Goal: Task Accomplishment & Management: Manage account settings

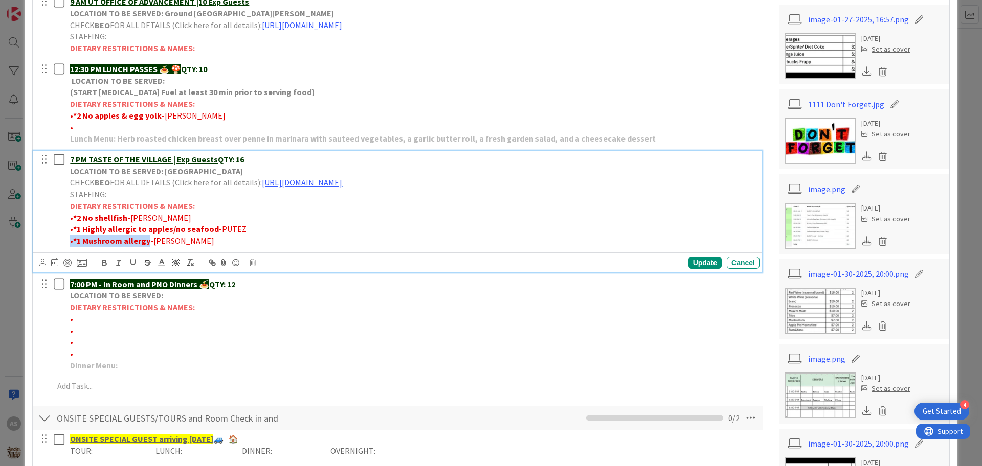
drag, startPoint x: 148, startPoint y: 242, endPoint x: 71, endPoint y: 246, distance: 76.8
click at [71, 246] on p "• *1 Mushroom allergy -MILLER" at bounding box center [412, 241] width 685 height 12
copy p "• *1 Mushroom allergy"
drag, startPoint x: 212, startPoint y: 227, endPoint x: 74, endPoint y: 231, distance: 138.1
click at [74, 231] on p "• *1 Highly allergic to apples/no seafood -PUTEZ" at bounding box center [412, 229] width 685 height 12
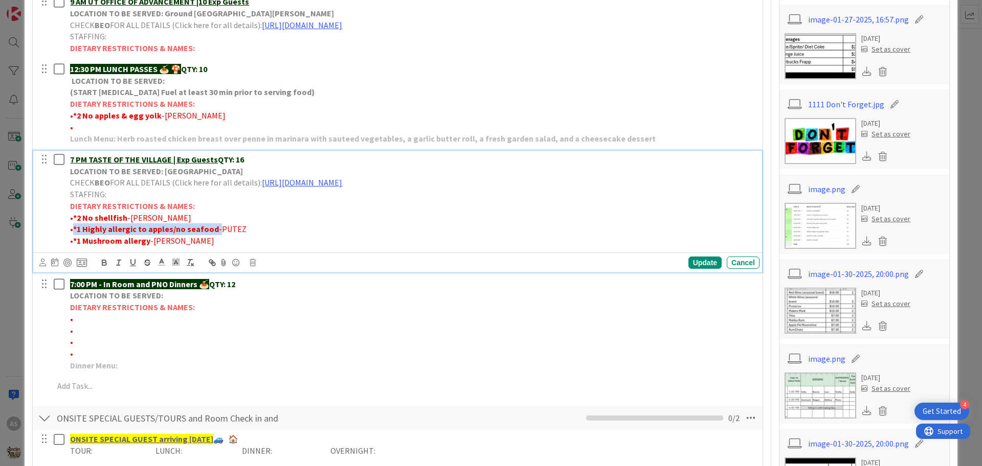
copy p "*1 Highly allergic to apples/no seafood"
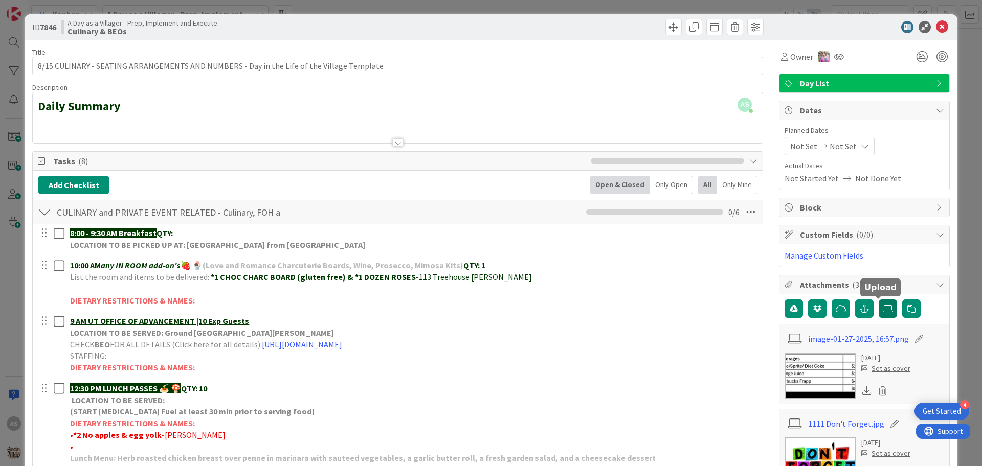
click at [882, 307] on icon at bounding box center [887, 309] width 10 height 8
click at [878, 300] on input "file" at bounding box center [878, 300] width 0 height 0
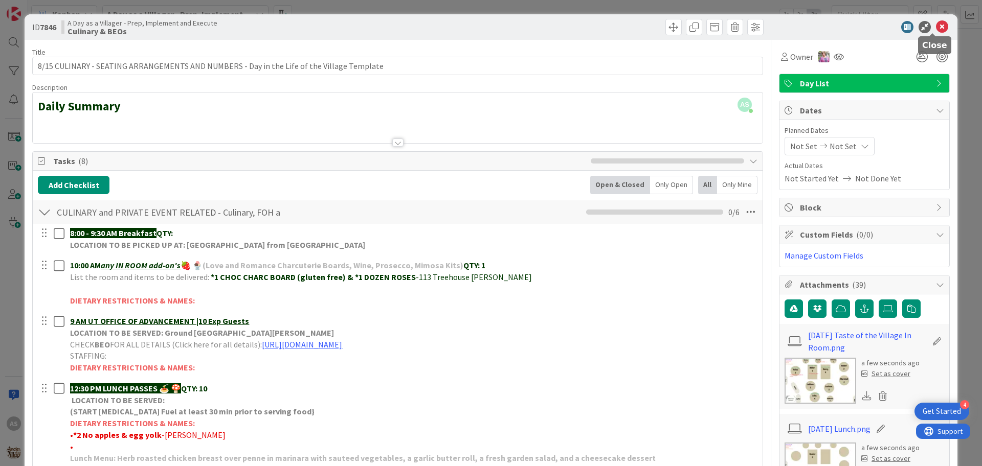
click at [936, 26] on icon at bounding box center [942, 27] width 12 height 12
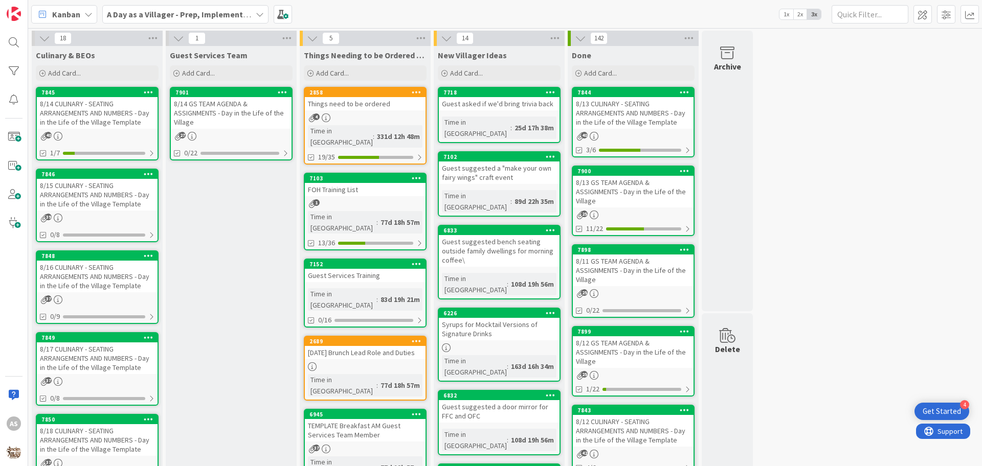
click at [142, 18] on b "A Day as a Villager - Prep, Implement and Execute" at bounding box center [198, 14] width 183 height 10
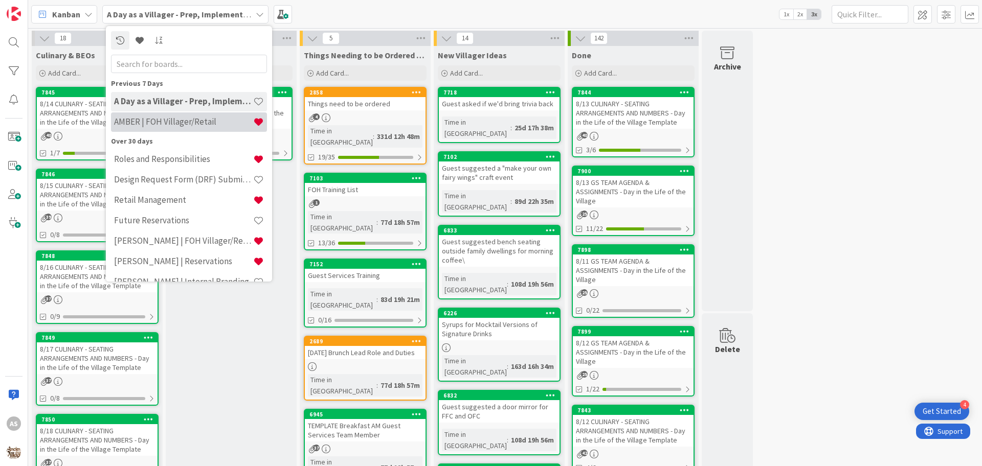
click at [152, 117] on h4 "AMBER | FOH Villager/Retail" at bounding box center [183, 122] width 139 height 10
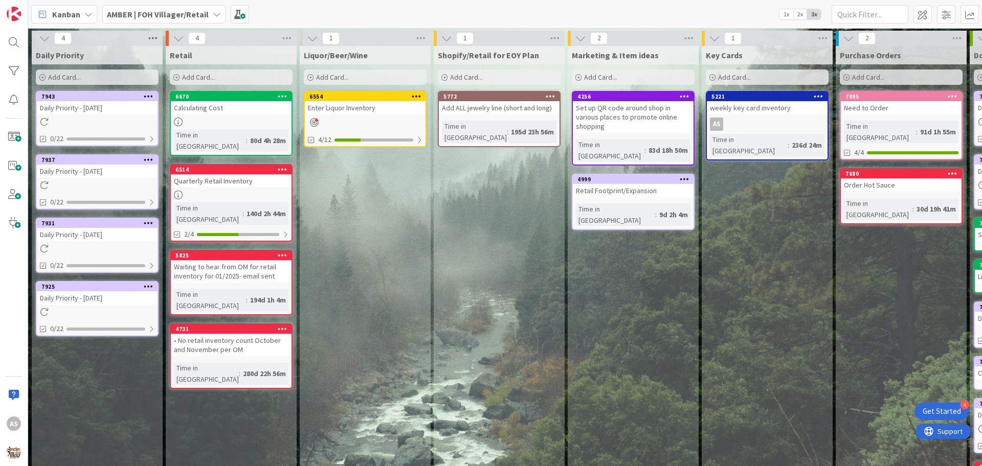
click at [153, 35] on icon at bounding box center [152, 38] width 13 height 15
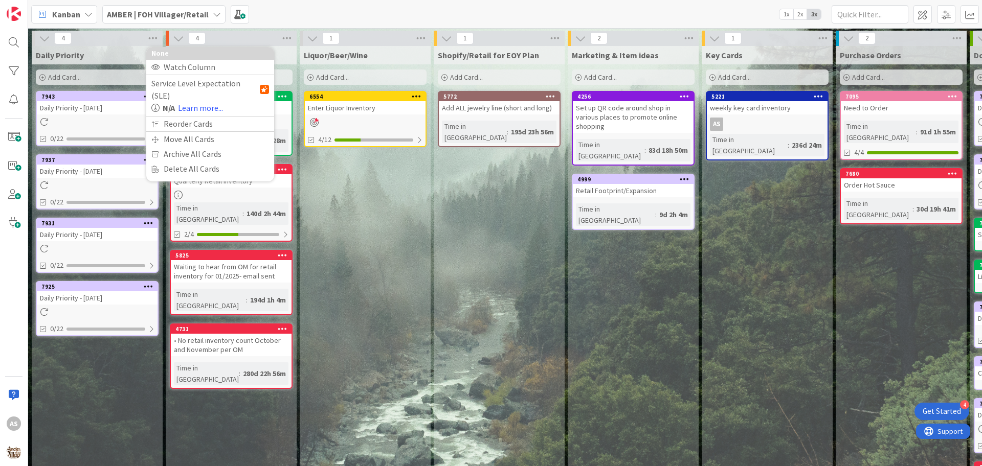
click at [144, 289] on icon at bounding box center [149, 286] width 10 height 7
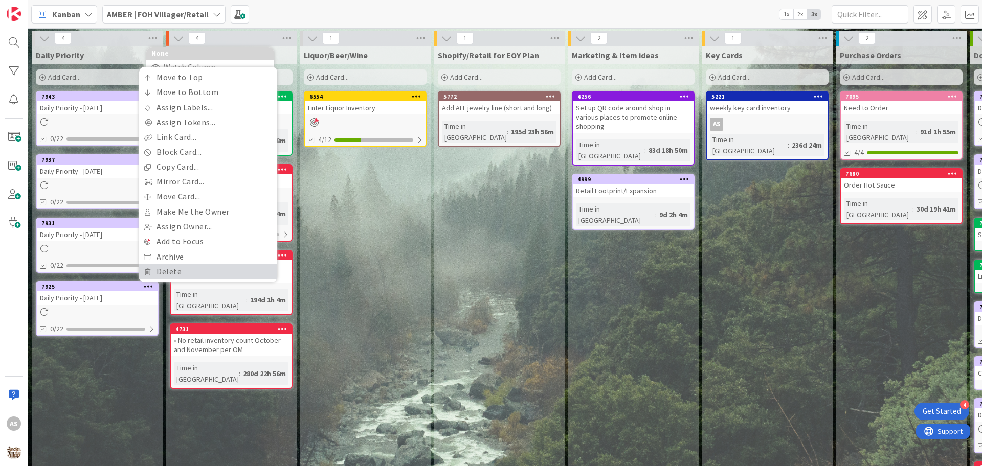
click at [153, 268] on link "Delete" at bounding box center [208, 271] width 138 height 15
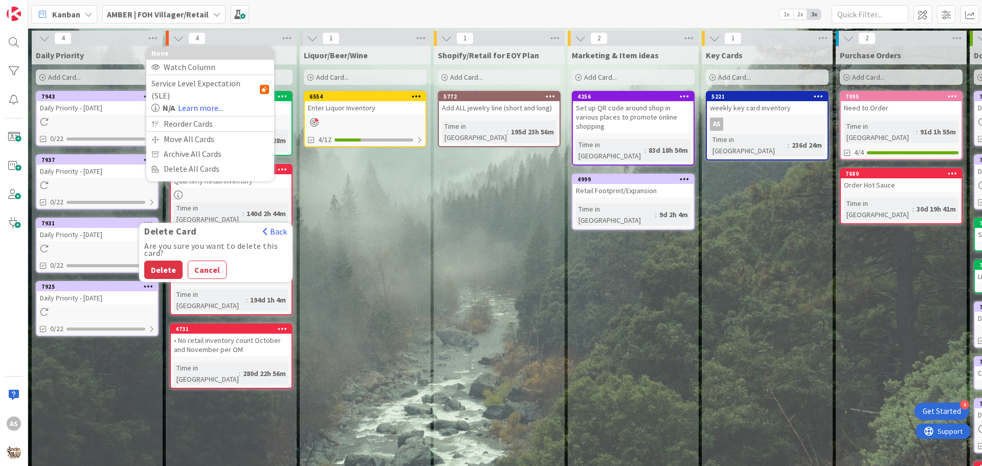
drag, startPoint x: 158, startPoint y: 264, endPoint x: 154, endPoint y: 253, distance: 11.5
click at [158, 264] on button "Delete" at bounding box center [163, 270] width 38 height 18
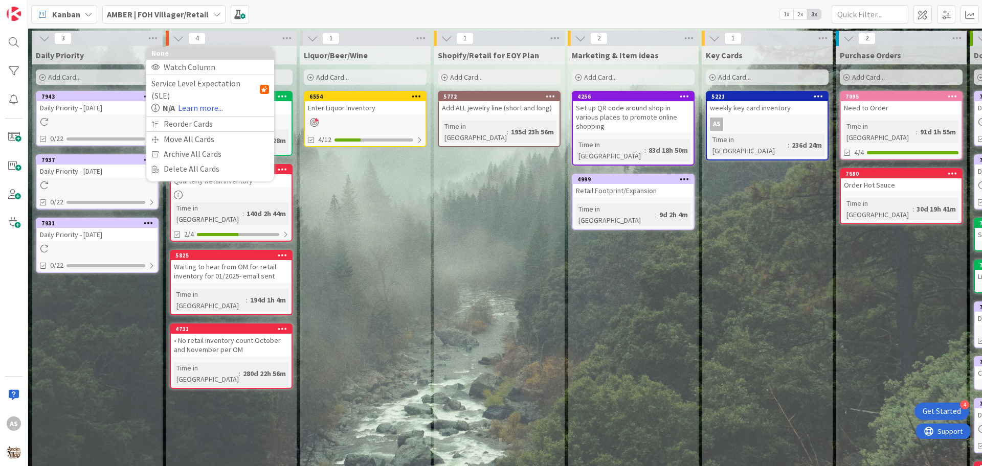
click at [154, 219] on div "7931" at bounding box center [97, 223] width 121 height 9
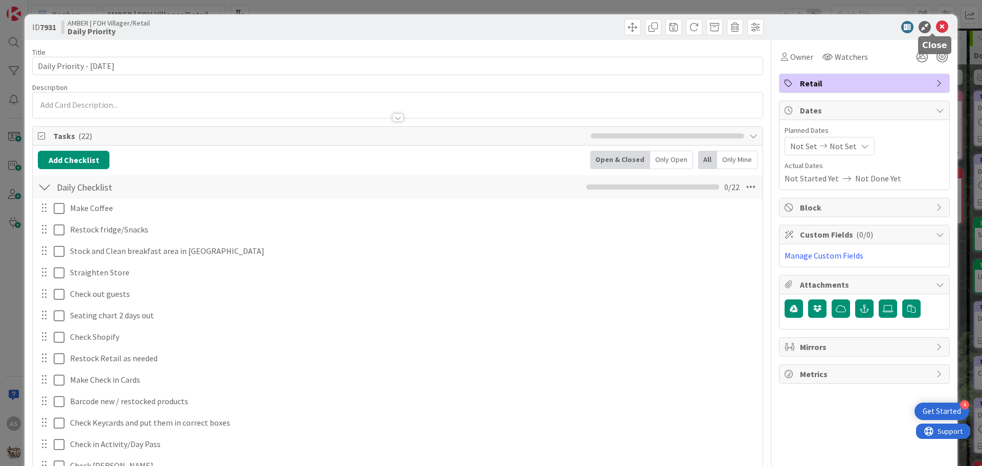
click at [936, 29] on icon at bounding box center [942, 27] width 12 height 12
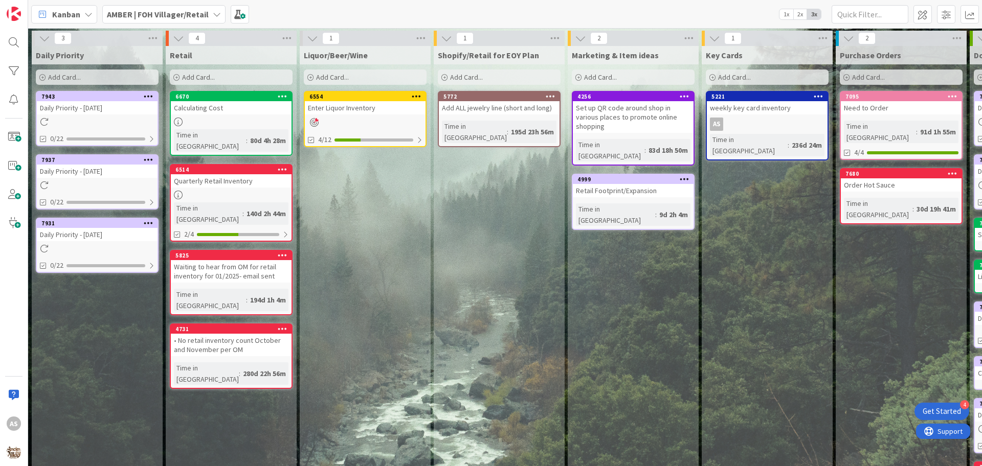
click at [155, 222] on div at bounding box center [148, 223] width 18 height 7
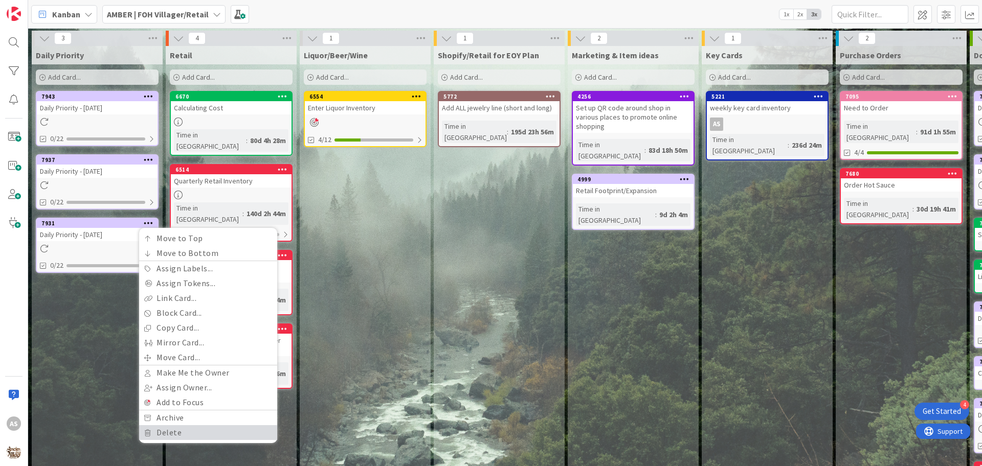
click at [186, 434] on link "Delete" at bounding box center [208, 432] width 138 height 15
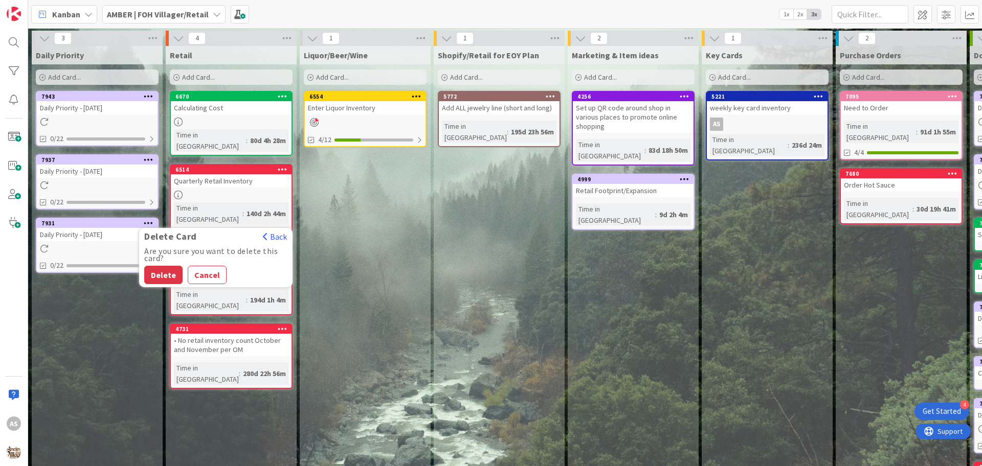
click at [158, 281] on button "Delete" at bounding box center [163, 275] width 38 height 18
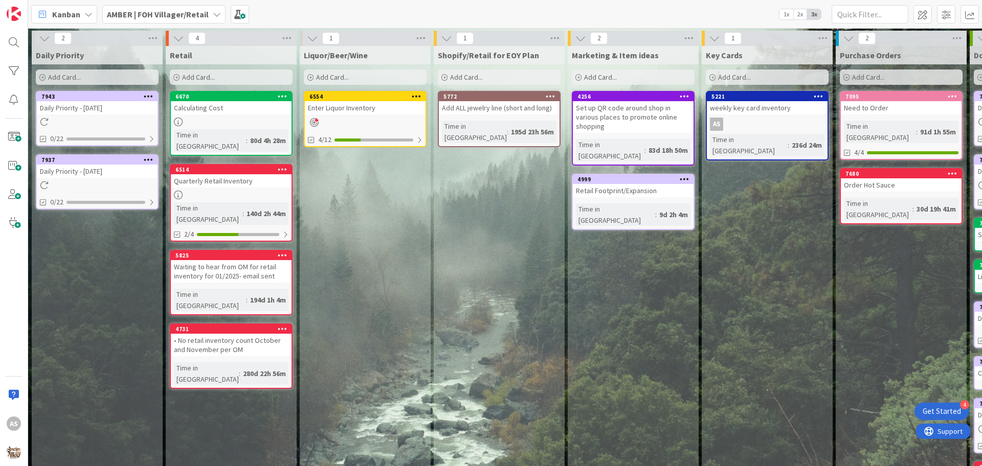
click at [147, 157] on icon at bounding box center [149, 159] width 10 height 7
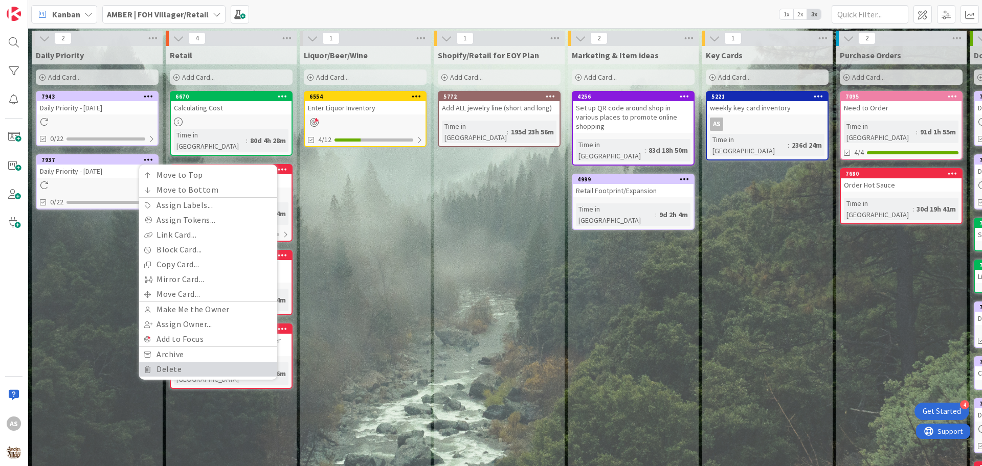
click at [165, 374] on link "Delete" at bounding box center [208, 369] width 138 height 15
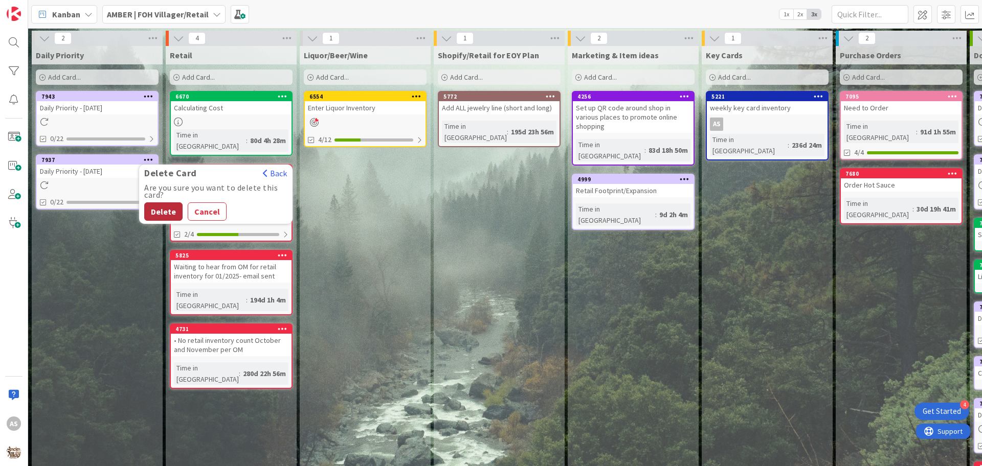
click at [163, 218] on button "Delete" at bounding box center [163, 211] width 38 height 18
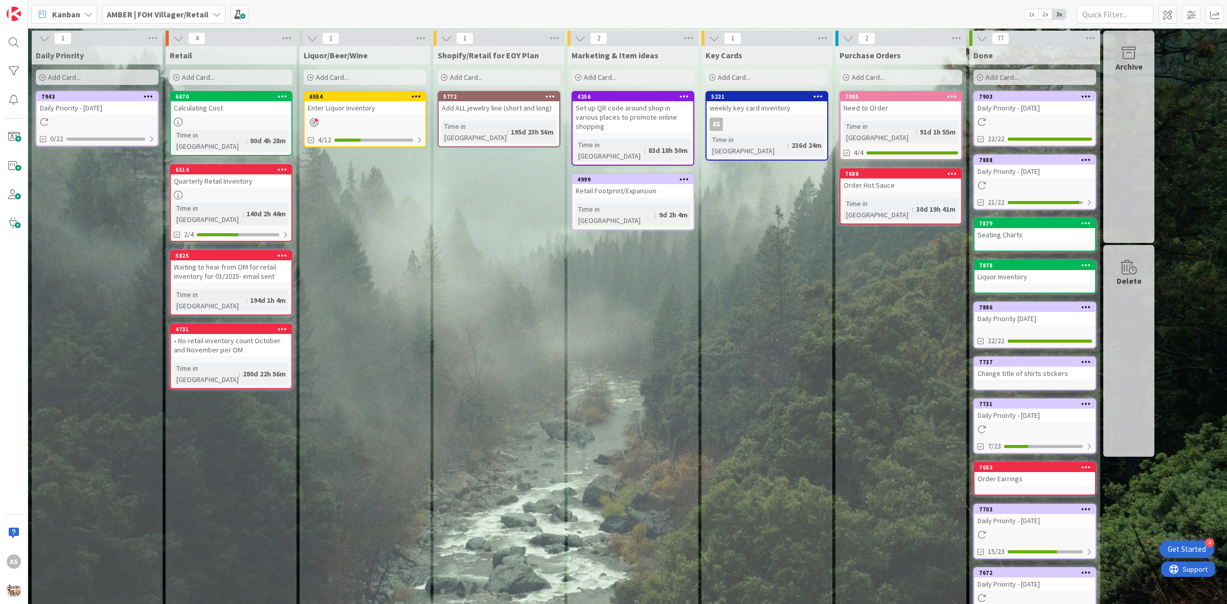
click at [78, 75] on span "Add Card..." at bounding box center [64, 77] width 33 height 9
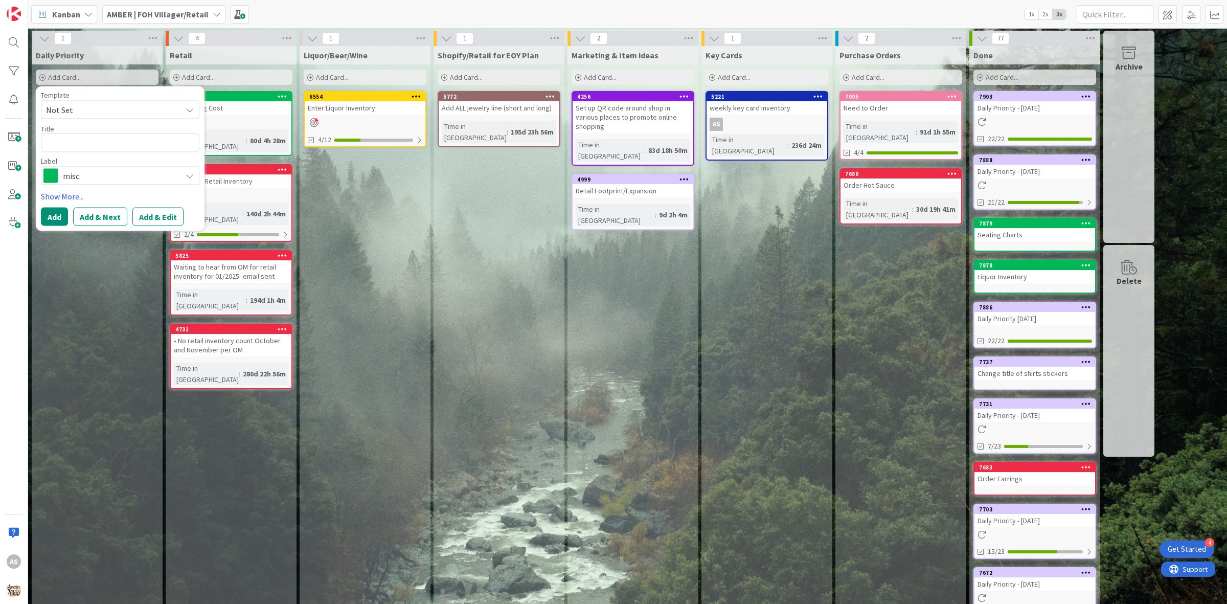
type textarea "x"
type textarea "S"
type textarea "x"
type textarea "SO"
type textarea "x"
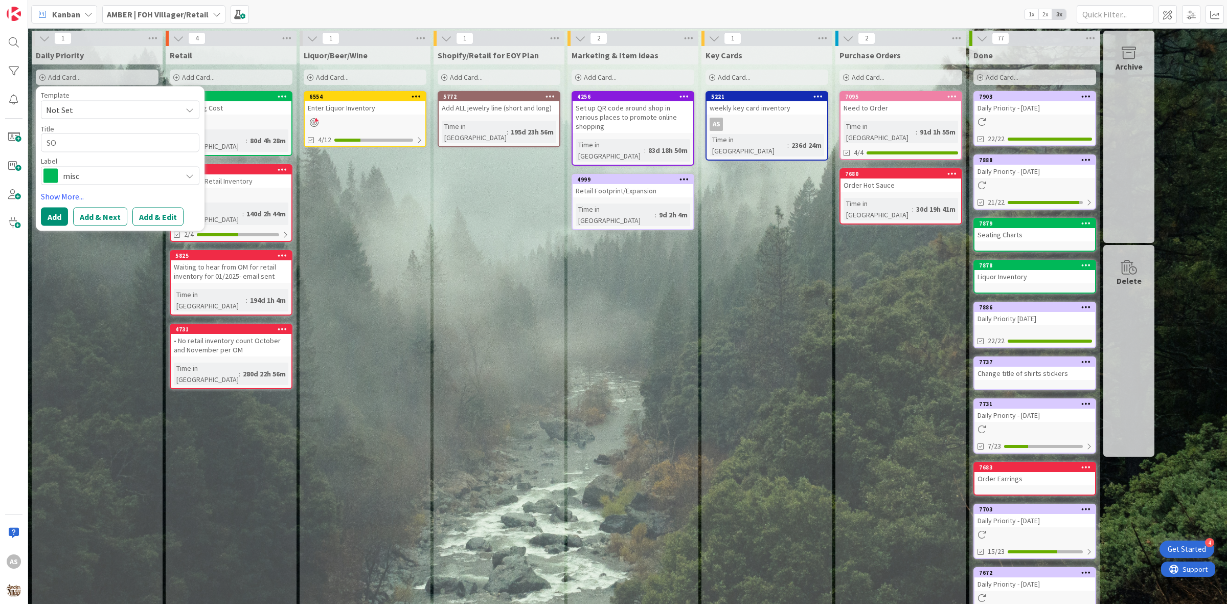
type textarea "SOP"
type textarea "x"
type textarea "SOP"
type textarea "x"
type textarea "SOP t"
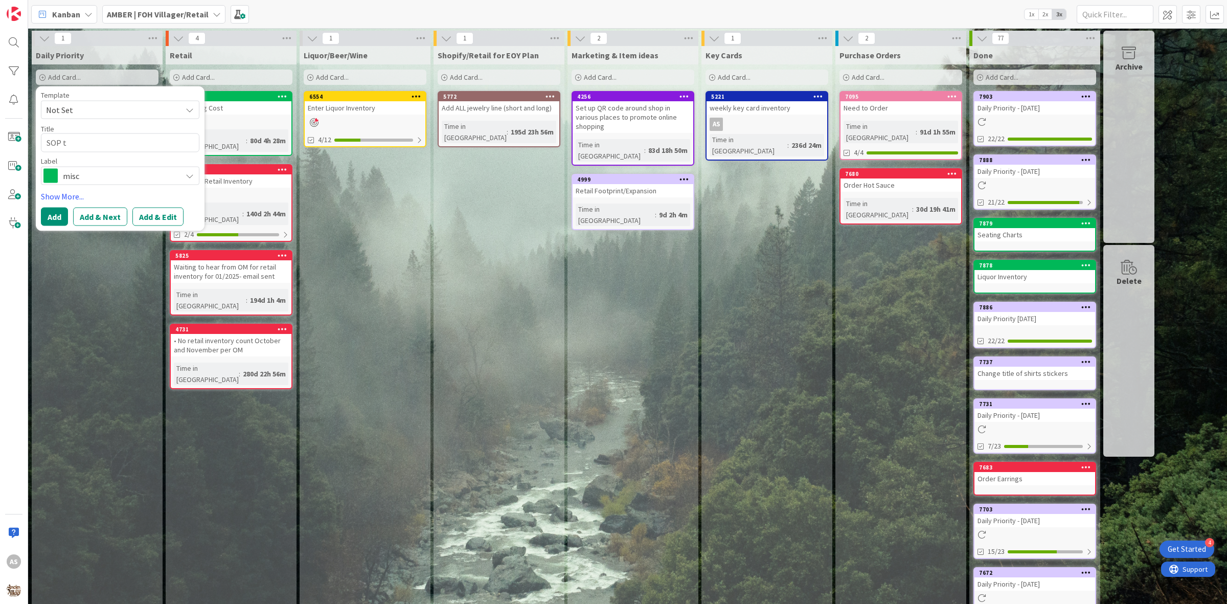
type textarea "x"
type textarea "SOP"
type textarea "x"
type textarea "SOP i"
type textarea "x"
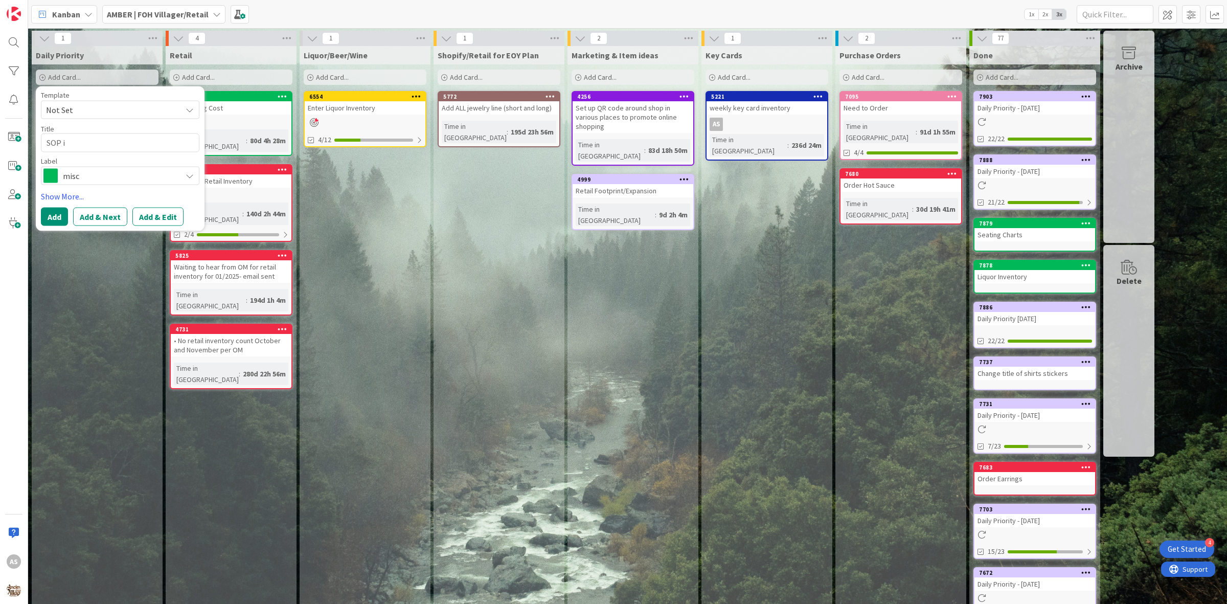
type textarea "SOP in"
type textarea "x"
type textarea "SOP int"
type textarea "x"
type textarea "SOP into"
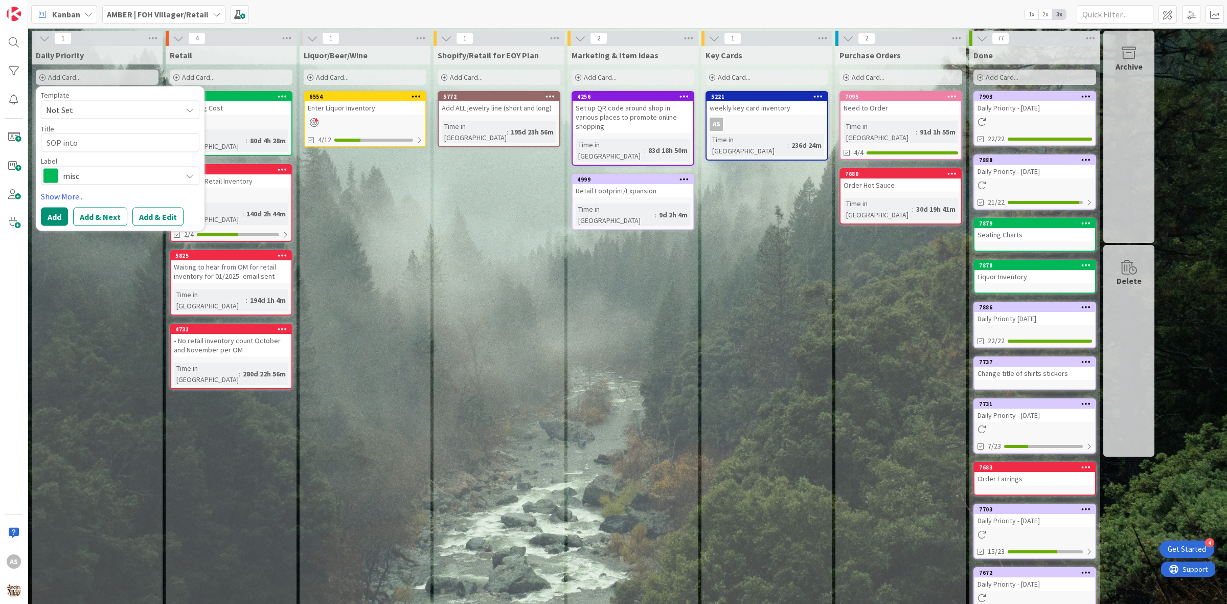
type textarea "x"
type textarea "SOP into"
type textarea "x"
type textarea "SOP into c"
type textarea "x"
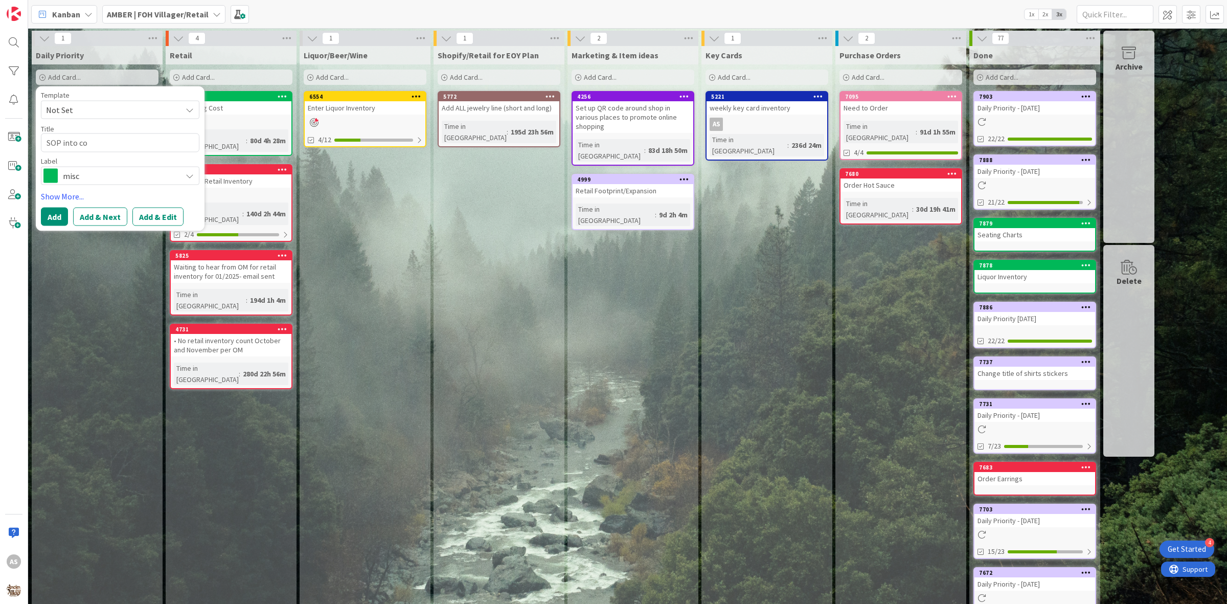
type textarea "SOP into cor"
type textarea "x"
type textarea "SOP into corr"
type textarea "x"
type textarea "SOP into corre"
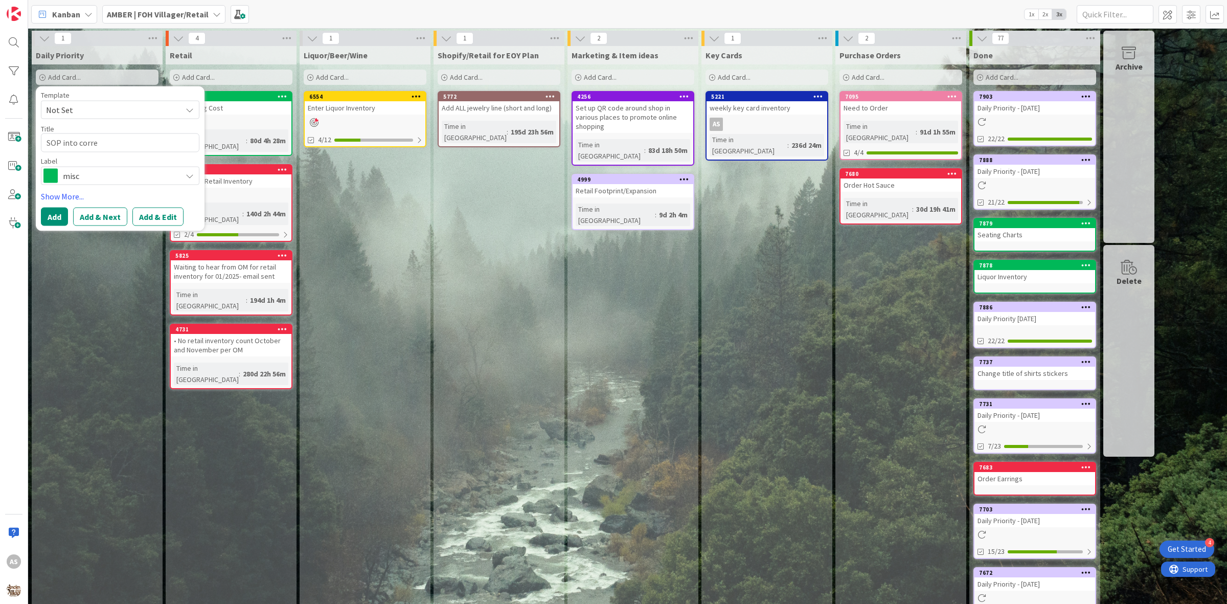
type textarea "x"
type textarea "SOP into correc"
type textarea "x"
type textarea "SOP into correct"
type textarea "x"
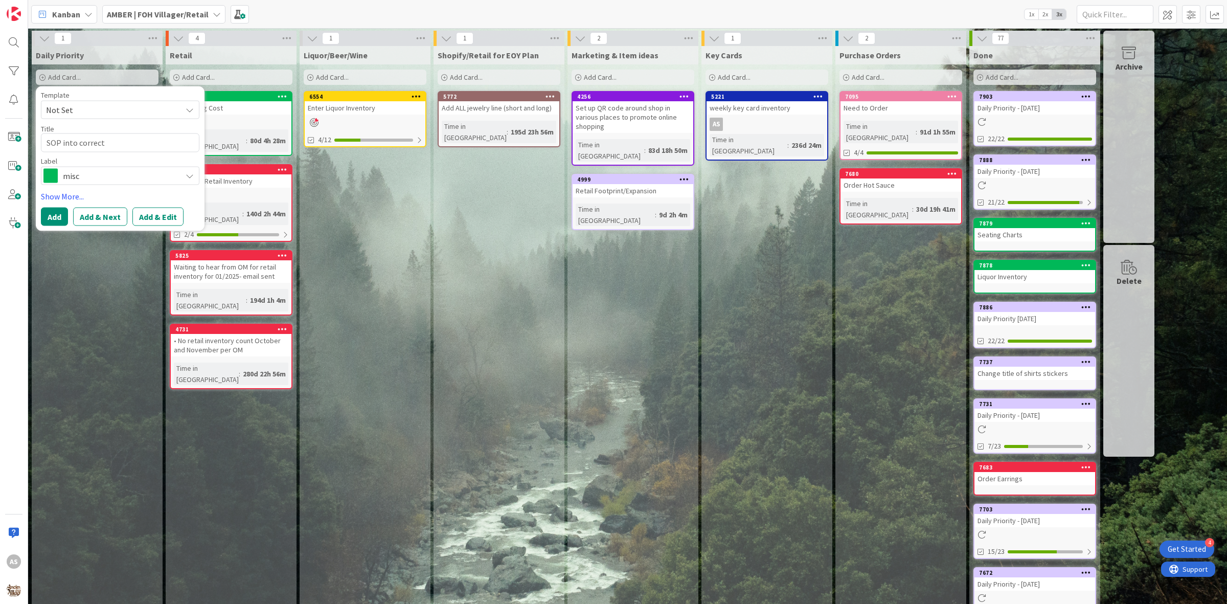
type textarea "SOP into correct"
type textarea "x"
type textarea "SOP into correct f"
type textarea "x"
type textarea "SOP into correct fo"
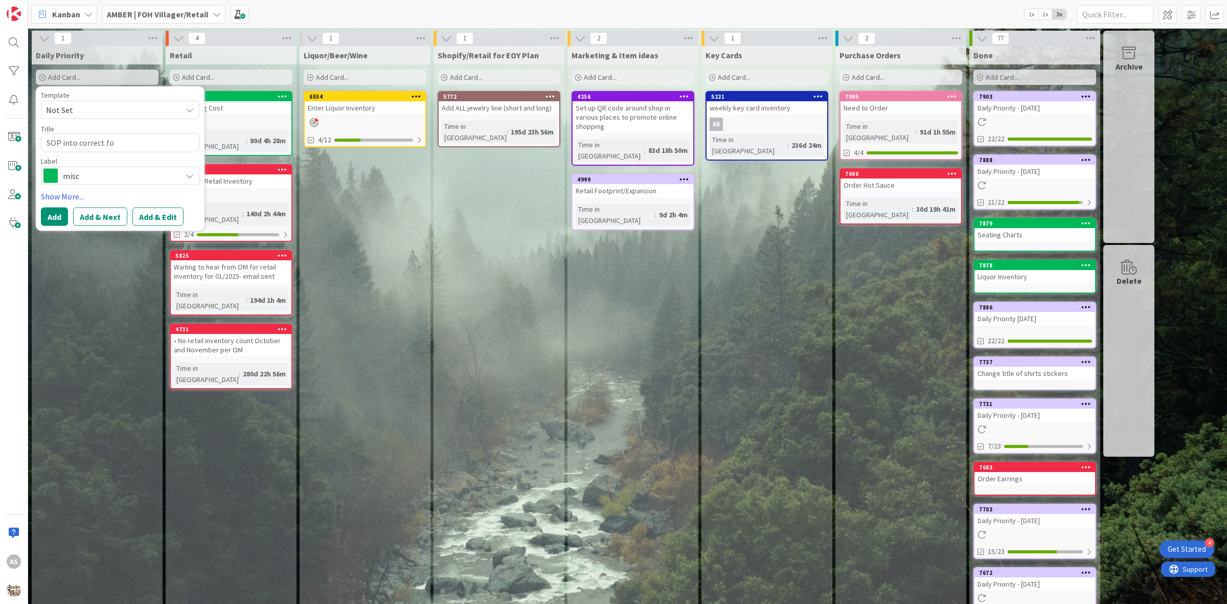
type textarea "x"
type textarea "SOP into correct for"
type textarea "x"
type textarea "SOP into correct form"
click at [100, 166] on div "misc" at bounding box center [120, 175] width 158 height 18
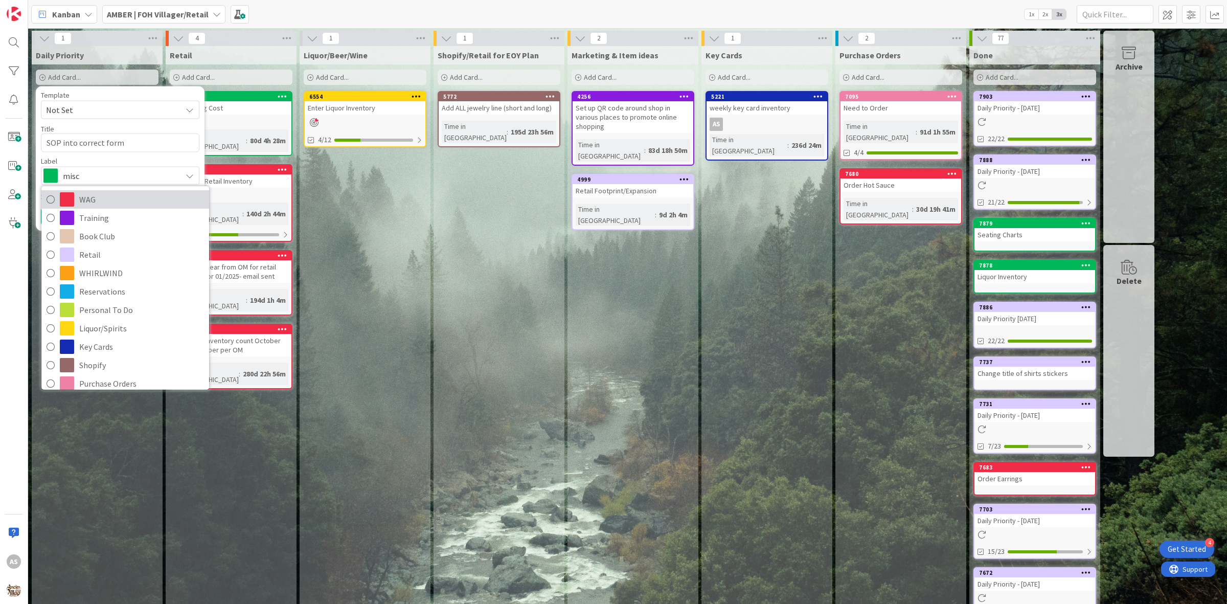
click at [117, 198] on span "WAG" at bounding box center [141, 199] width 125 height 15
type textarea "x"
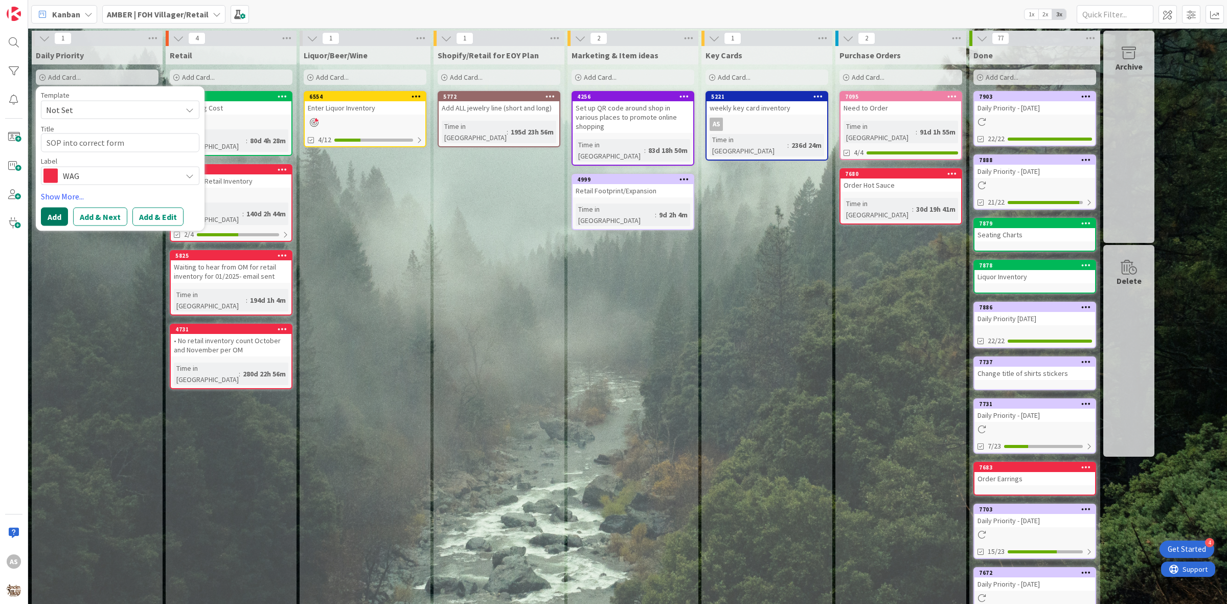
click at [60, 217] on button "Add" at bounding box center [54, 216] width 27 height 18
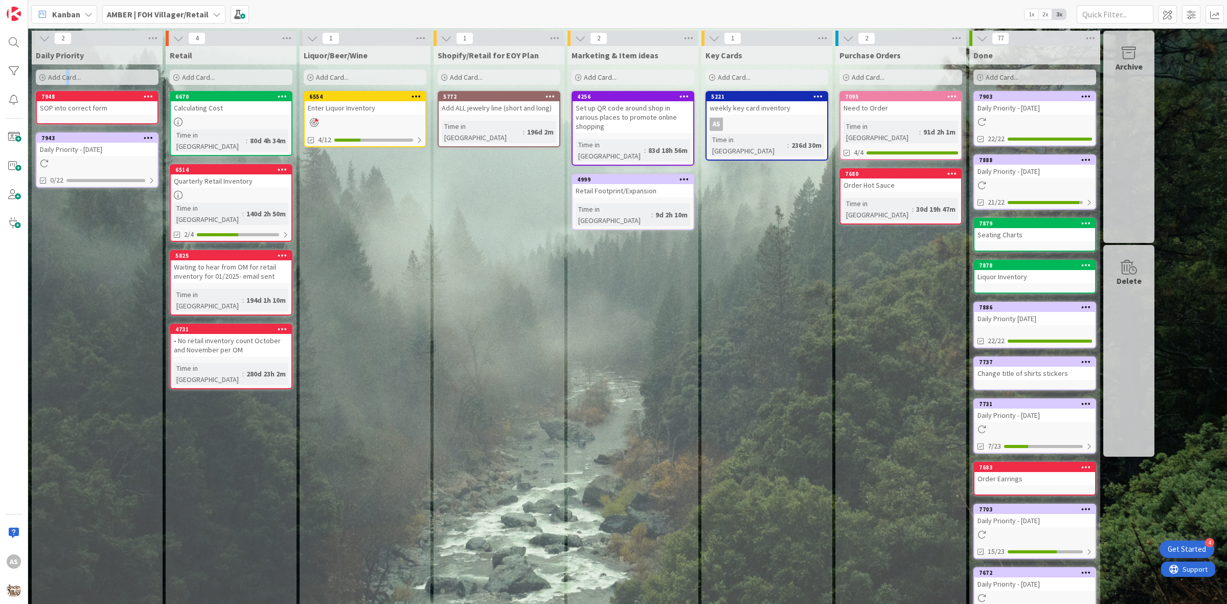
click at [67, 73] on span "Add Card..." at bounding box center [64, 77] width 33 height 9
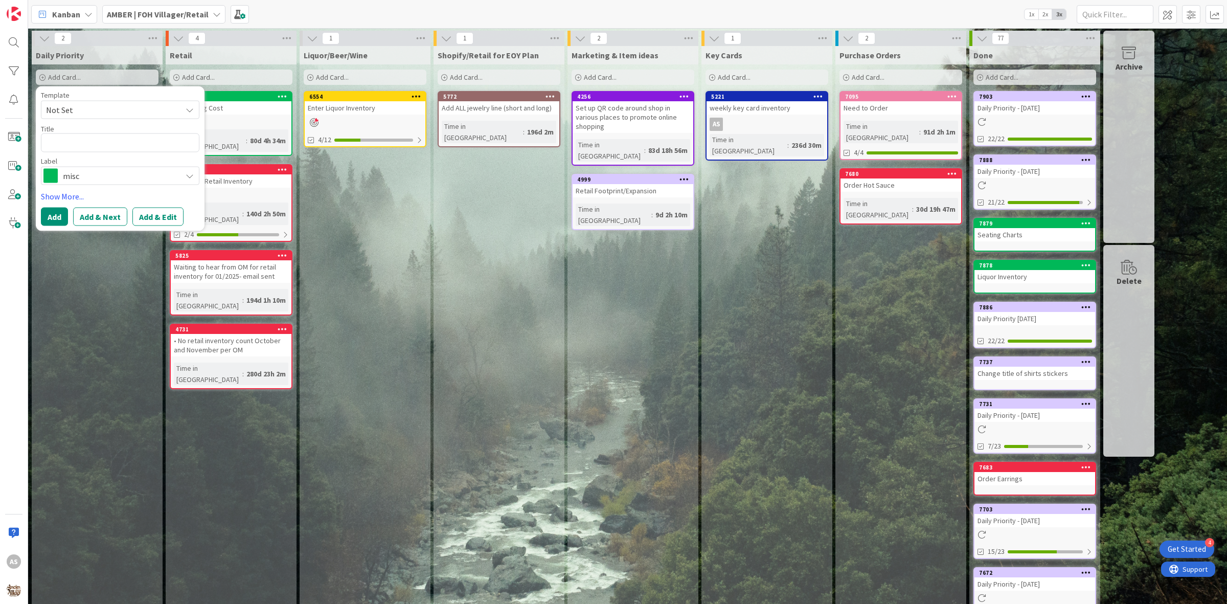
click at [79, 108] on span "Not Set" at bounding box center [110, 109] width 128 height 13
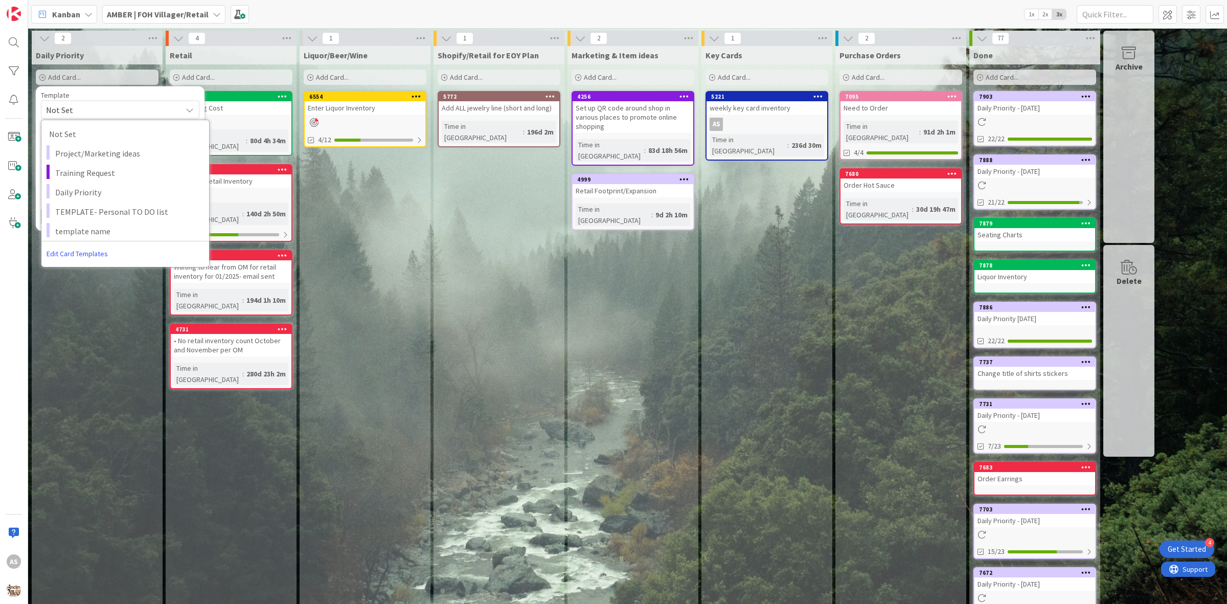
click at [80, 108] on span "Not Set" at bounding box center [110, 109] width 128 height 13
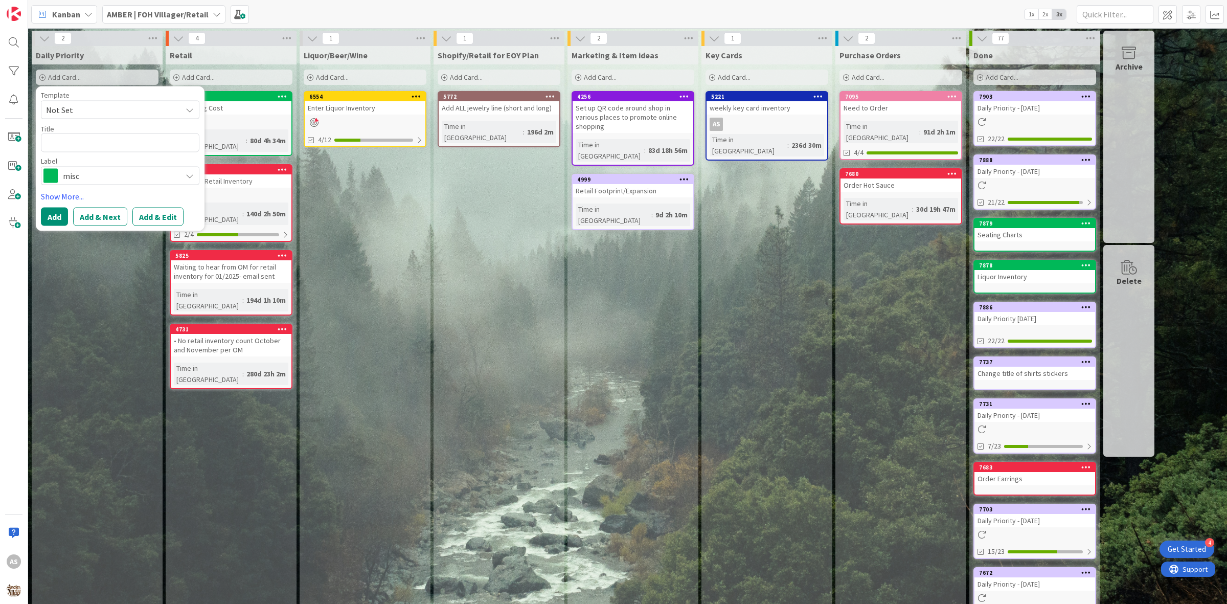
click at [88, 172] on span "misc" at bounding box center [120, 175] width 114 height 14
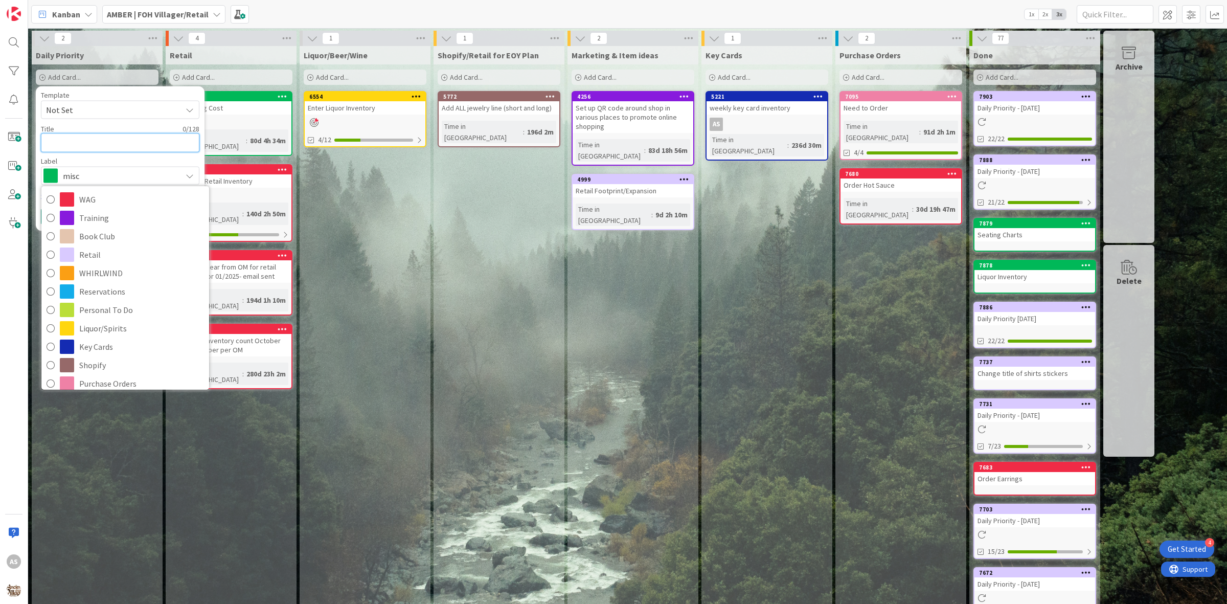
click at [67, 146] on textarea at bounding box center [120, 142] width 158 height 19
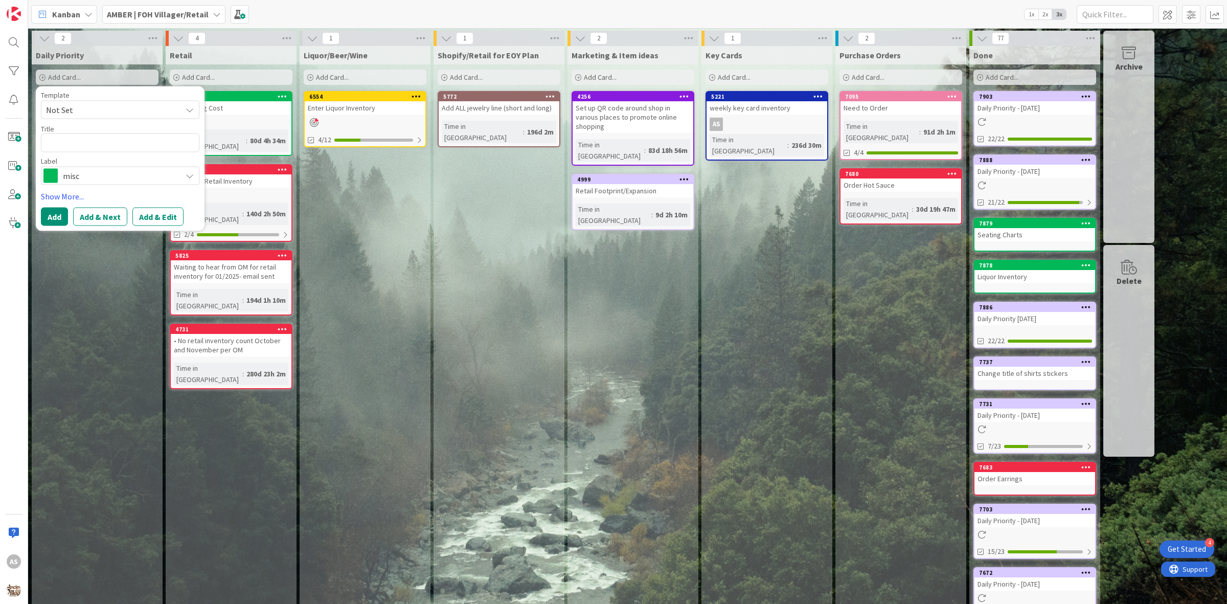
click at [54, 177] on span at bounding box center [50, 175] width 14 height 14
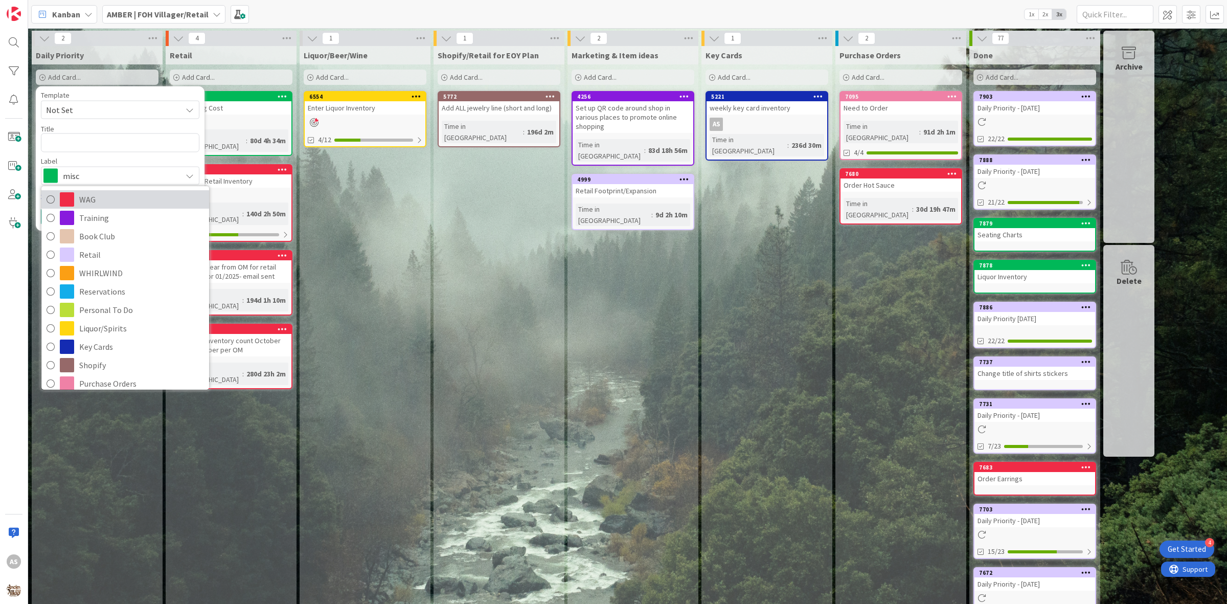
click at [64, 195] on span at bounding box center [67, 199] width 14 height 14
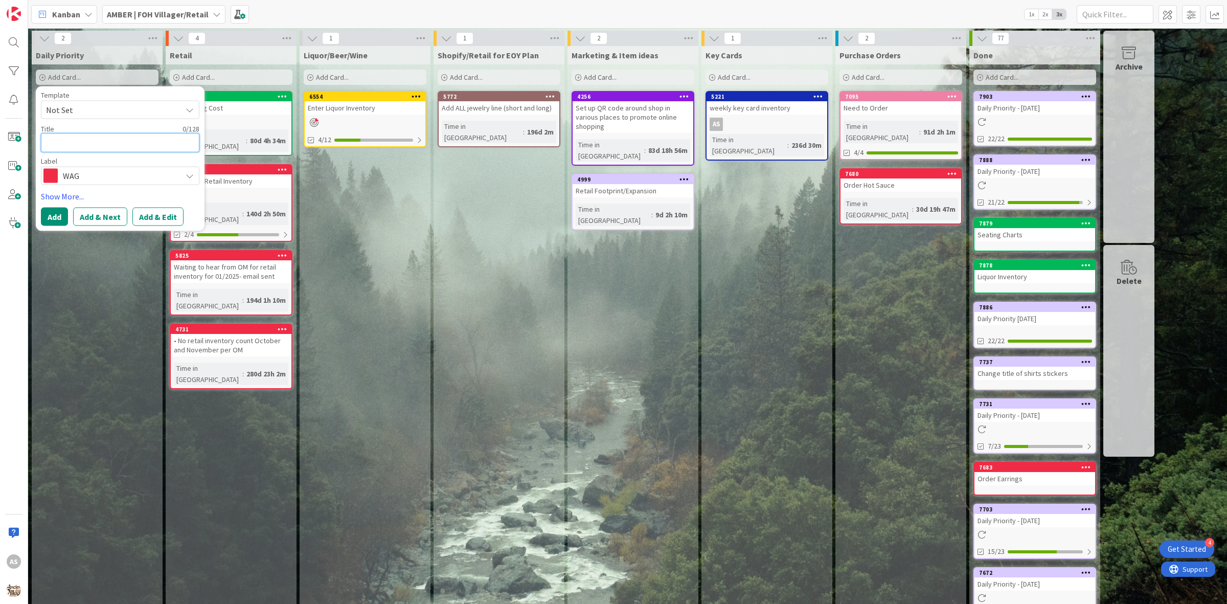
click at [62, 135] on textarea at bounding box center [120, 142] width 158 height 19
type textarea "x"
type textarea "P"
type textarea "x"
type textarea "Pu"
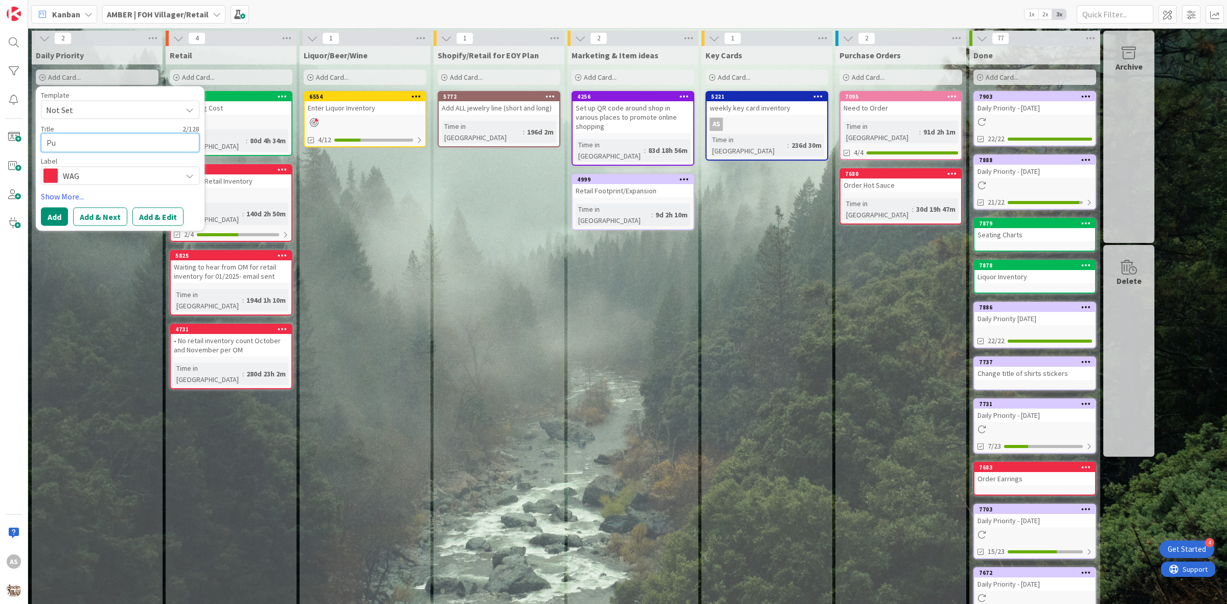
type textarea "x"
type textarea "Pul"
type textarea "x"
type textarea "Pull"
type textarea "x"
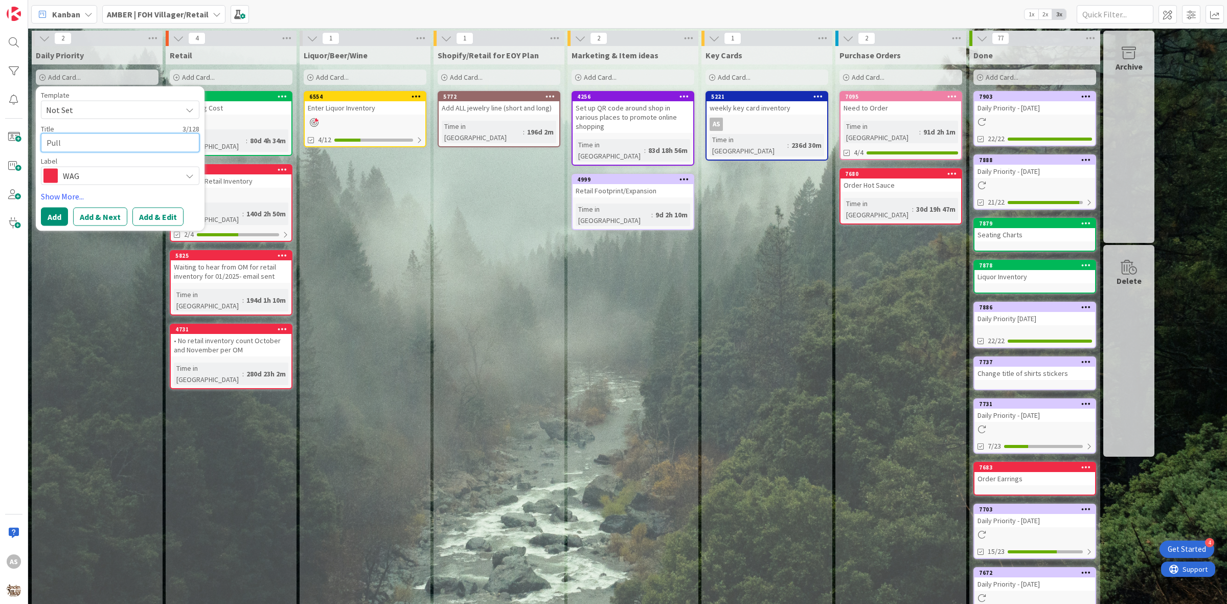
type textarea "Pull"
type textarea "x"
type textarea "Pull I"
type textarea "x"
type textarea "Pull Ic"
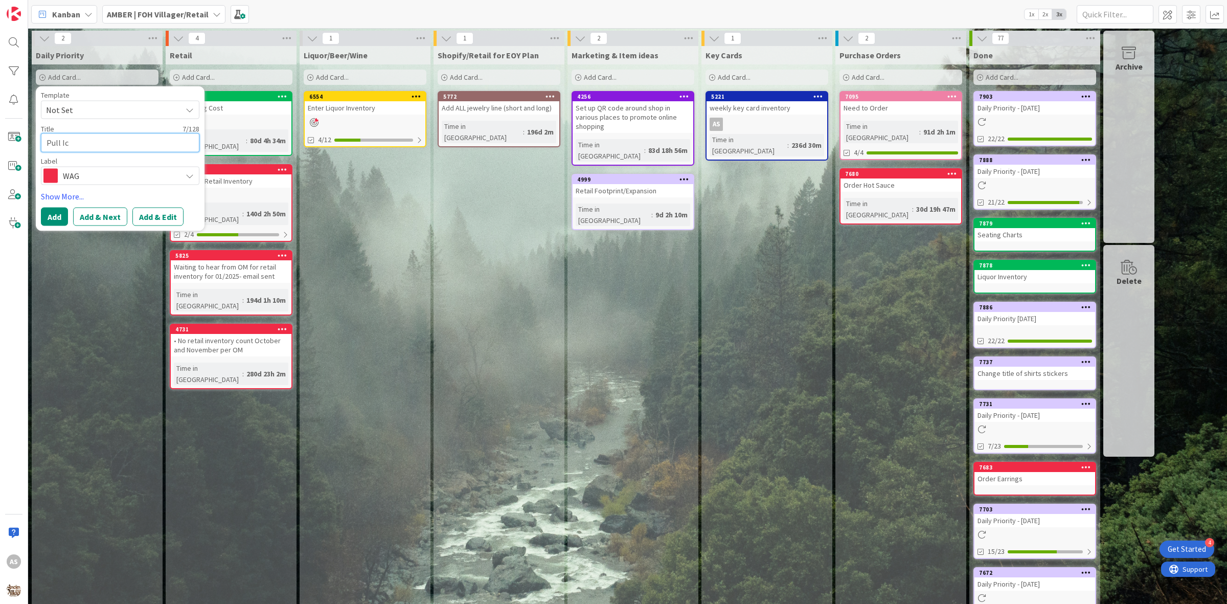
type textarea "x"
type textarea "Pull Ice"
type textarea "x"
type textarea "Pull Icec"
type textarea "x"
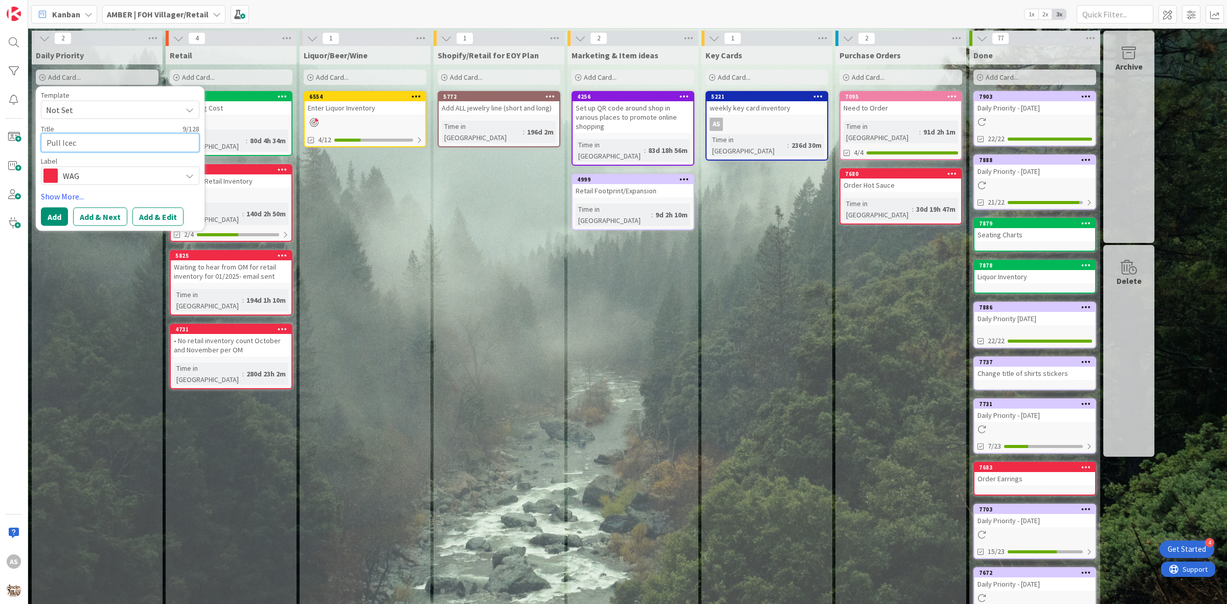
type textarea "Pull Icecr"
type textarea "x"
type textarea "Pull Icecre"
type textarea "x"
type textarea "Pull Icecrea"
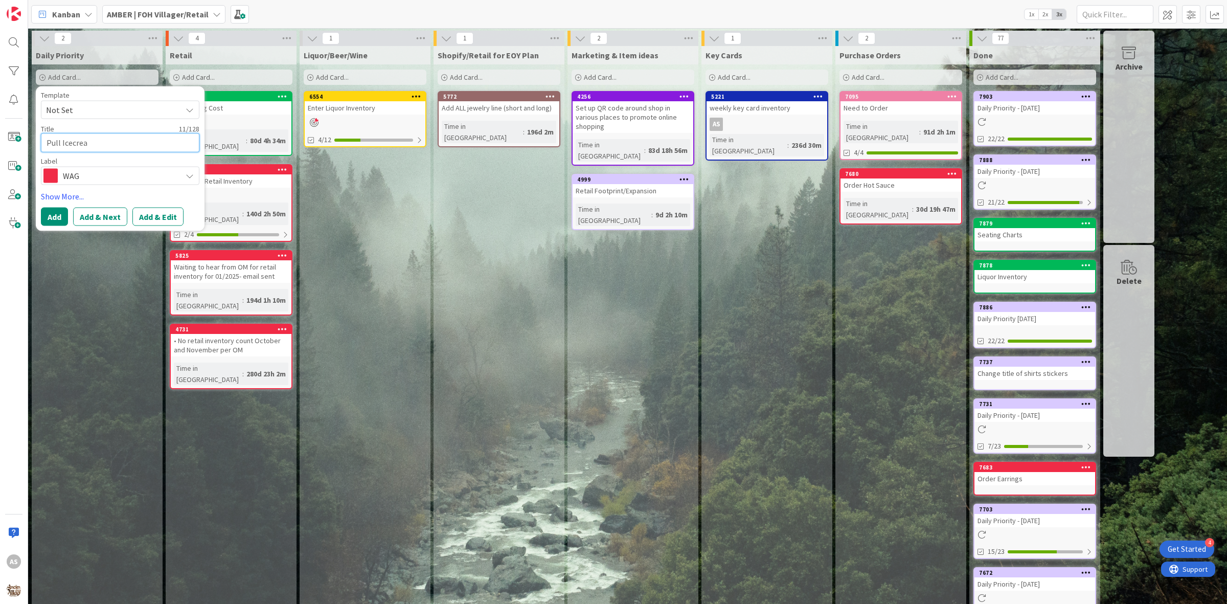
type textarea "x"
type textarea "Pull Icecream"
type textarea "x"
type textarea "Pull Icecream"
type textarea "x"
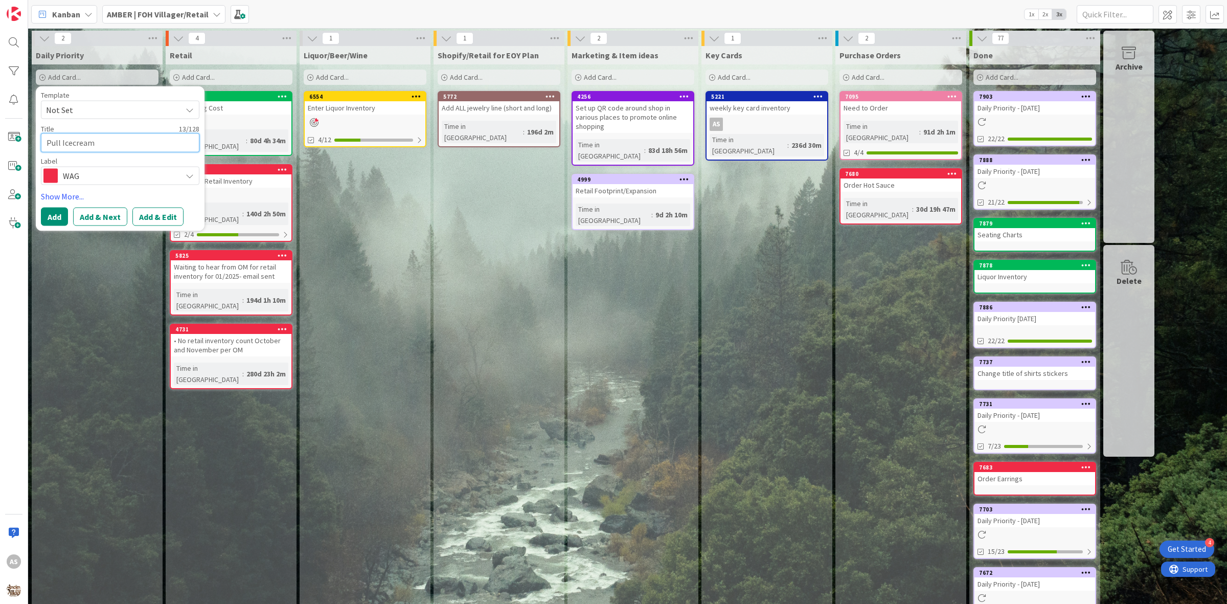
type textarea "Pull Icecream r"
type textarea "x"
type textarea "Pull Icecream re"
type textarea "x"
type textarea "Pull Icecream rea"
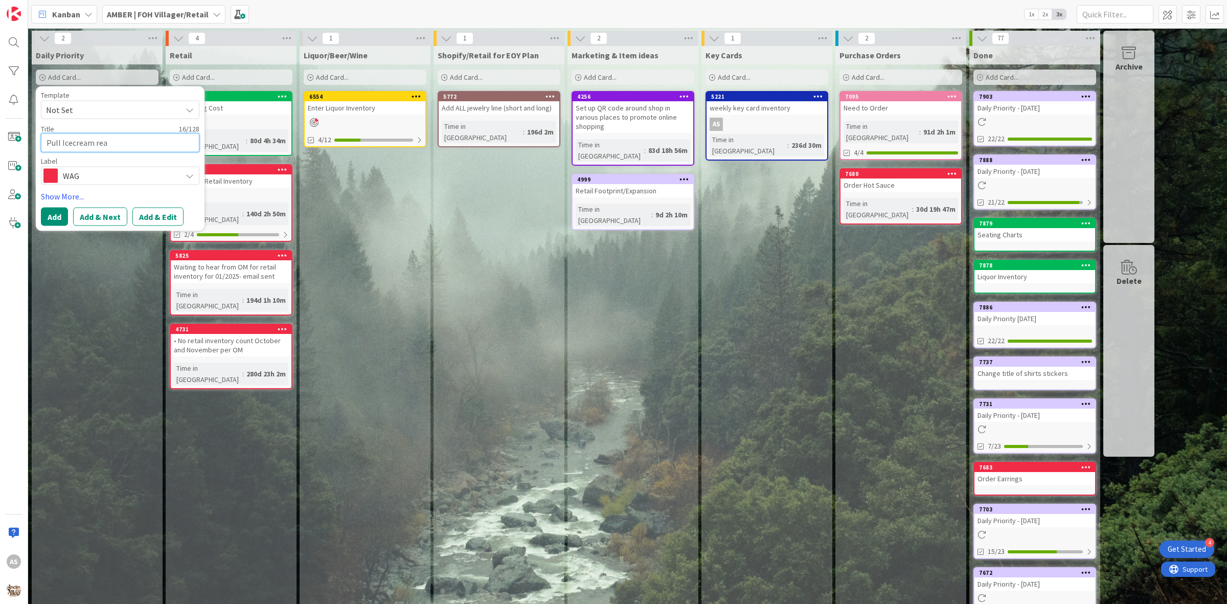
type textarea "x"
type textarea "Pull Icecream reap"
type textarea "x"
type textarea "Pull Icecream reapo"
type textarea "x"
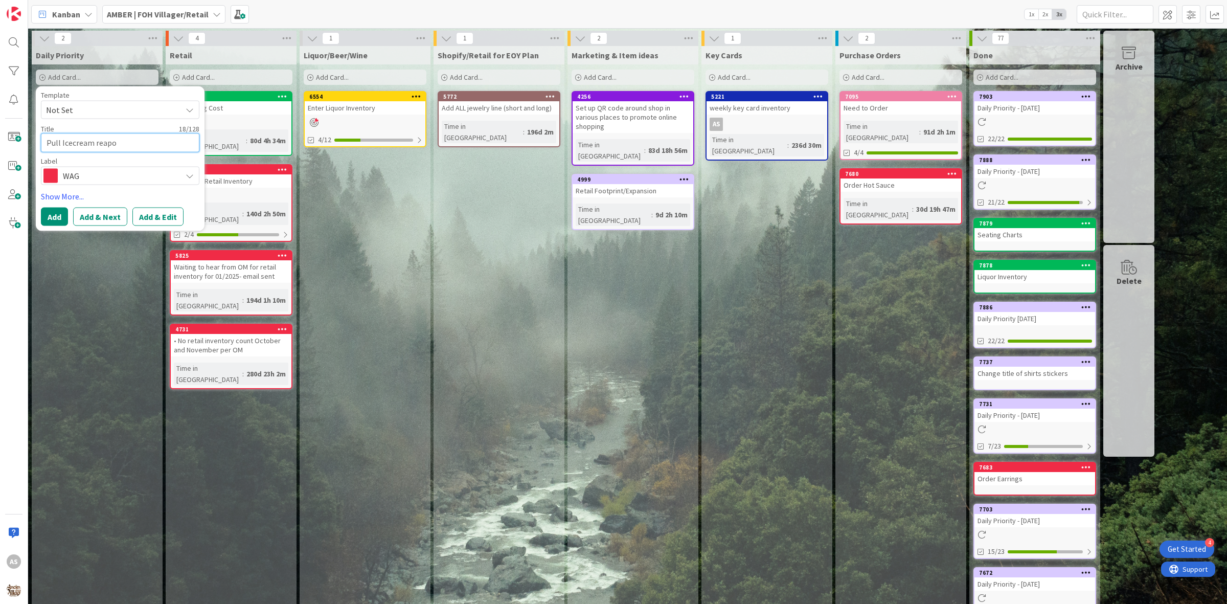
type textarea "Pull Icecream reapor"
type textarea "x"
type textarea "Pull Icecream reaport"
type textarea "x"
type textarea "Pull Icecream reapor"
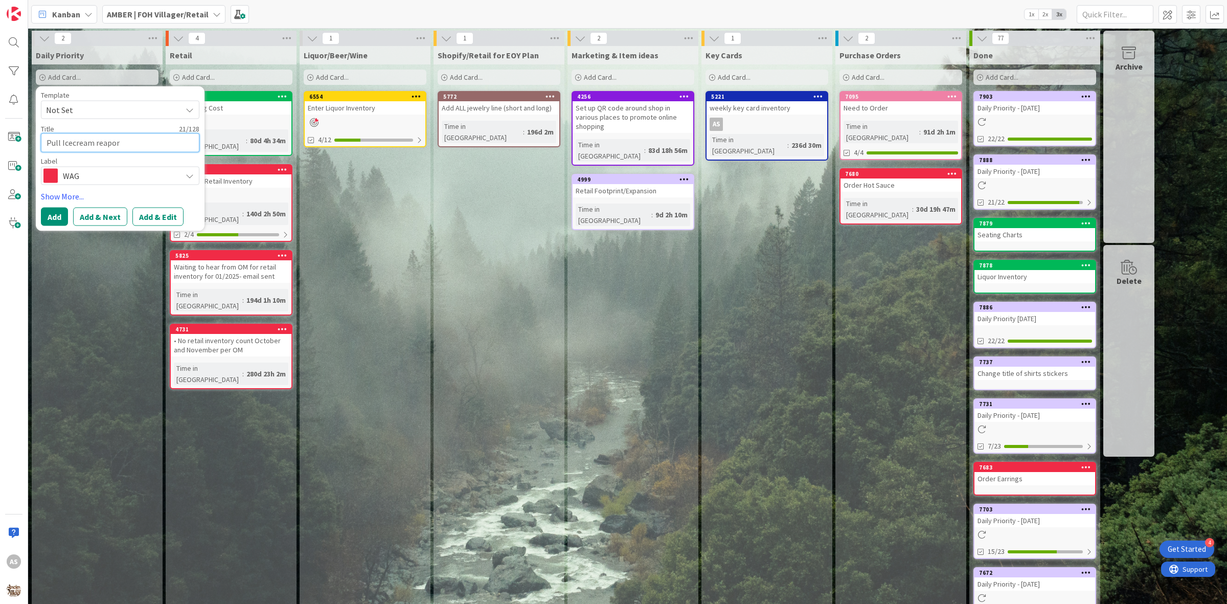
type textarea "x"
type textarea "Pull Icecream reapo"
type textarea "x"
type textarea "Pull Icecream reap"
type textarea "x"
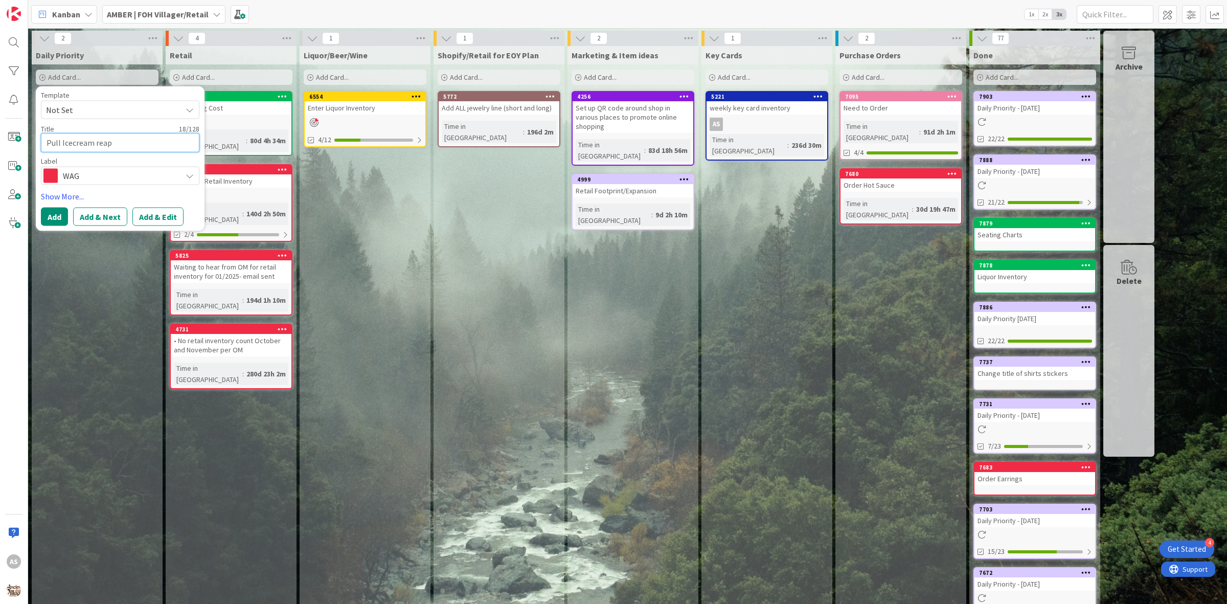
type textarea "Pull Icecream rea"
type textarea "x"
type textarea "Pull Icecream re"
type textarea "x"
type textarea "Pull Icecream r"
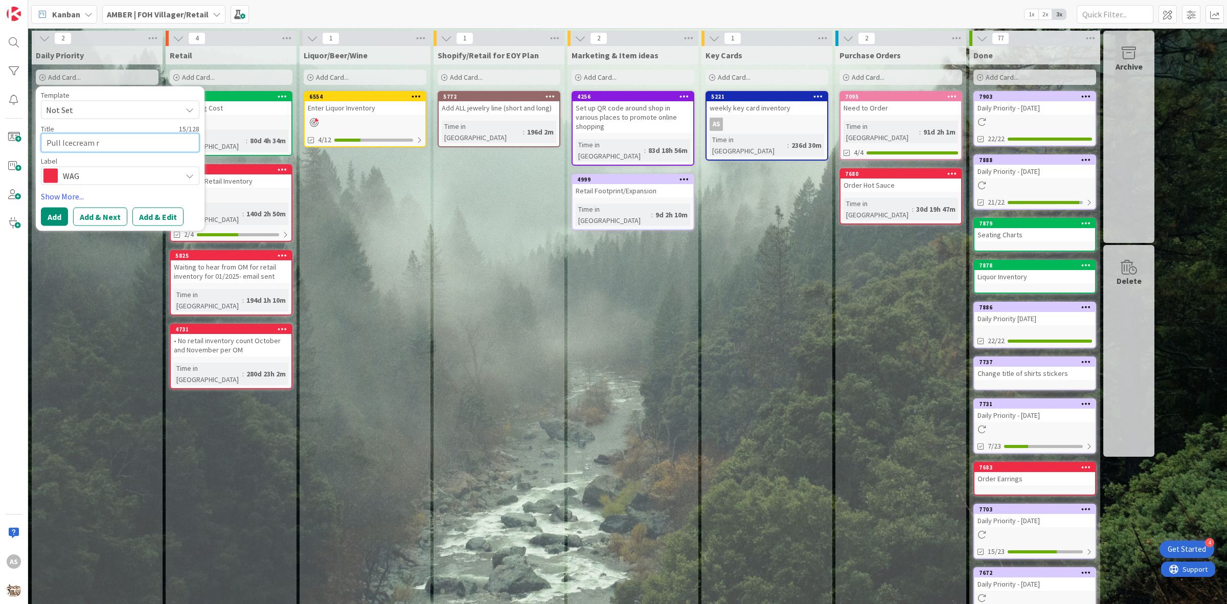
type textarea "x"
type textarea "Pull Icecream re"
type textarea "x"
type textarea "Pull Icecream rep"
type textarea "x"
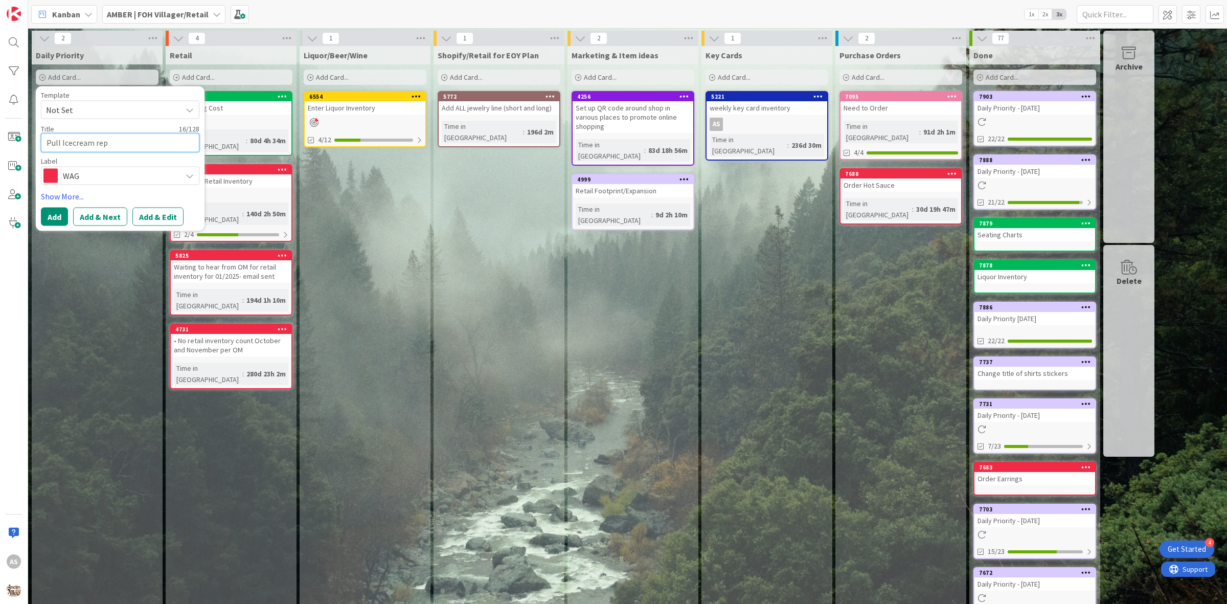
type textarea "Pull Icecream repo"
type textarea "x"
type textarea "Pull Icecream repor"
type textarea "x"
type textarea "Pull Icecream report"
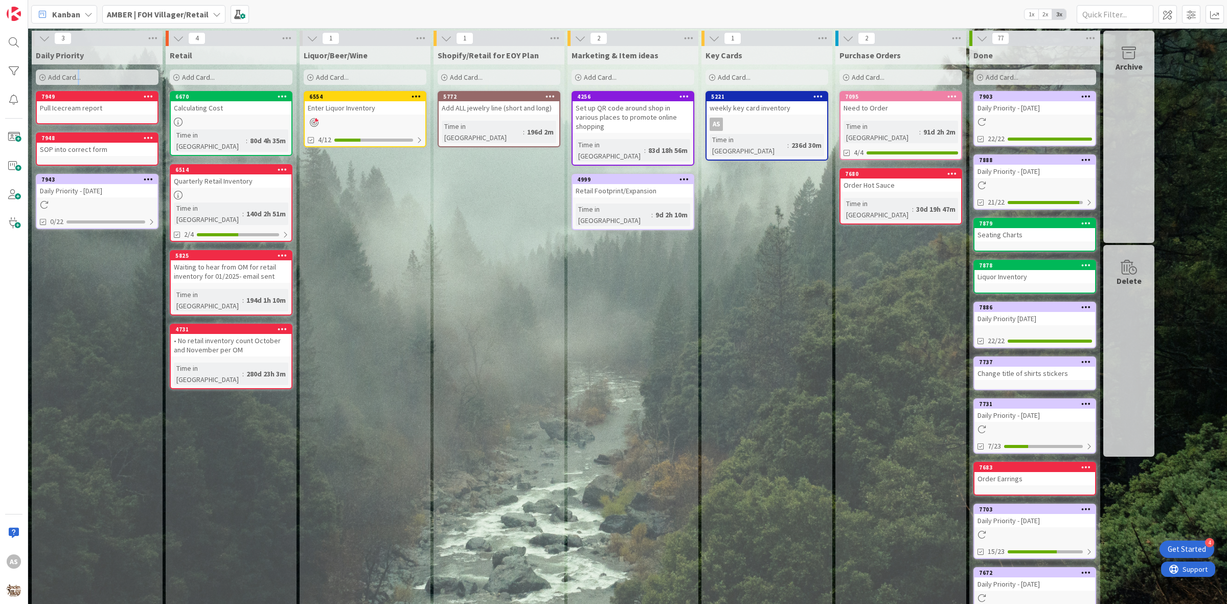
click at [78, 73] on span "Add Card..." at bounding box center [64, 77] width 33 height 9
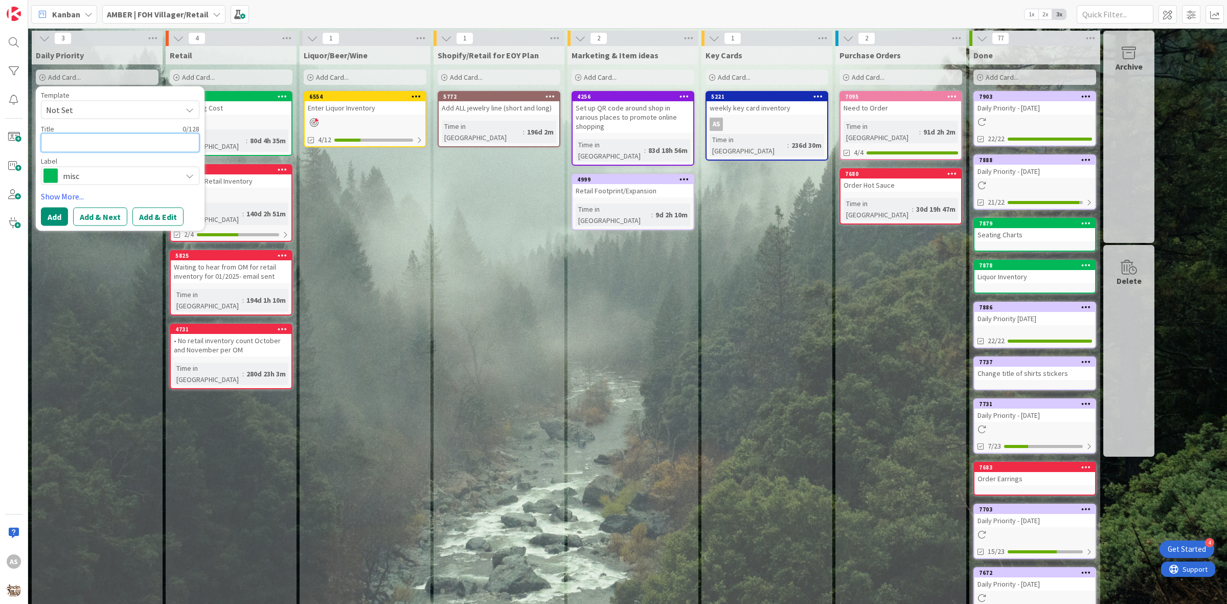
type textarea "x"
type textarea "E"
type textarea "x"
type textarea "En"
type textarea "x"
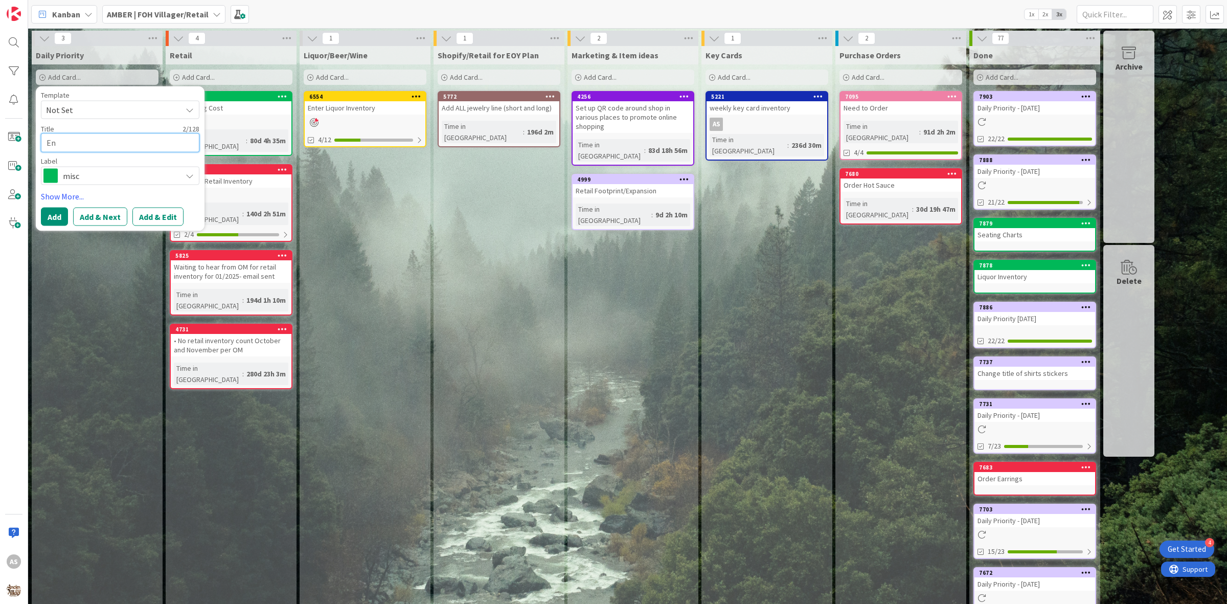
type textarea "Ent"
type textarea "x"
type textarea "Ente"
type textarea "x"
type textarea "Enter"
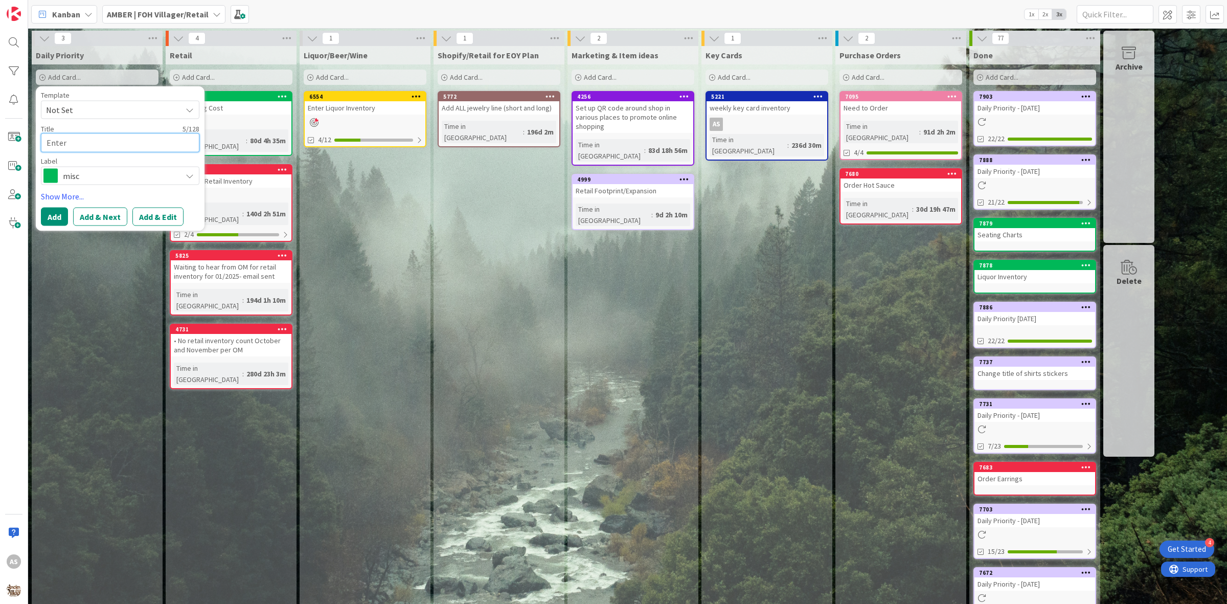
type textarea "x"
type textarea "Enter"
type textarea "x"
type textarea "Enter F"
type textarea "x"
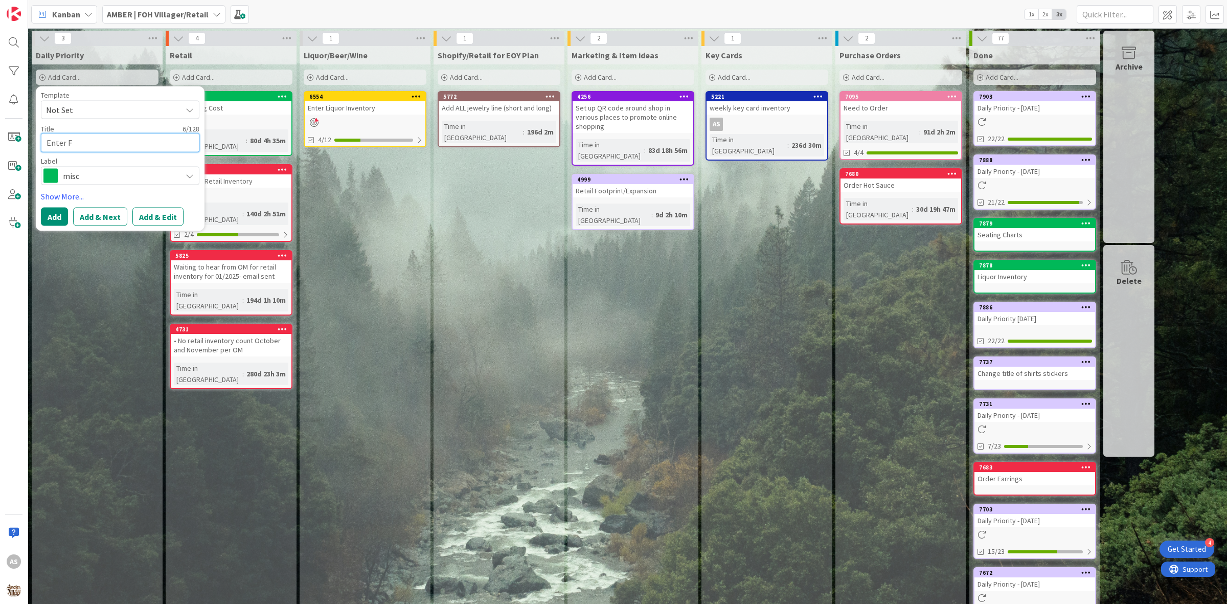
type textarea "Enter Fr"
type textarea "x"
type textarea "Enter Fro"
type textarea "x"
type textarea "Enter Fro"
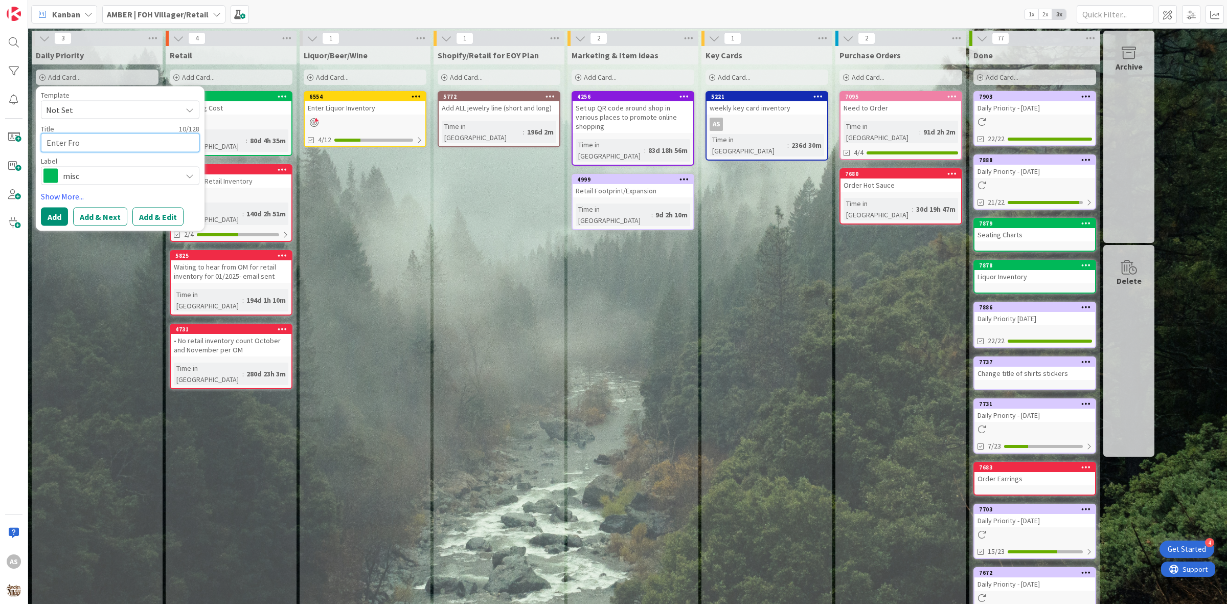
type textarea "x"
type textarea "Enter Fro"
type textarea "x"
type textarea "Enter Frog"
type textarea "x"
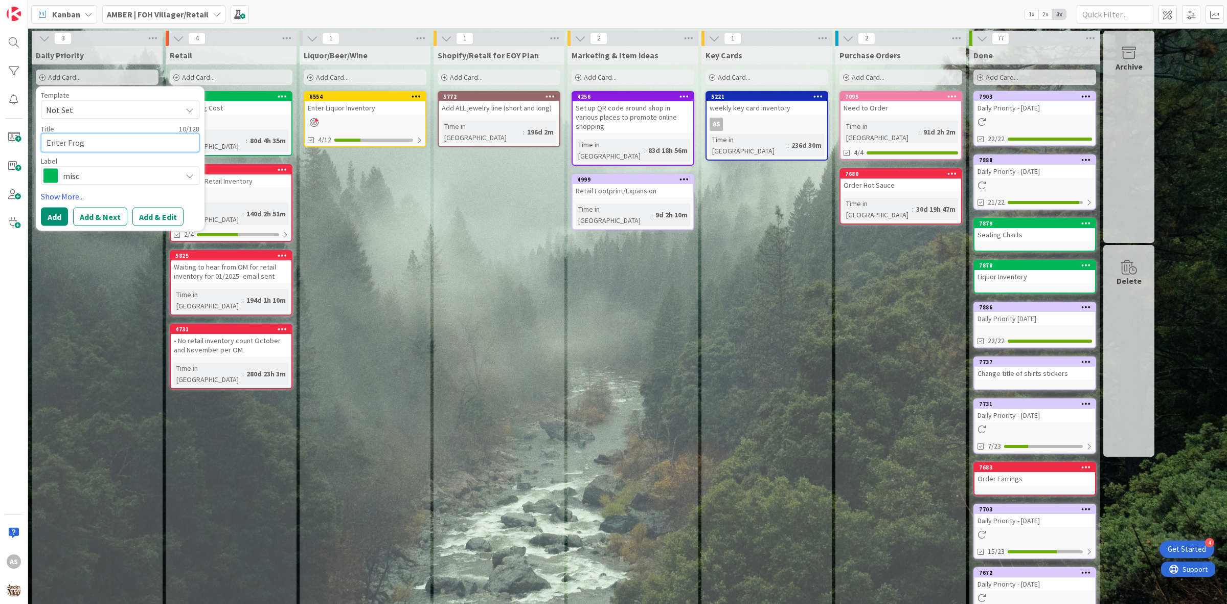
type textarea "Enter Frog"
type textarea "x"
type textarea "Enter Frog J"
type textarea "x"
type textarea "Enter Frog Ju"
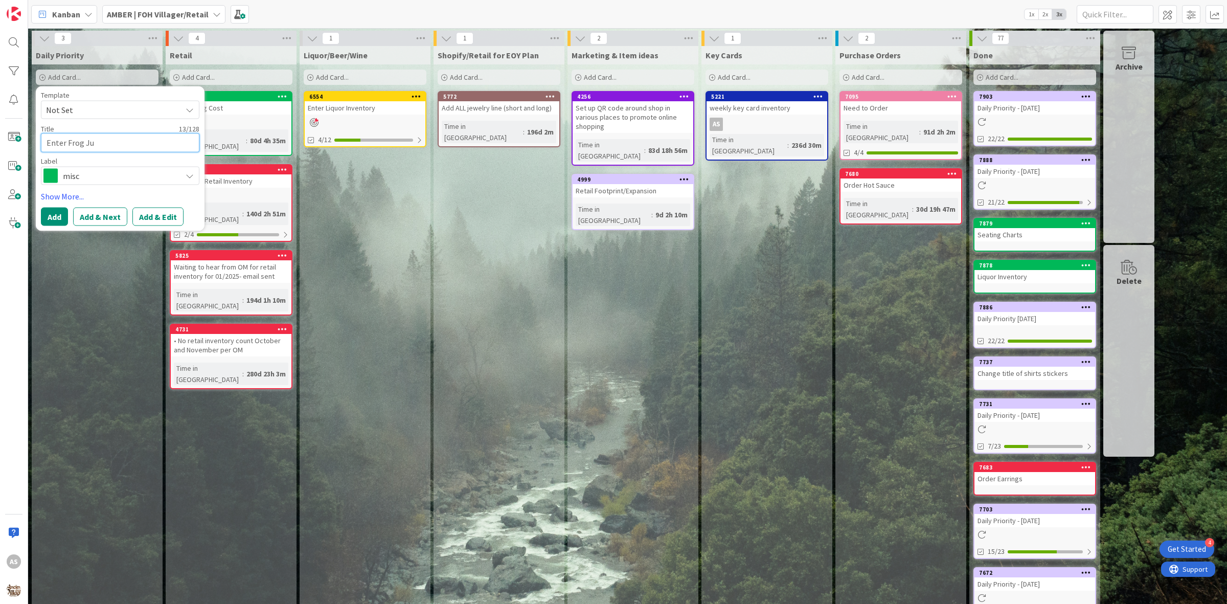
type textarea "x"
type textarea "Enter Frog Jui"
type textarea "x"
type textarea "Enter Frog Juic"
type textarea "x"
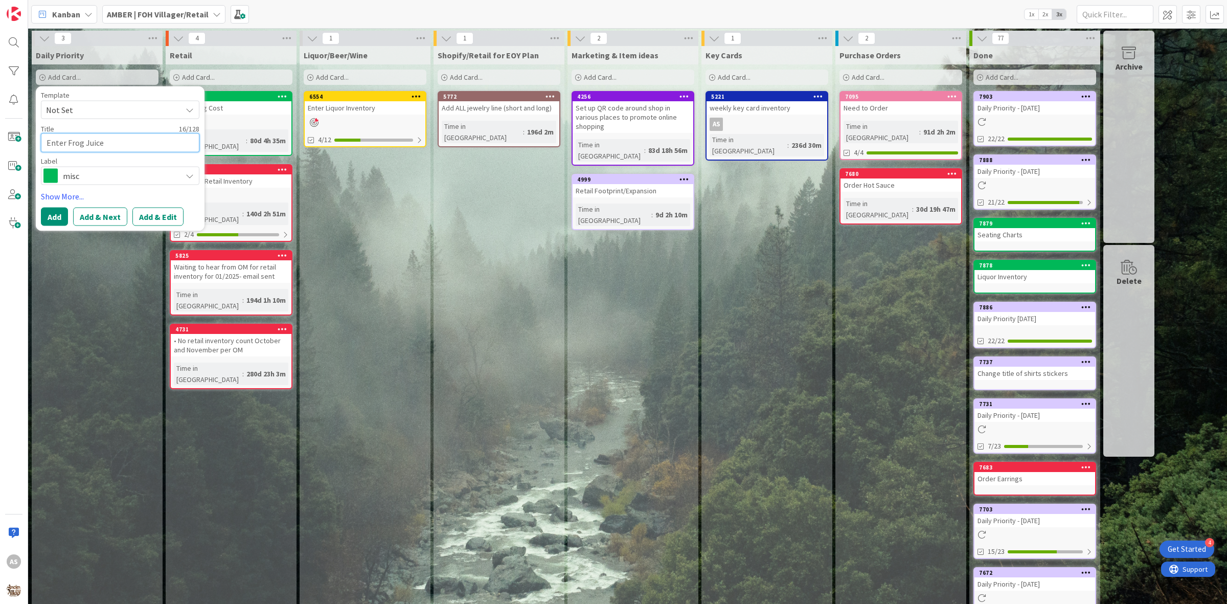
type textarea "Enter Frog Juice"
drag, startPoint x: 93, startPoint y: 107, endPoint x: 91, endPoint y: 115, distance: 7.9
click at [93, 109] on span "Not Set" at bounding box center [110, 109] width 128 height 13
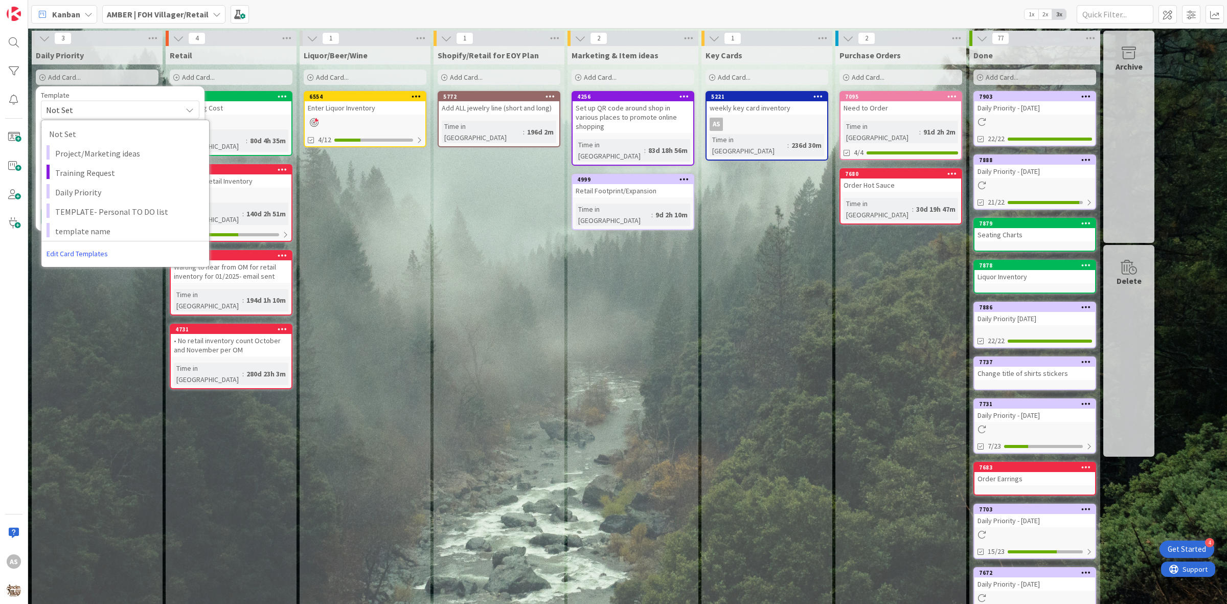
drag, startPoint x: 105, startPoint y: 93, endPoint x: 108, endPoint y: 100, distance: 8.0
click at [105, 93] on div "Template" at bounding box center [120, 95] width 158 height 7
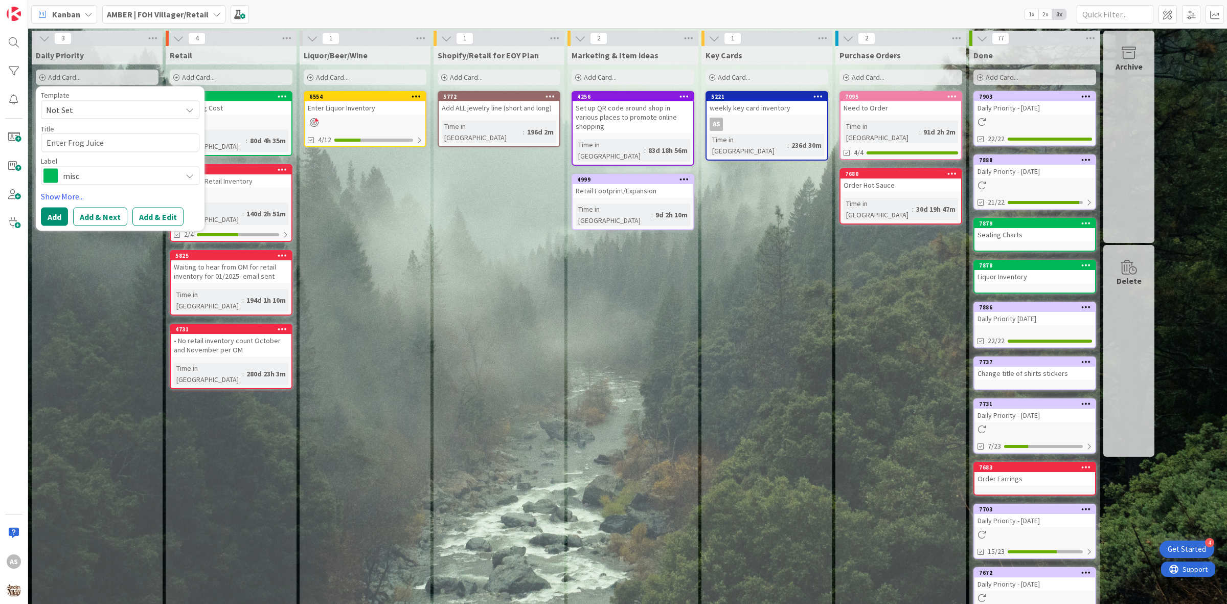
click at [115, 180] on span "misc" at bounding box center [120, 175] width 114 height 14
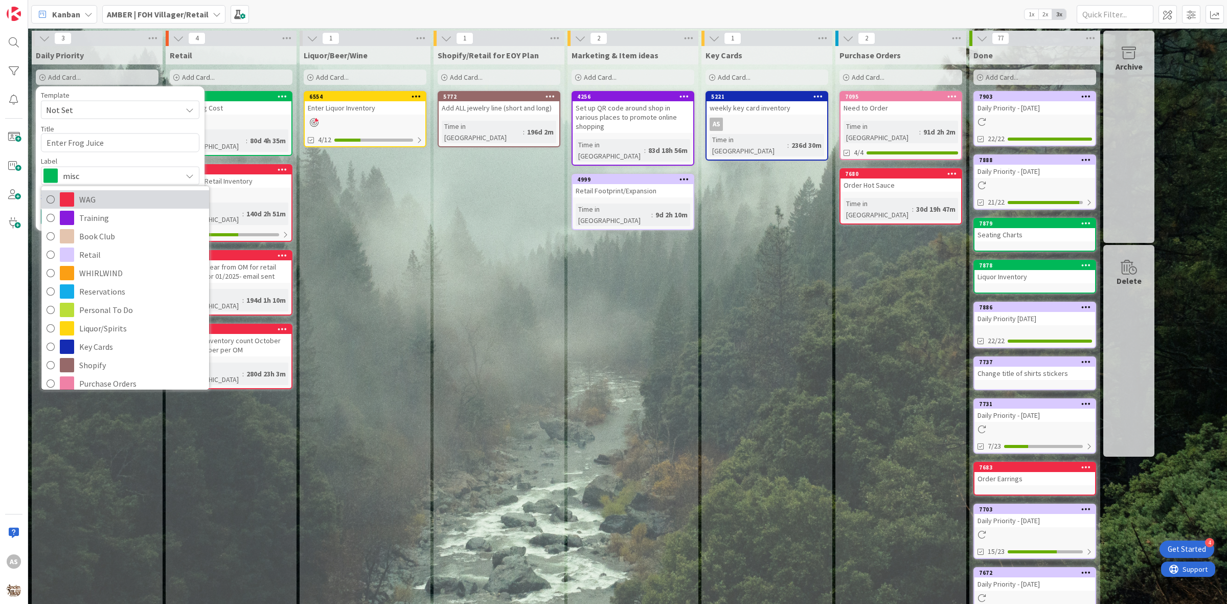
click at [111, 200] on span "WAG" at bounding box center [141, 199] width 125 height 15
type textarea "x"
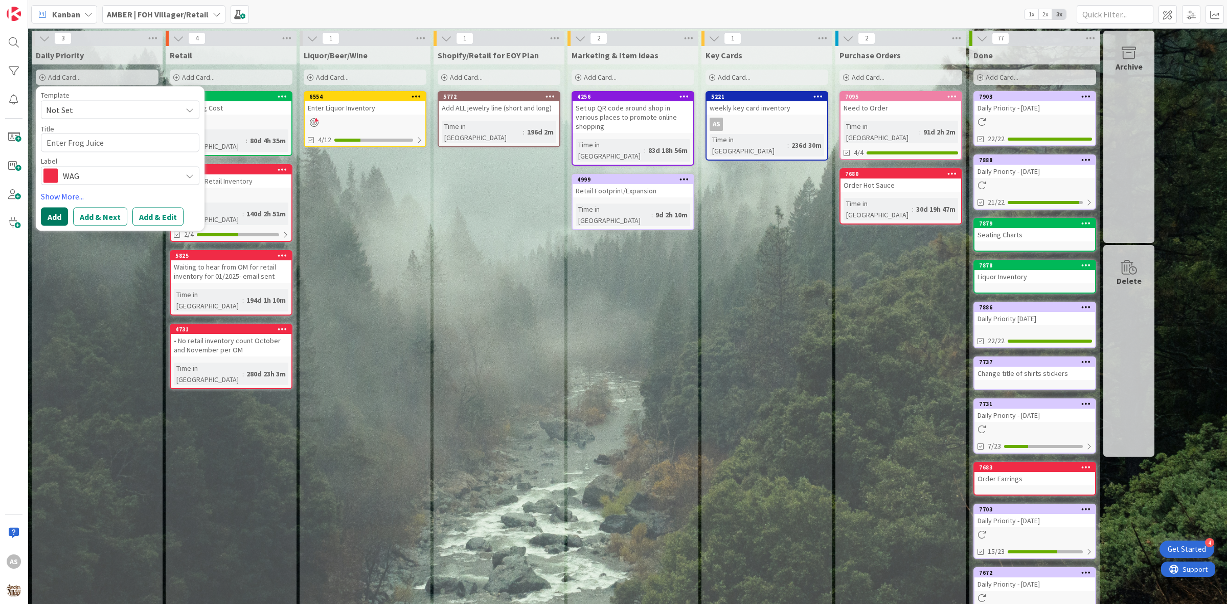
click at [53, 215] on button "Add" at bounding box center [54, 216] width 27 height 18
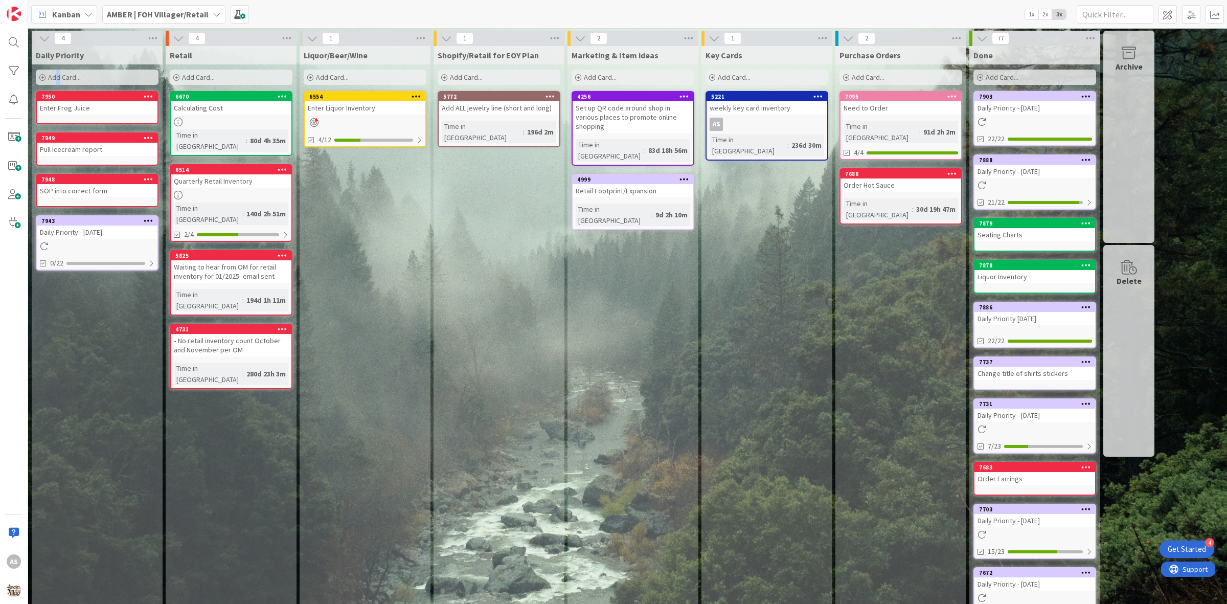
click at [59, 77] on span "Add Card..." at bounding box center [64, 77] width 33 height 9
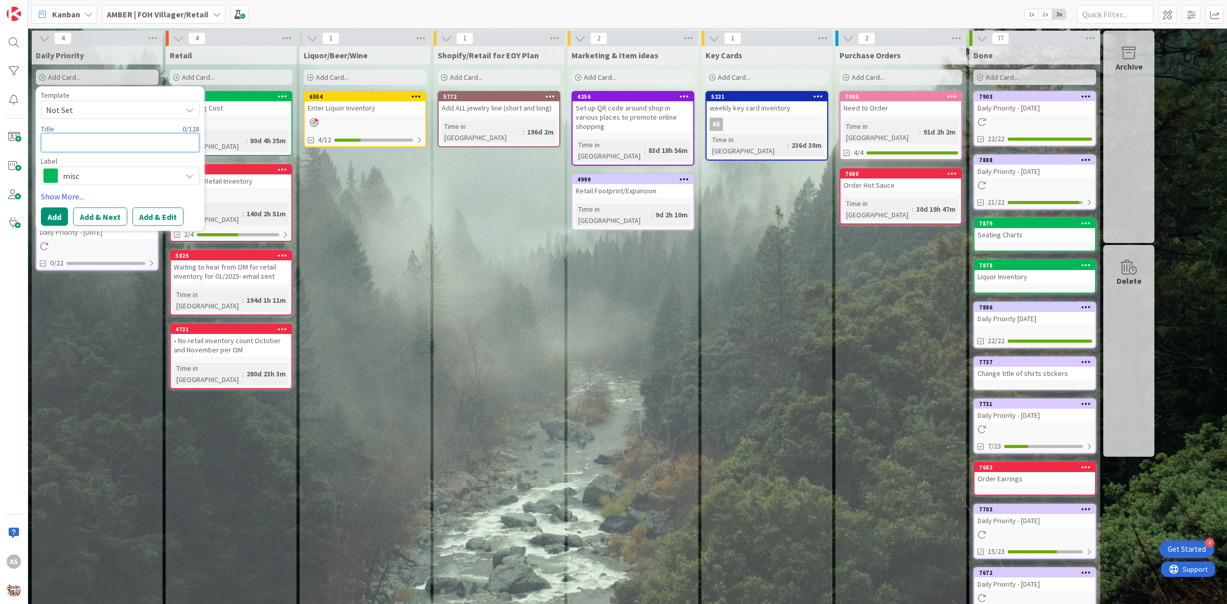
type textarea "x"
type textarea "P"
type textarea "x"
type textarea "Pu"
type textarea "x"
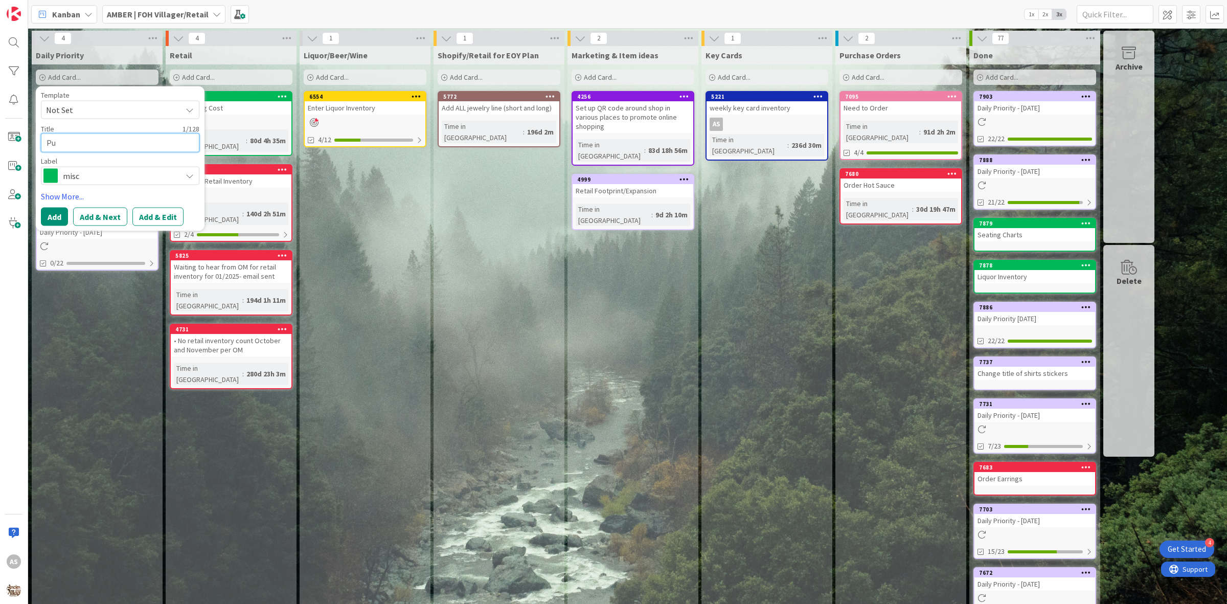
type textarea "Pul"
type textarea "x"
type textarea "Pull"
type textarea "x"
type textarea "Pull"
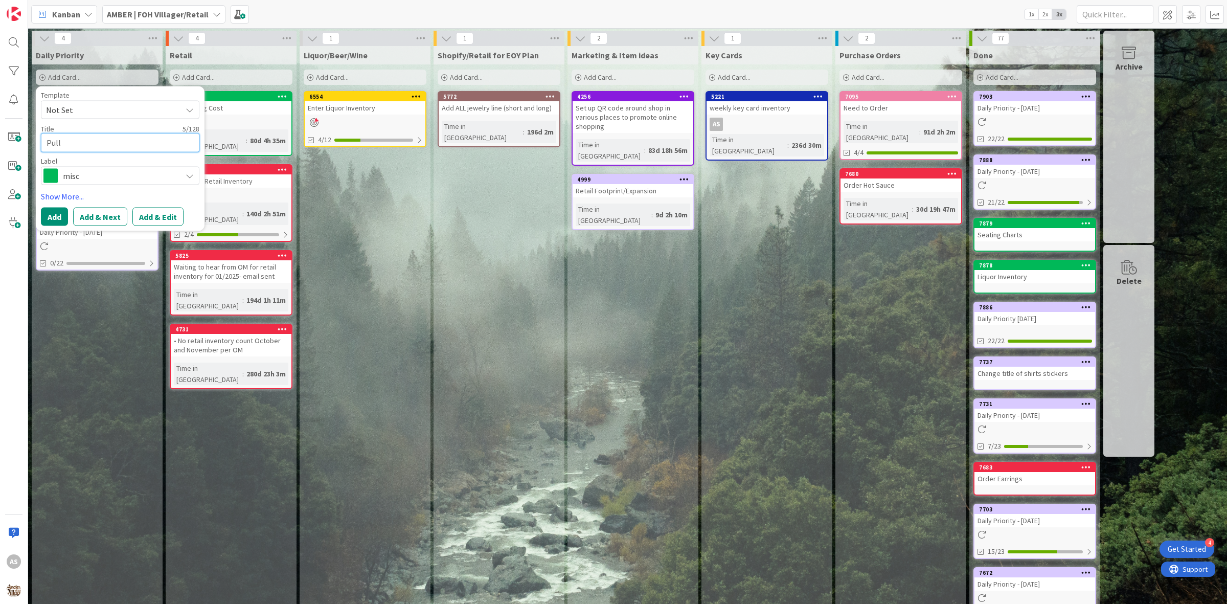
type textarea "x"
type textarea "Pull f"
type textarea "x"
type textarea "Pull fo"
type textarea "x"
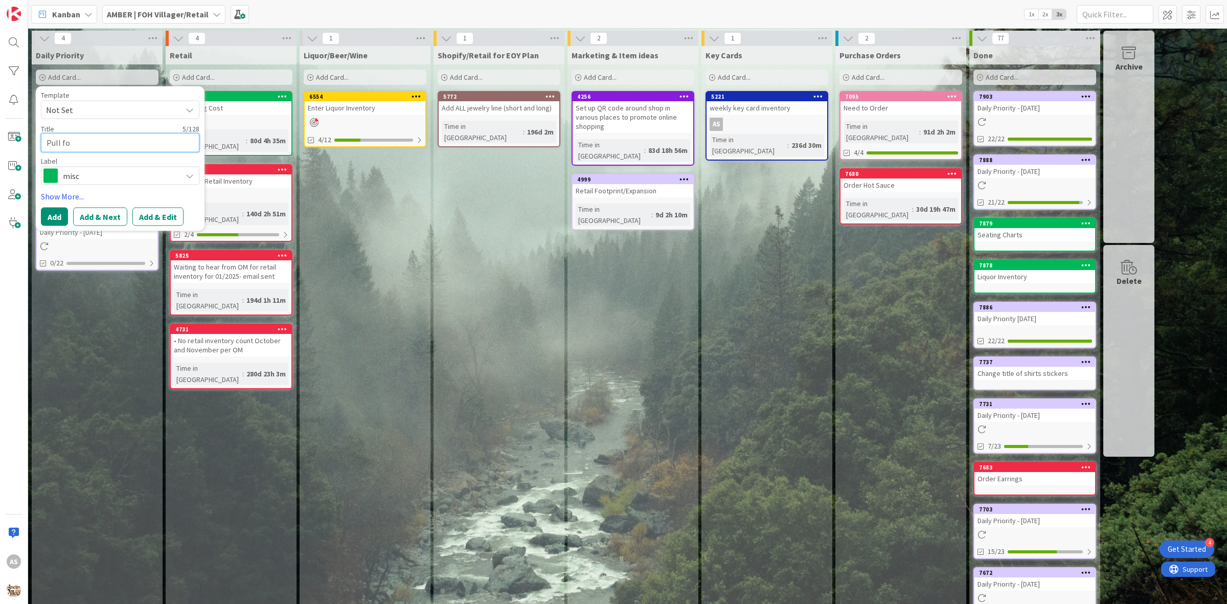
type textarea "Pull for"
type textarea "x"
type textarea "Pull form"
type textarea "x"
type textarea "Pull form"
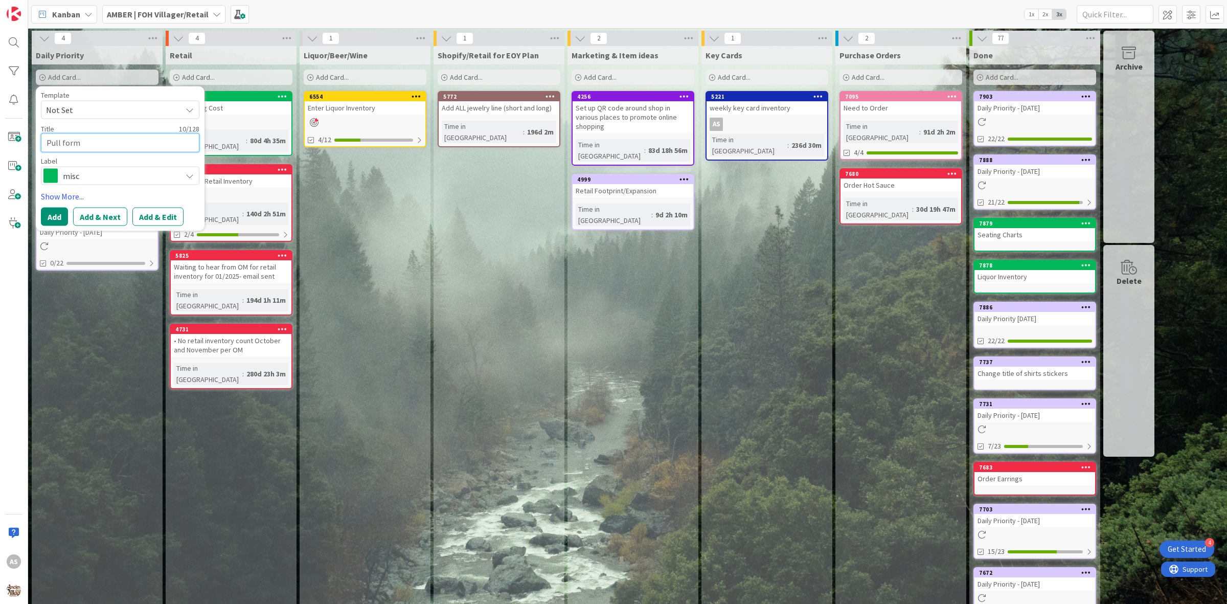
type textarea "x"
type textarea "Pull form f"
type textarea "x"
type textarea "Pull form fo"
type textarea "x"
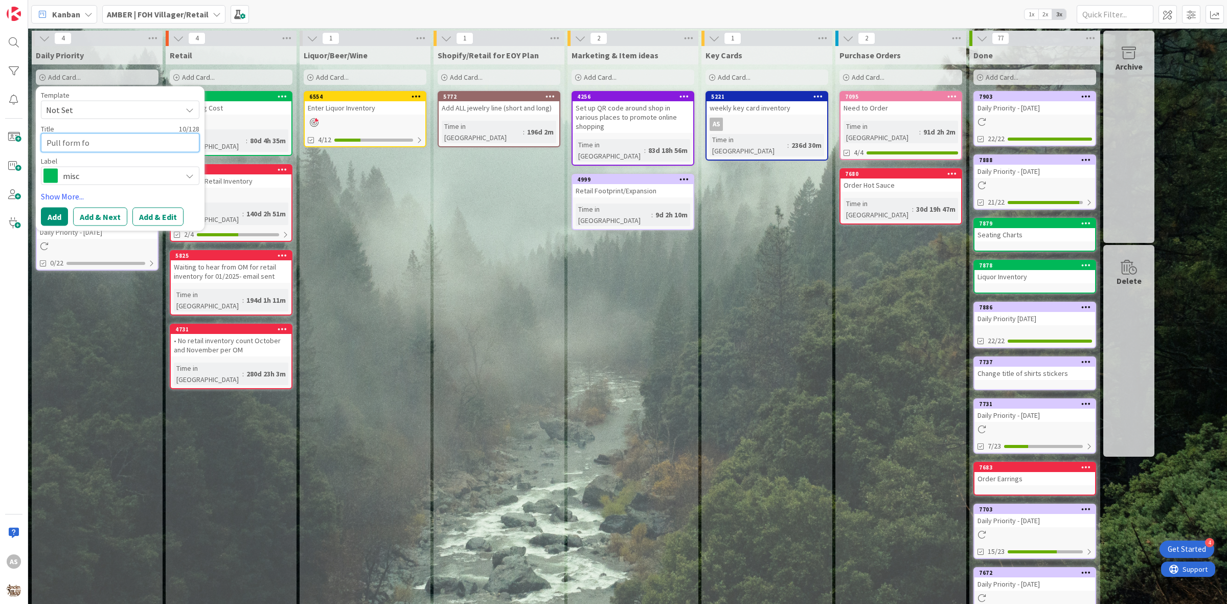
type textarea "Pull form for"
type textarea "x"
type textarea "Pull form for"
type textarea "x"
type textarea "Pull form for O"
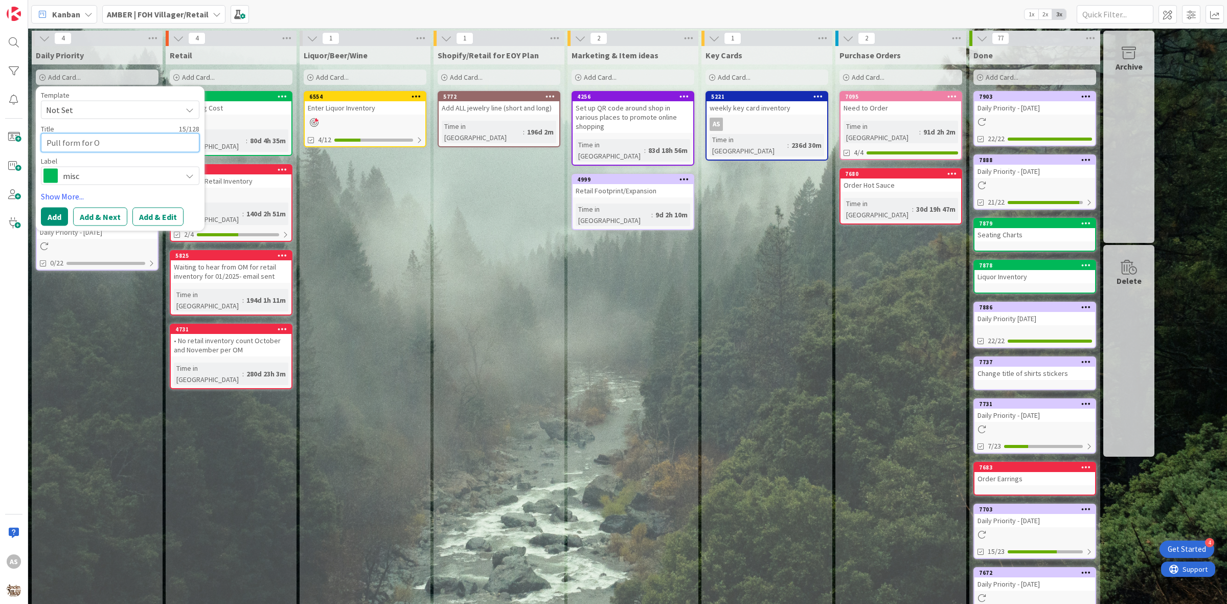
type textarea "x"
type textarea "Pull form for Ol"
type textarea "x"
type textarea "Pull form for Ola"
type textarea "x"
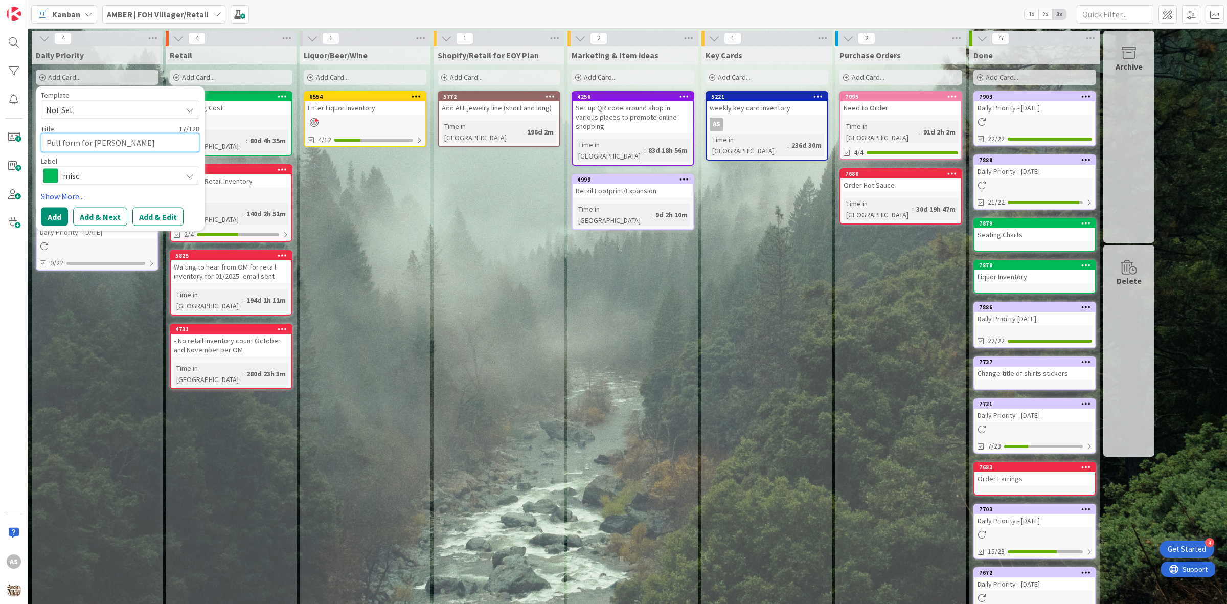
type textarea "Pull form for Olaf"
type textarea "x"
type textarea "Pull form for Olaf"
type textarea "x"
type textarea "Pull form for Olaf P"
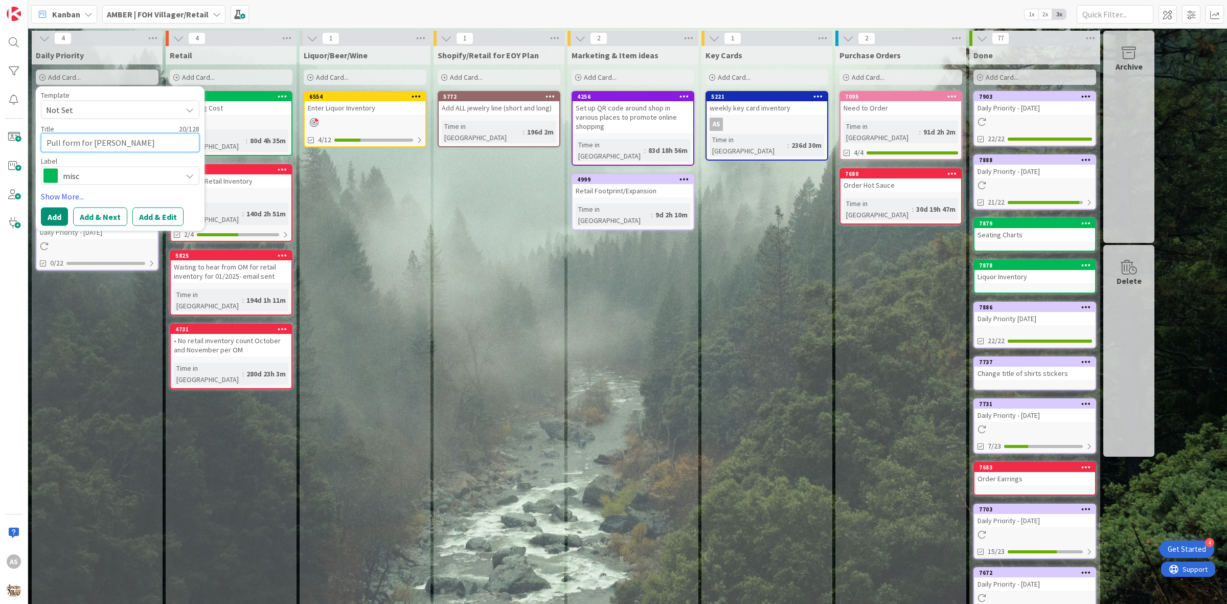
type textarea "x"
type textarea "Pull form for Olaf Pa"
type textarea "x"
type textarea "Pull form for Olaf Pan"
type textarea "x"
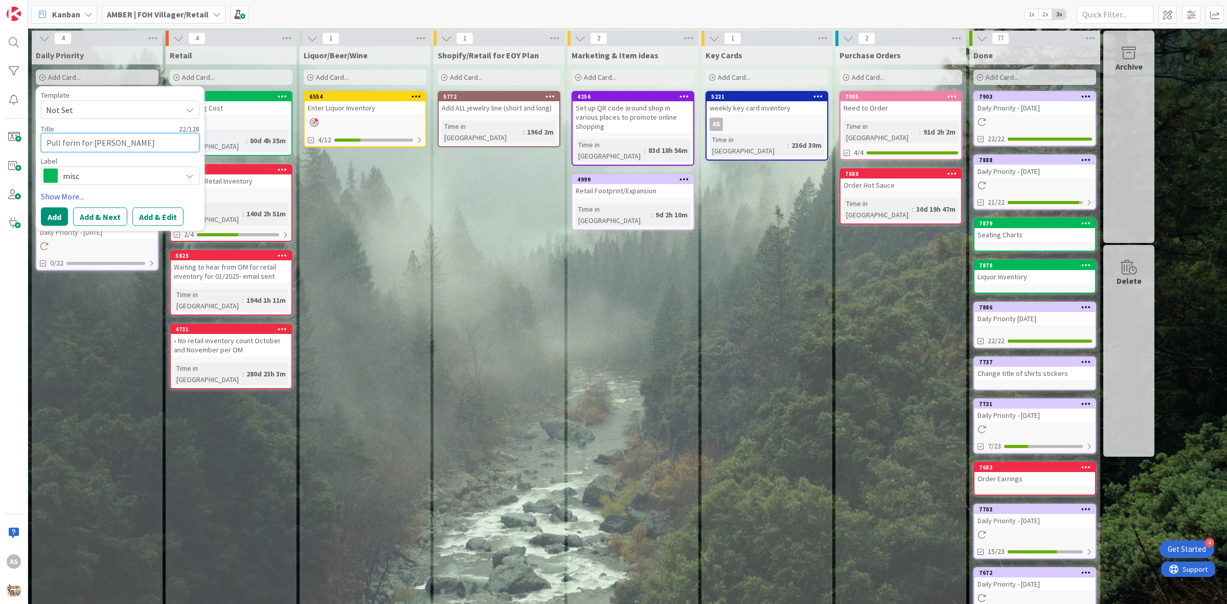
type textarea "Pull form for Olaf Pant"
type textarea "x"
type textarea "Pull form for Olaf Pantr"
type textarea "x"
type textarea "Pull form for Olaf Pantry"
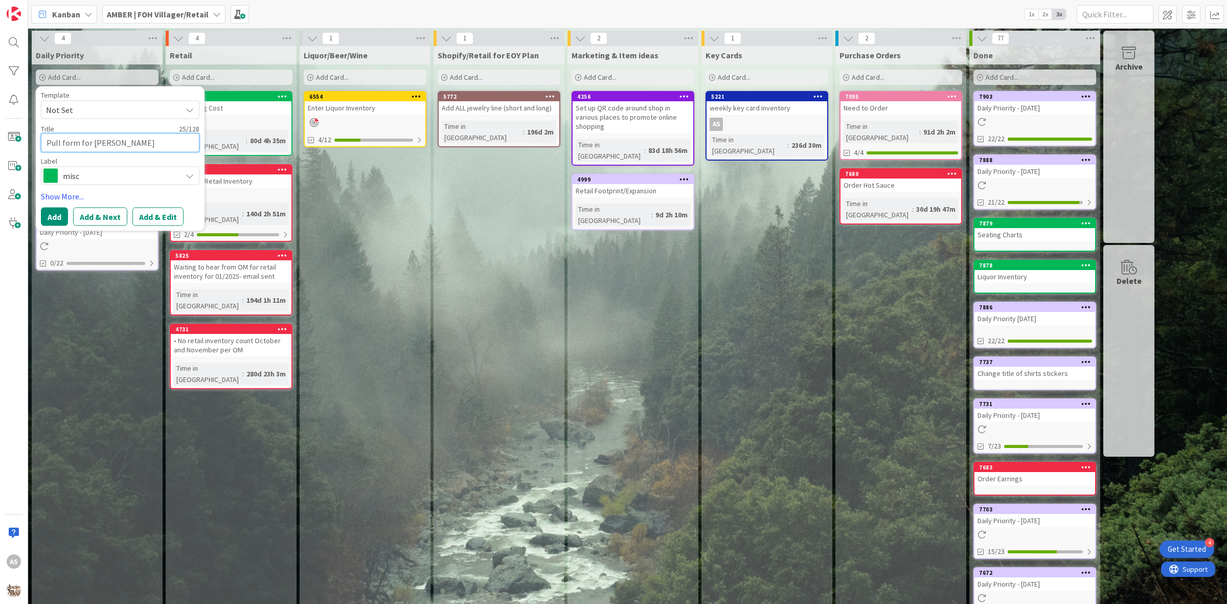
type textarea "x"
click at [151, 172] on span "misc" at bounding box center [120, 175] width 114 height 14
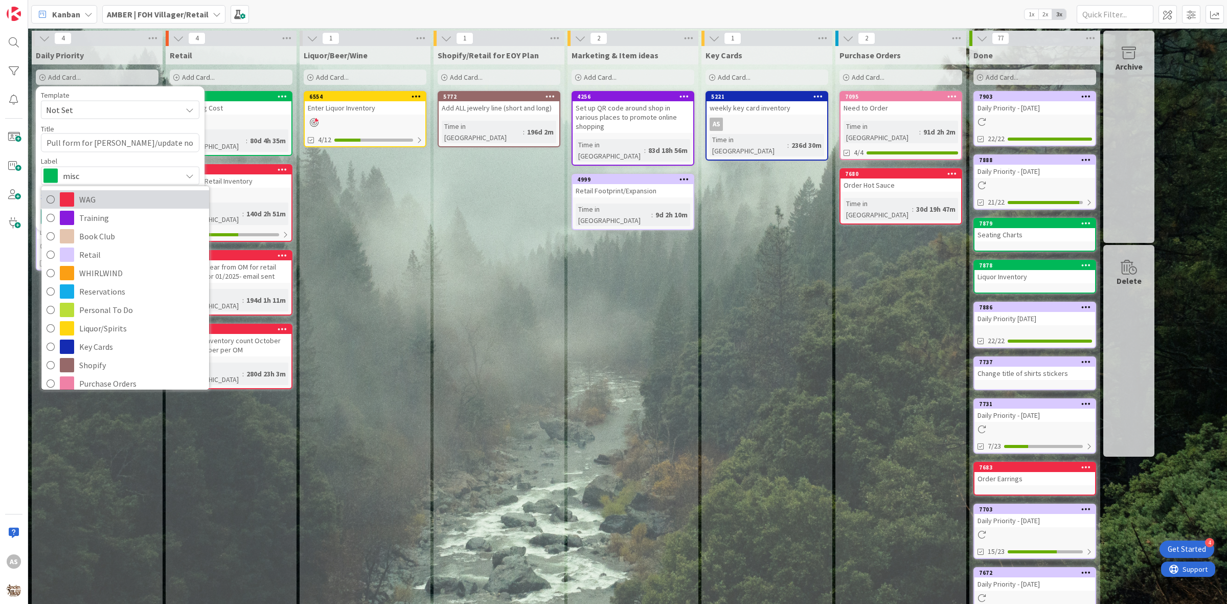
drag, startPoint x: 134, startPoint y: 199, endPoint x: 98, endPoint y: 212, distance: 38.5
click at [133, 199] on span "WAG" at bounding box center [141, 199] width 125 height 15
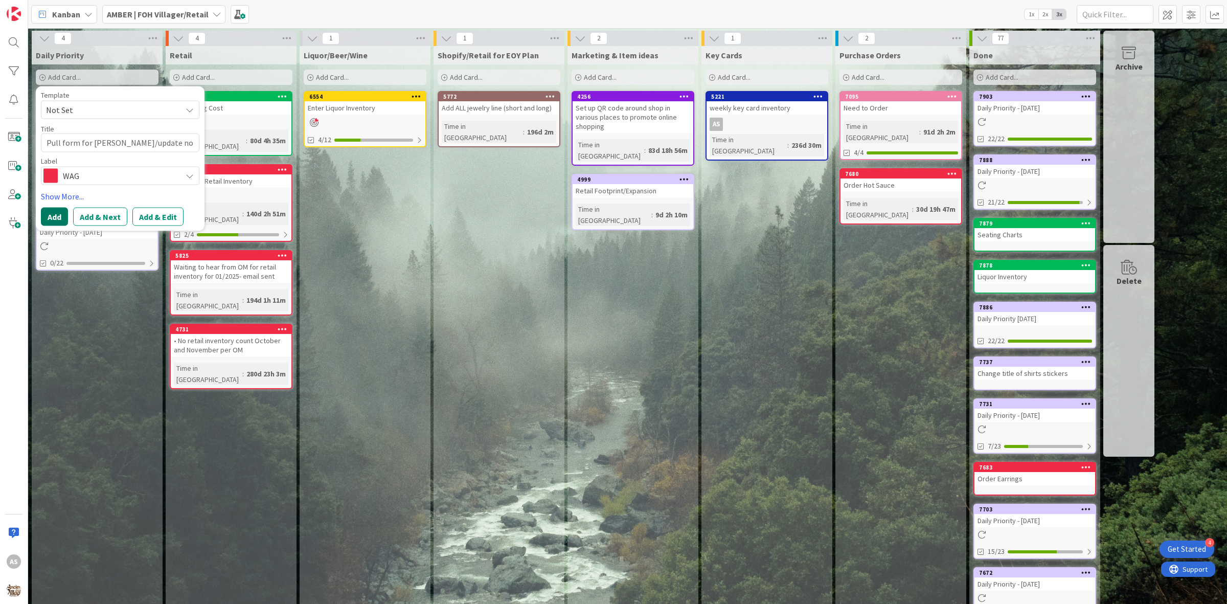
click at [51, 212] on button "Add" at bounding box center [54, 216] width 27 height 18
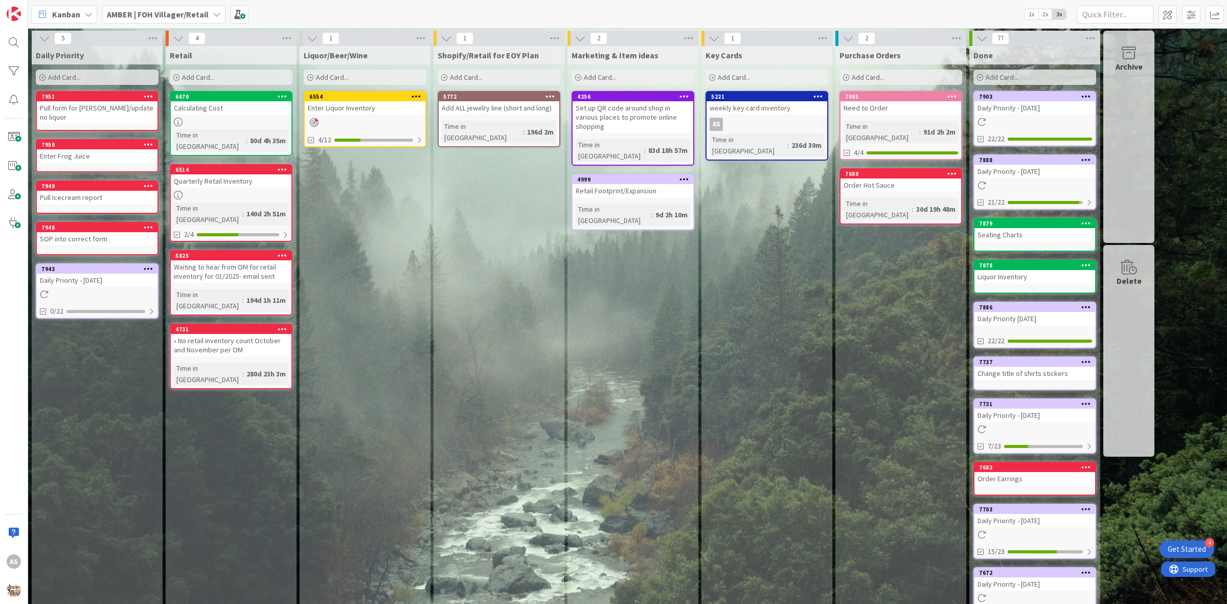
click at [123, 74] on div "Add Card..." at bounding box center [97, 77] width 123 height 15
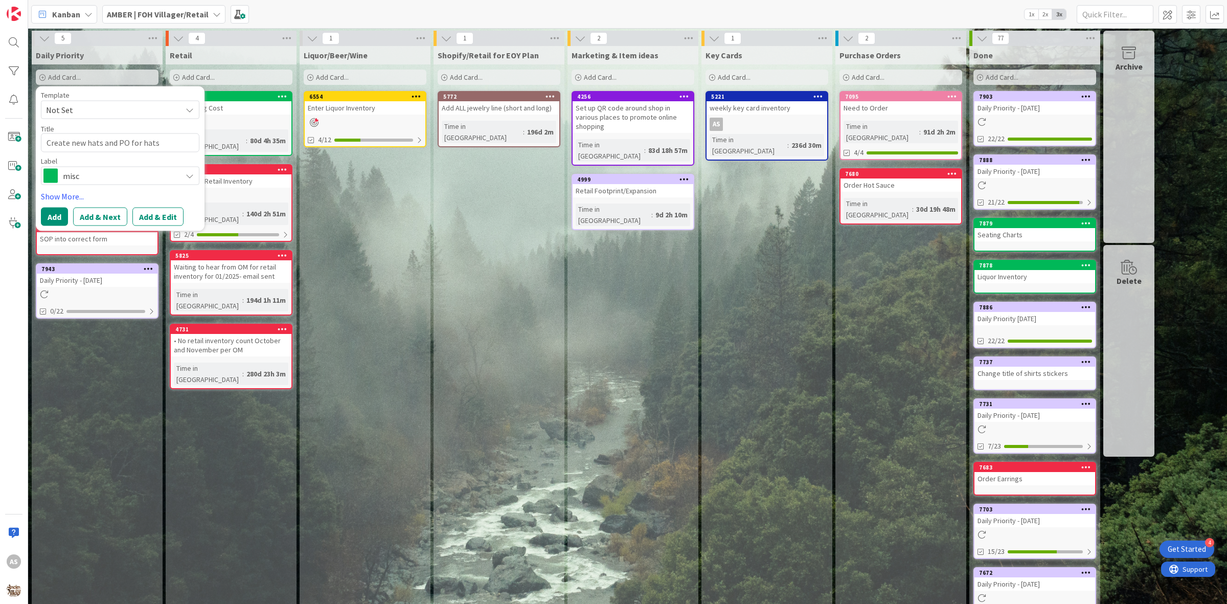
click at [129, 179] on span "misc" at bounding box center [120, 175] width 114 height 14
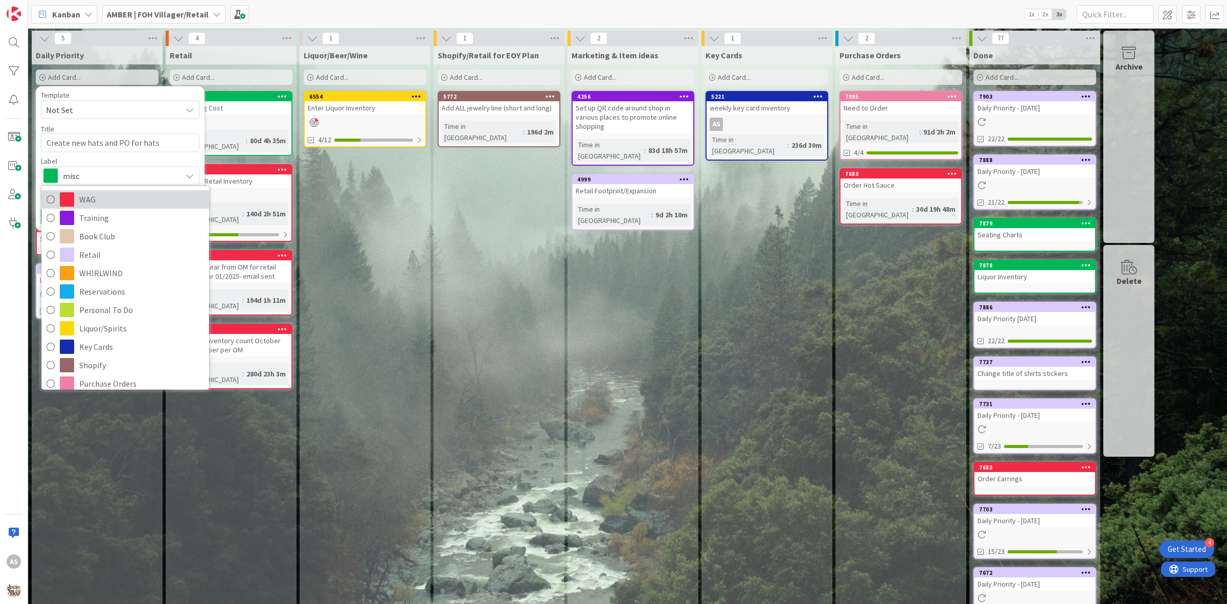
click at [129, 194] on span "WAG" at bounding box center [141, 199] width 125 height 15
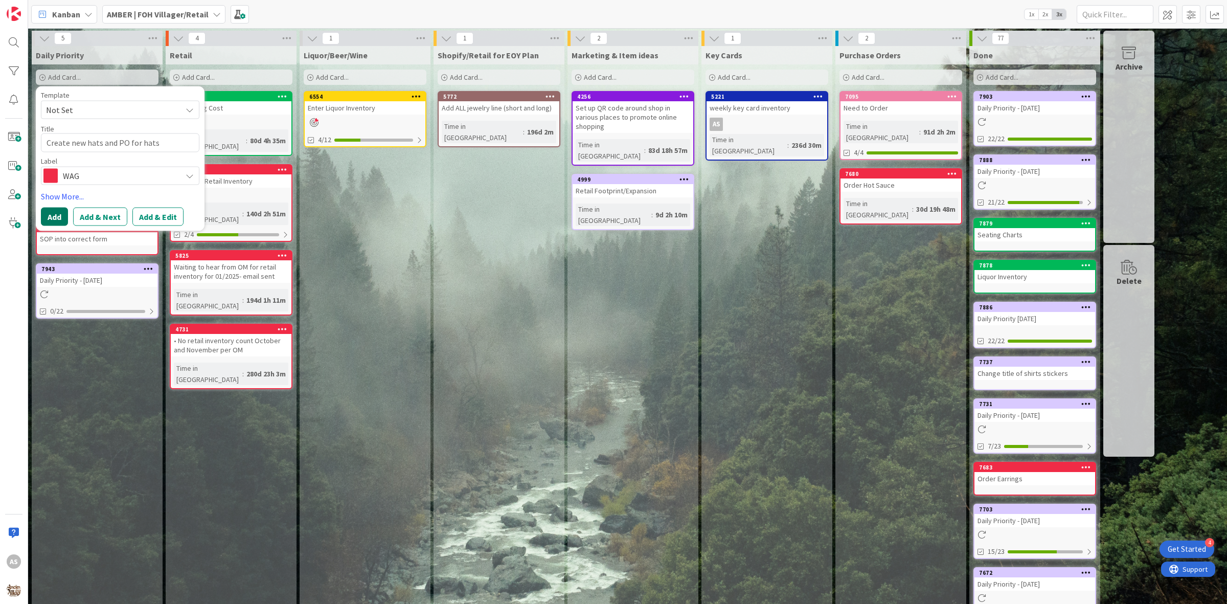
click at [59, 216] on button "Add" at bounding box center [54, 216] width 27 height 18
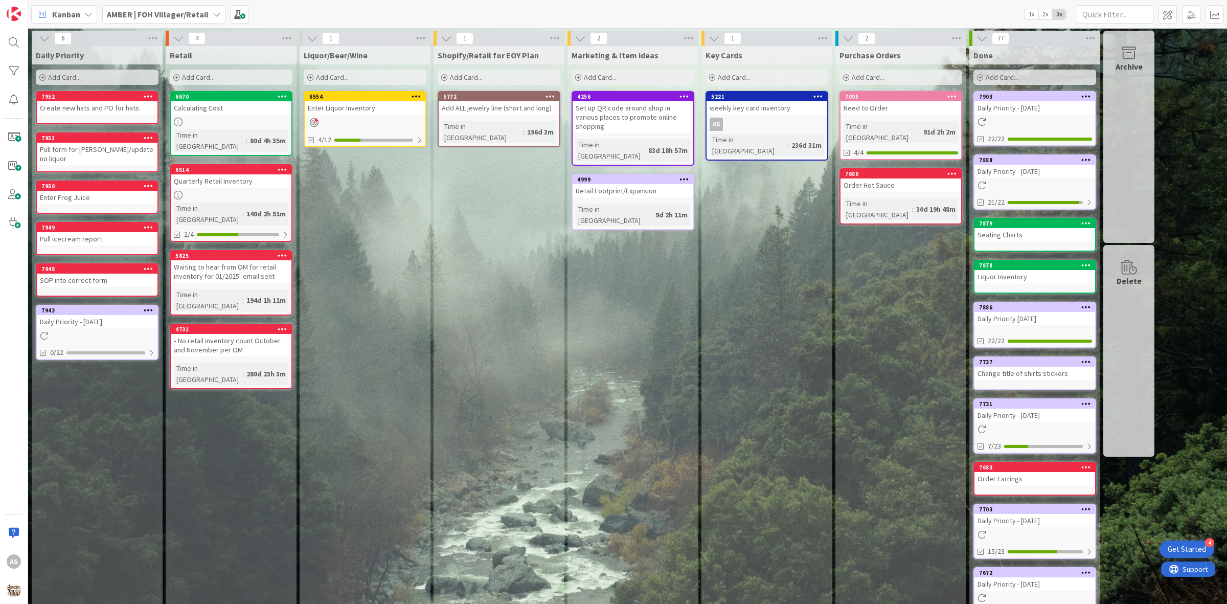
click at [381, 102] on div "Enter Liquor Inventory" at bounding box center [365, 107] width 121 height 13
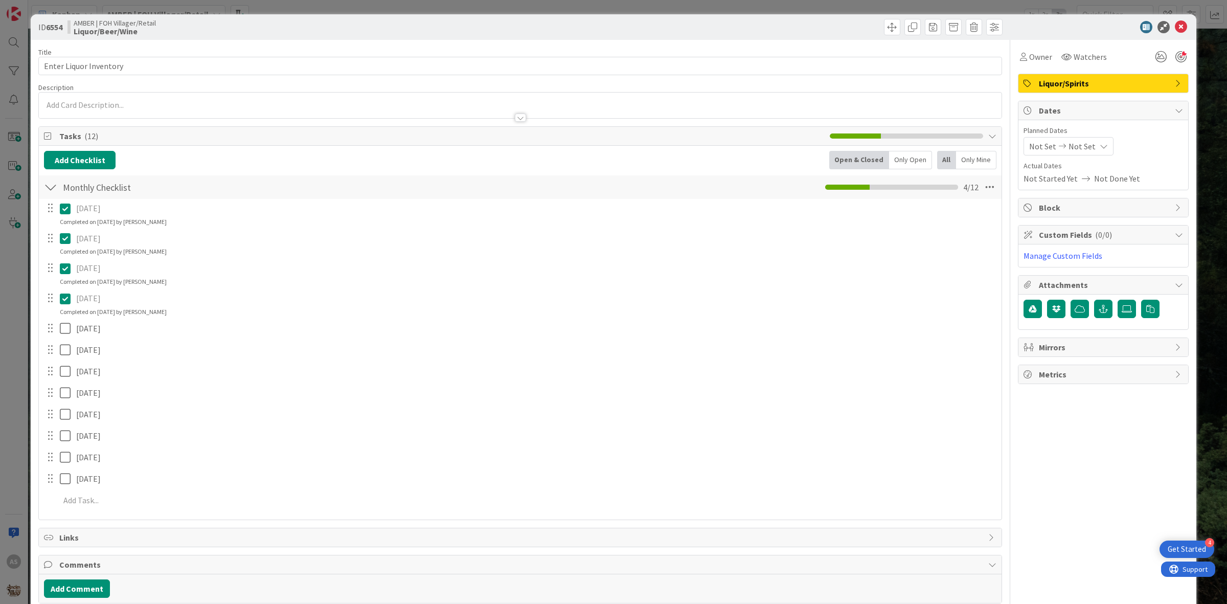
drag, startPoint x: 58, startPoint y: 319, endPoint x: 67, endPoint y: 331, distance: 15.7
click at [58, 320] on div "January 2025 Update Cancel Completed on 04/03/2025 by Amber Schultz February 20…" at bounding box center [520, 356] width 953 height 314
click at [68, 332] on icon at bounding box center [67, 328] width 15 height 12
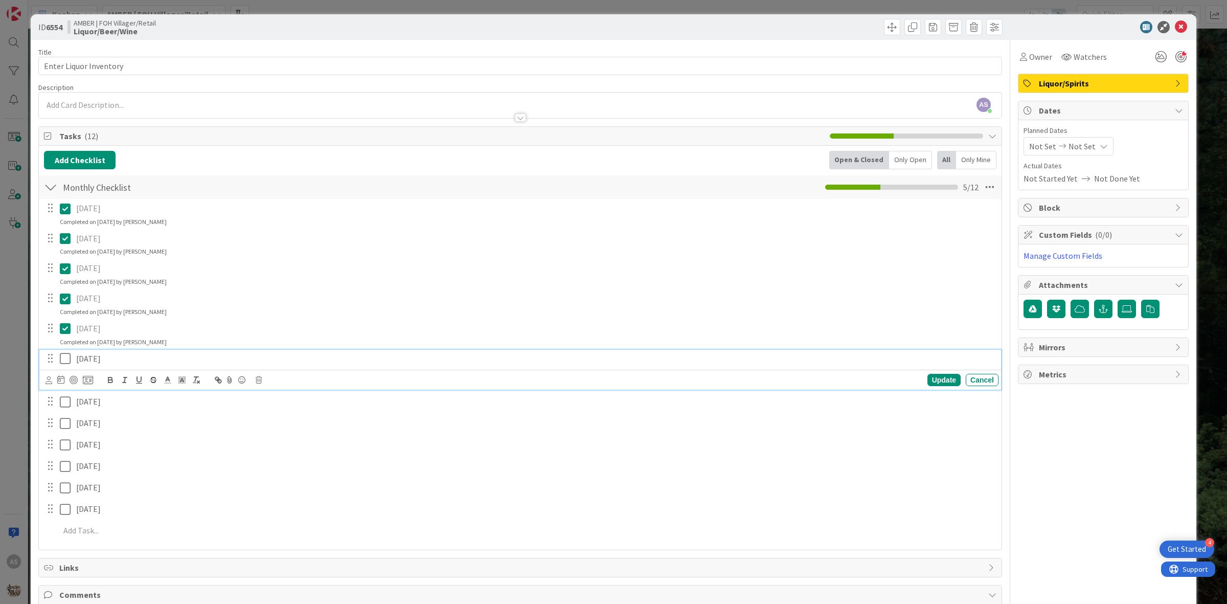
click at [70, 359] on icon at bounding box center [67, 358] width 15 height 12
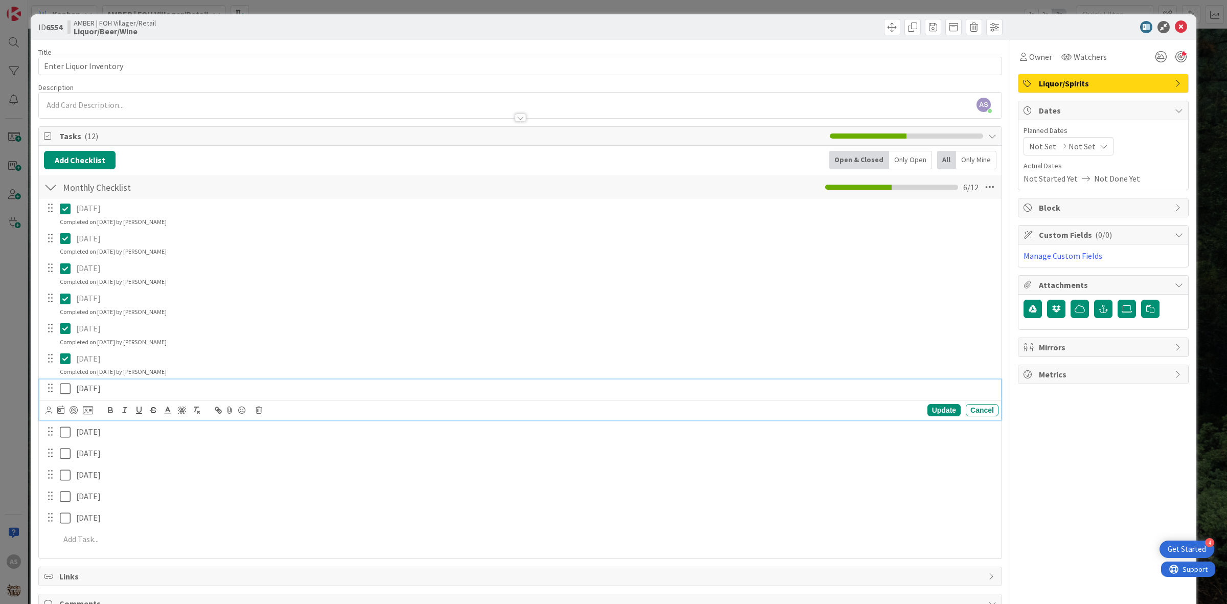
click at [71, 394] on icon at bounding box center [67, 388] width 15 height 12
click at [981, 28] on icon at bounding box center [1181, 27] width 12 height 12
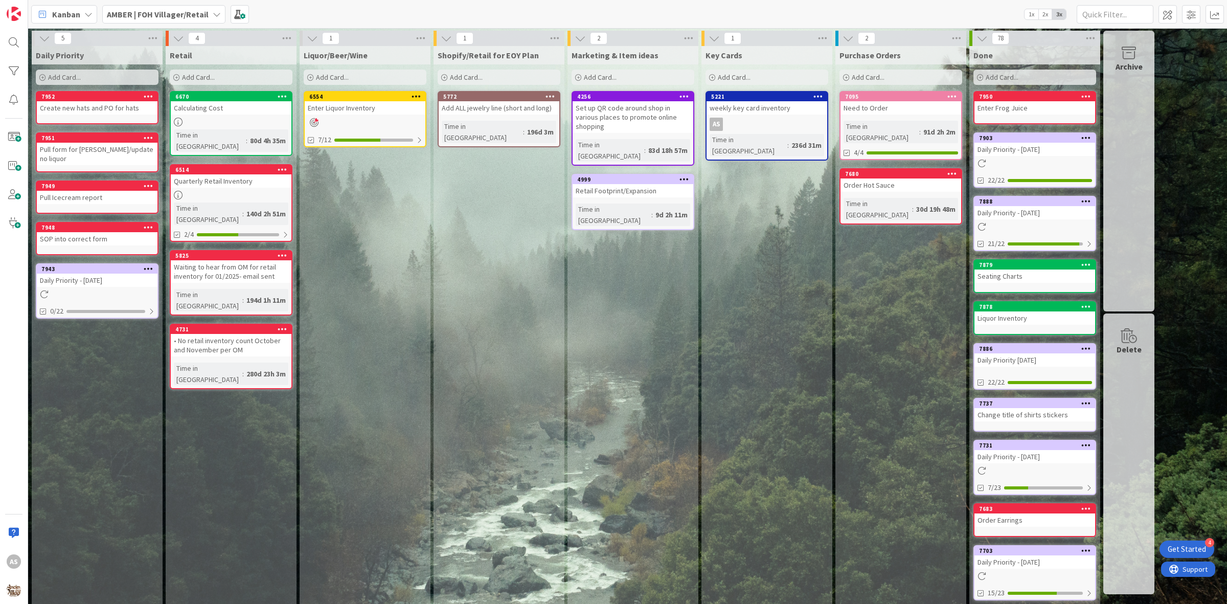
click at [71, 302] on link "7943 Daily Priority - 08/14/2025 0/22" at bounding box center [97, 290] width 123 height 55
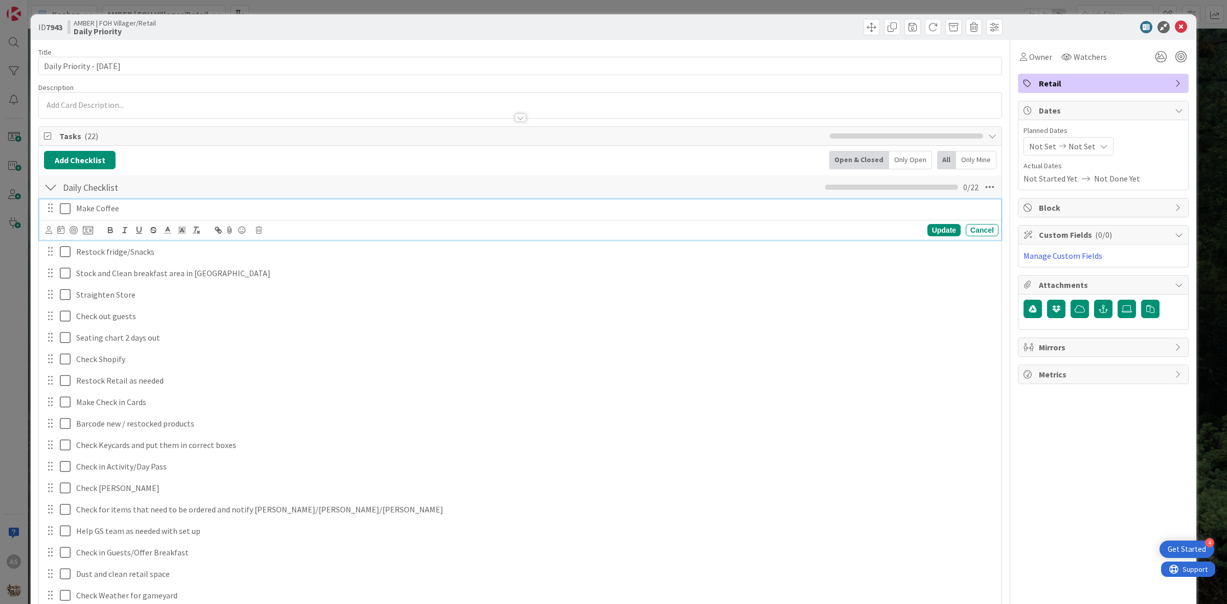
click at [62, 211] on icon at bounding box center [67, 208] width 15 height 12
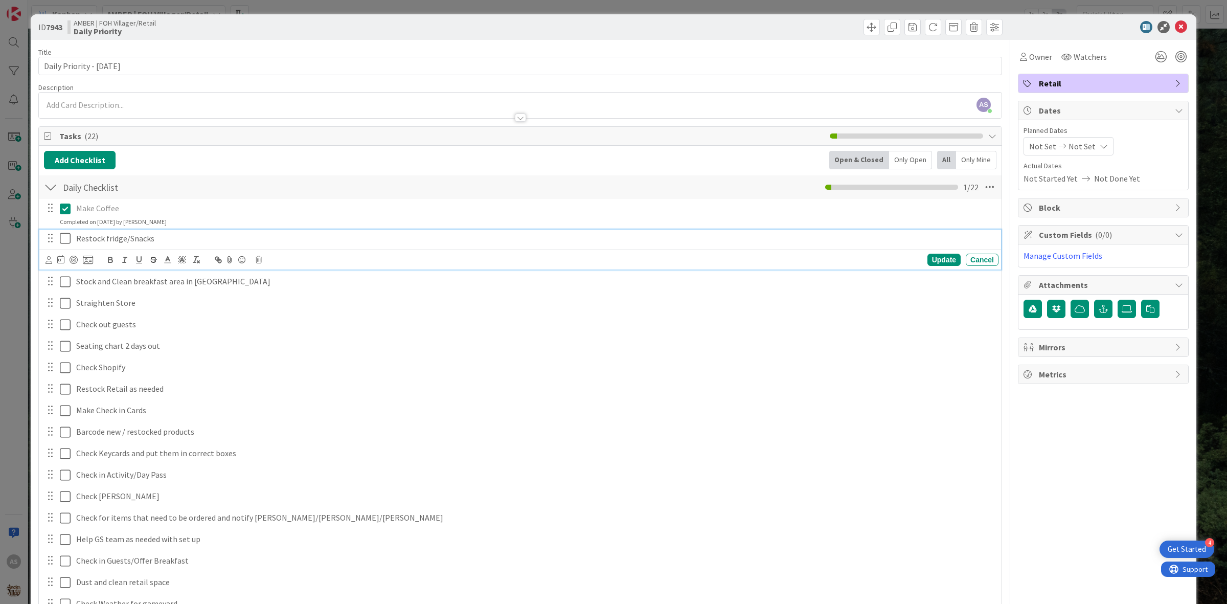
drag, startPoint x: 63, startPoint y: 236, endPoint x: 67, endPoint y: 241, distance: 6.2
click at [63, 238] on icon at bounding box center [67, 238] width 15 height 12
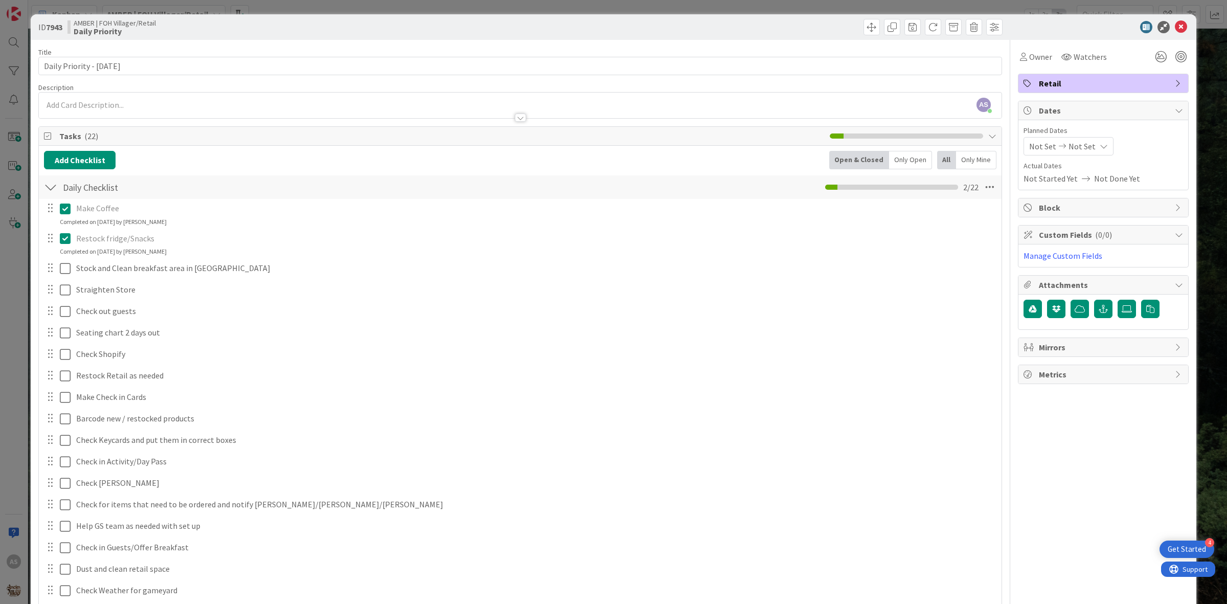
click at [58, 275] on div at bounding box center [57, 268] width 29 height 18
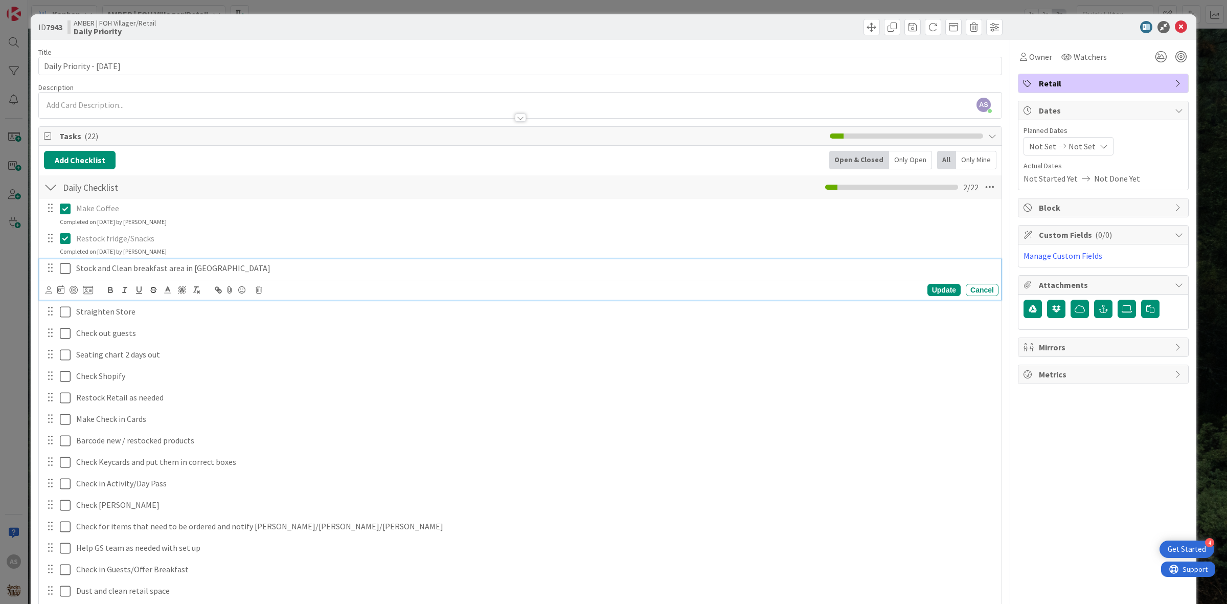
click at [65, 274] on icon at bounding box center [67, 268] width 15 height 12
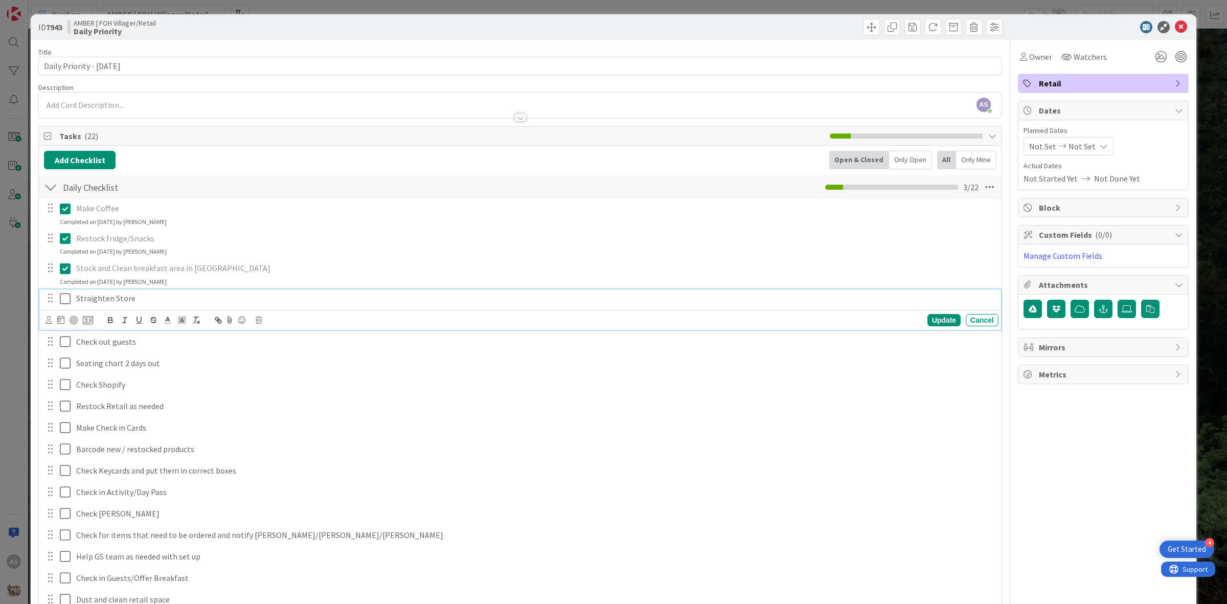
click at [66, 298] on icon at bounding box center [67, 298] width 15 height 12
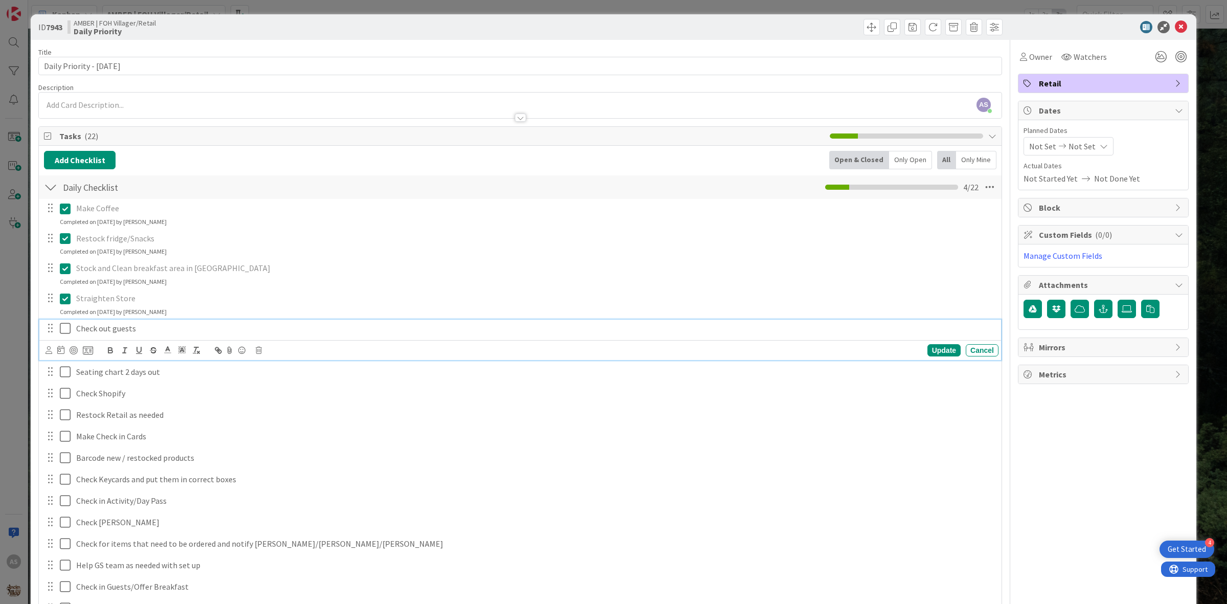
drag, startPoint x: 67, startPoint y: 324, endPoint x: 72, endPoint y: 335, distance: 12.8
click at [68, 324] on icon at bounding box center [67, 328] width 15 height 12
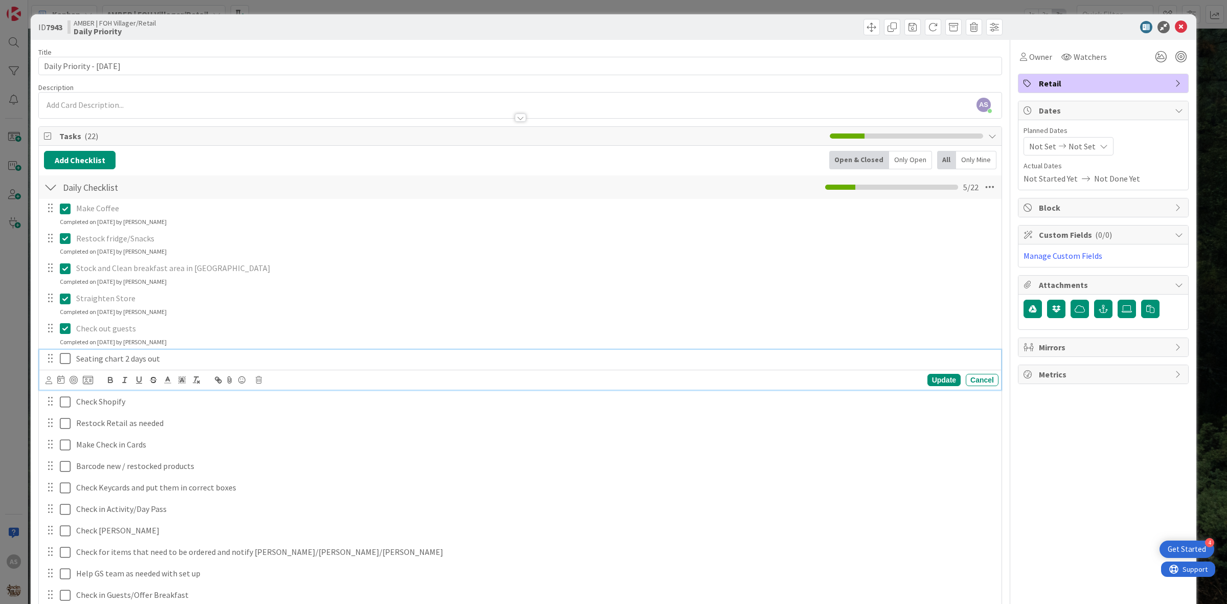
drag, startPoint x: 67, startPoint y: 359, endPoint x: 64, endPoint y: 386, distance: 26.8
click at [67, 361] on icon at bounding box center [67, 358] width 15 height 12
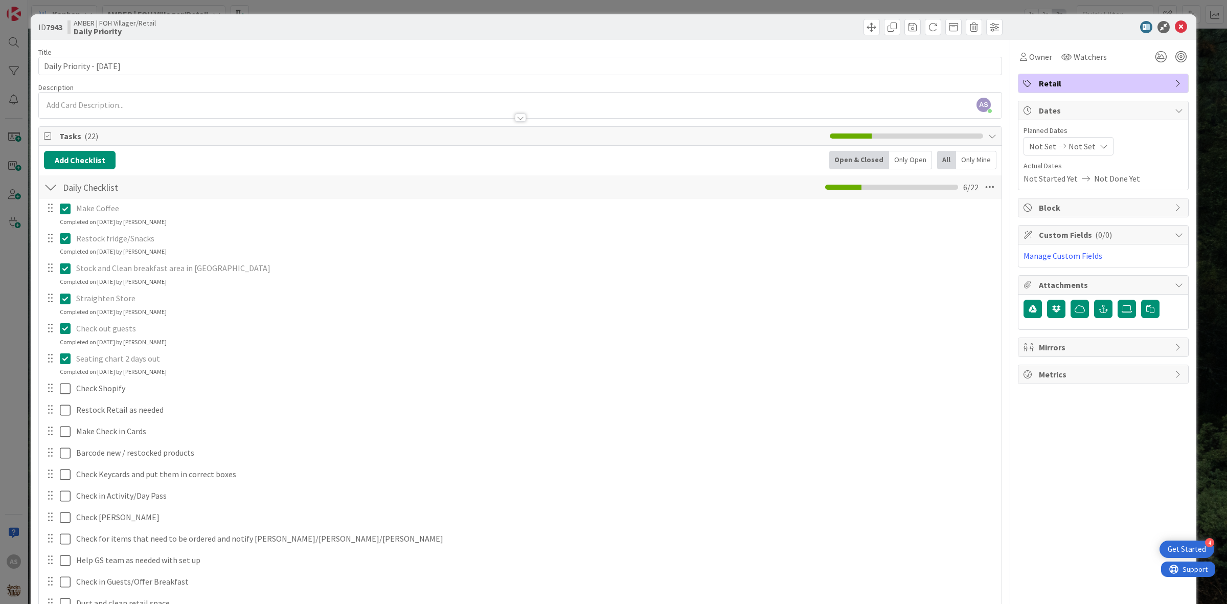
click at [63, 365] on icon at bounding box center [67, 358] width 15 height 12
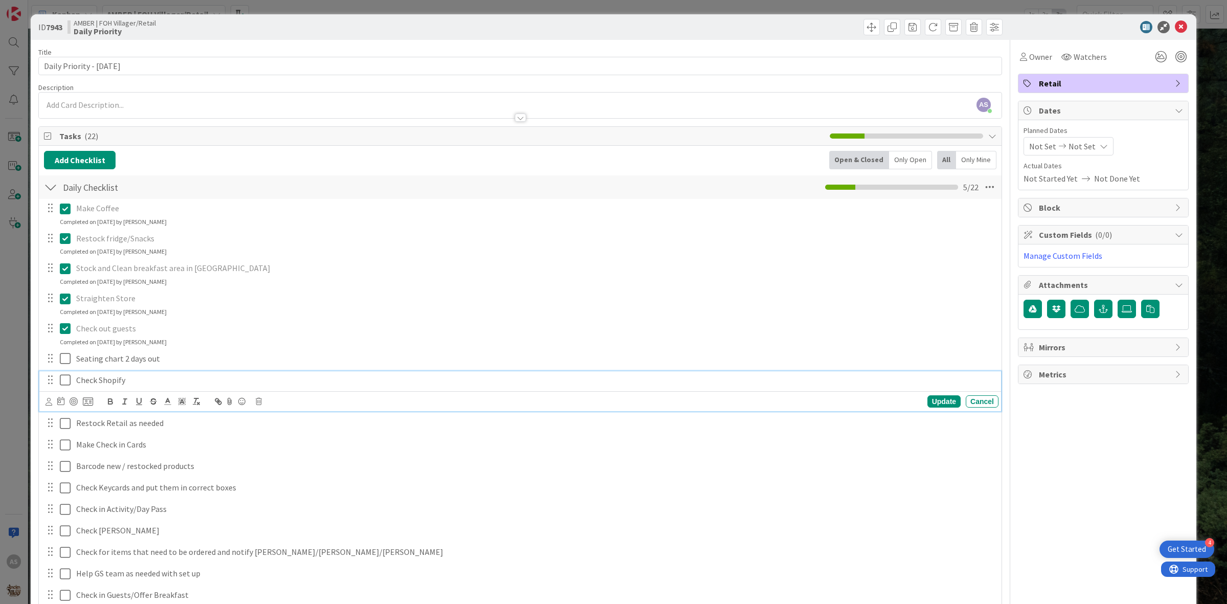
click at [67, 402] on div "Check Shopify Update Cancel" at bounding box center [520, 391] width 962 height 40
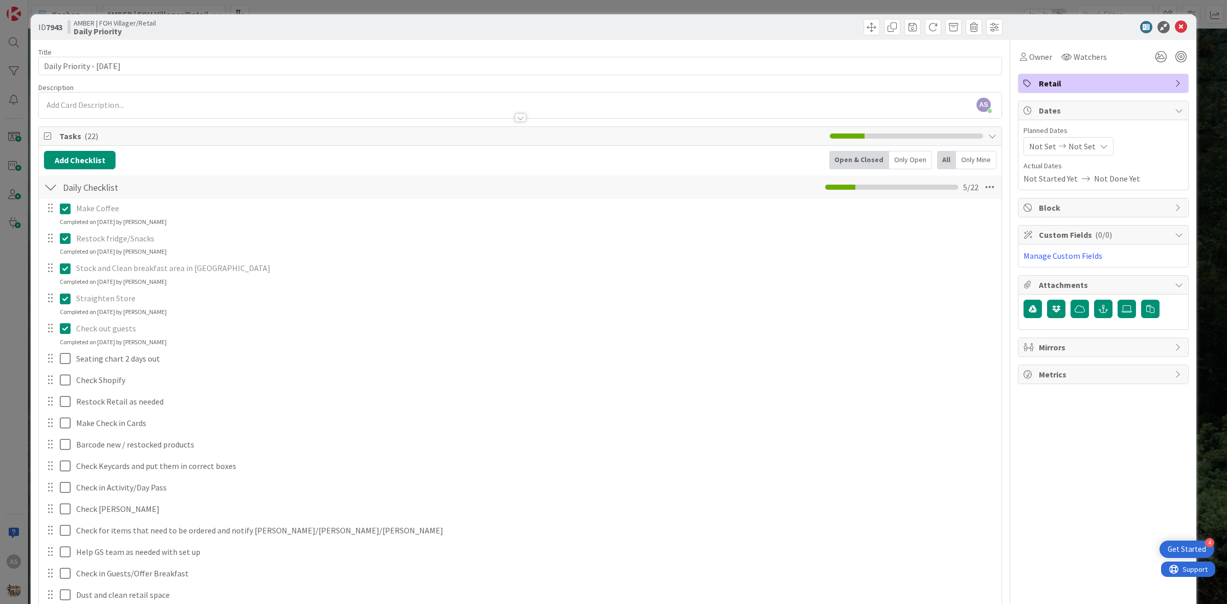
click at [60, 413] on div "Make Coffee Update Cancel Completed on 08/14/2025 by Amber Schultz Restock frid…" at bounding box center [520, 468] width 953 height 538
click at [58, 390] on div "Make Coffee Update Cancel Completed on 08/14/2025 by Amber Schultz Restock frid…" at bounding box center [520, 468] width 953 height 538
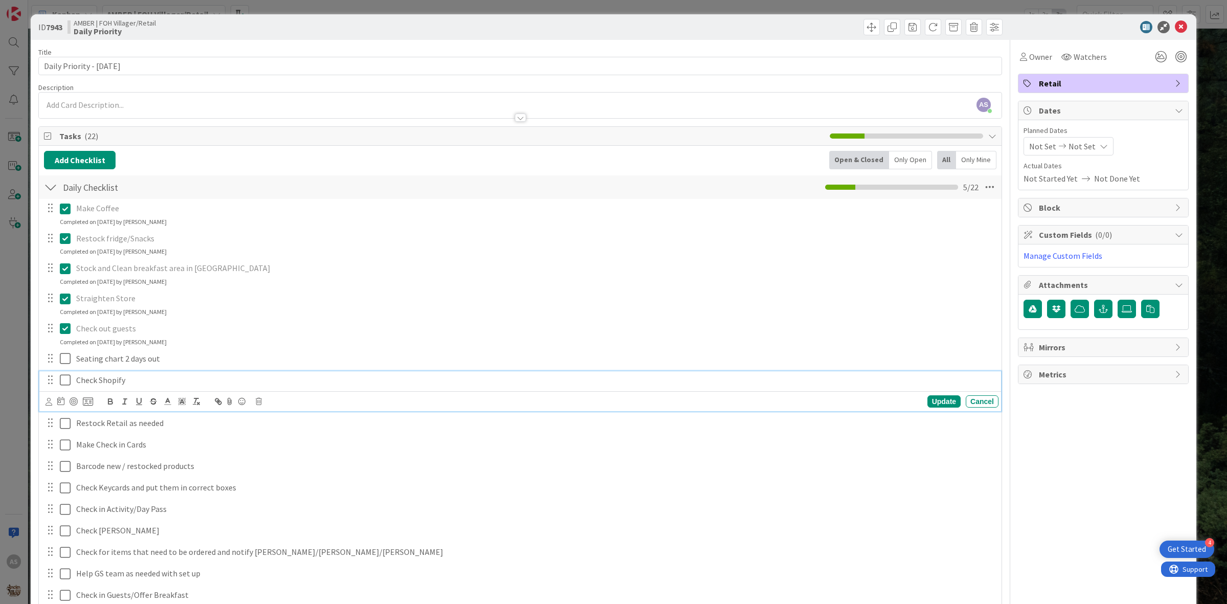
click at [63, 382] on icon at bounding box center [67, 380] width 15 height 12
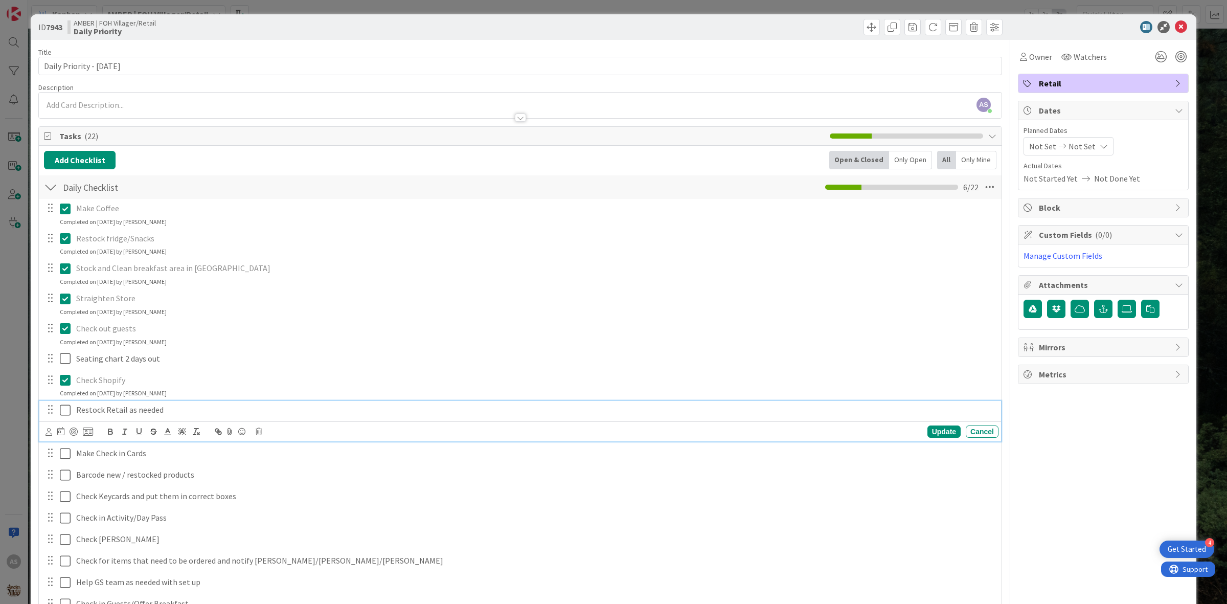
click at [70, 404] on icon at bounding box center [67, 410] width 15 height 12
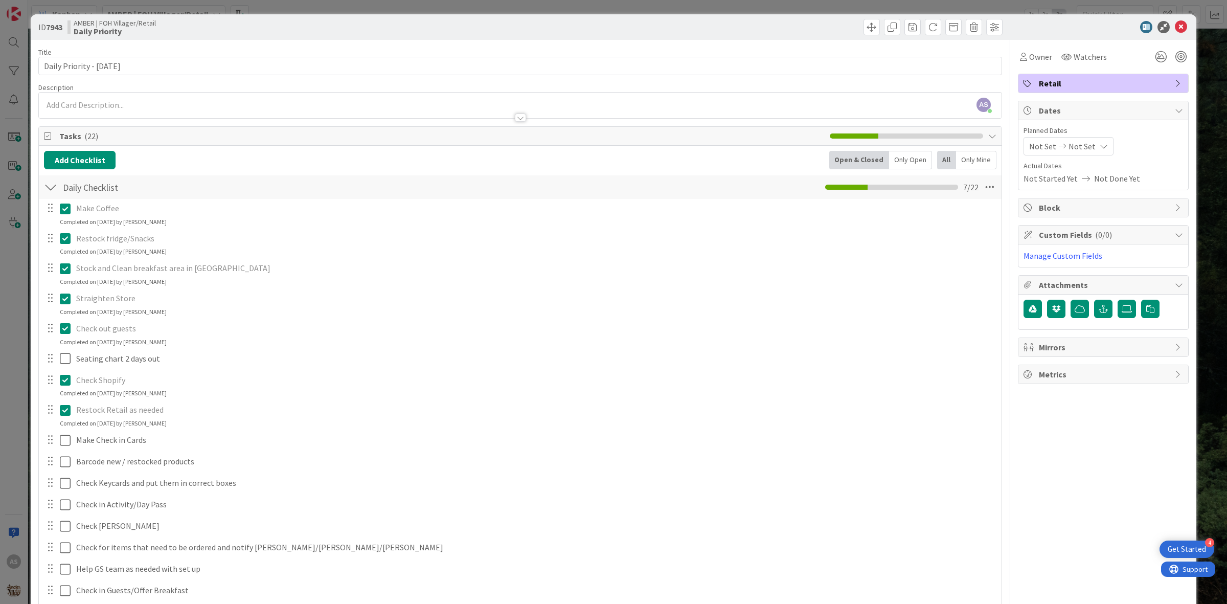
click at [62, 407] on icon at bounding box center [67, 410] width 15 height 12
click at [981, 32] on icon at bounding box center [1181, 27] width 12 height 12
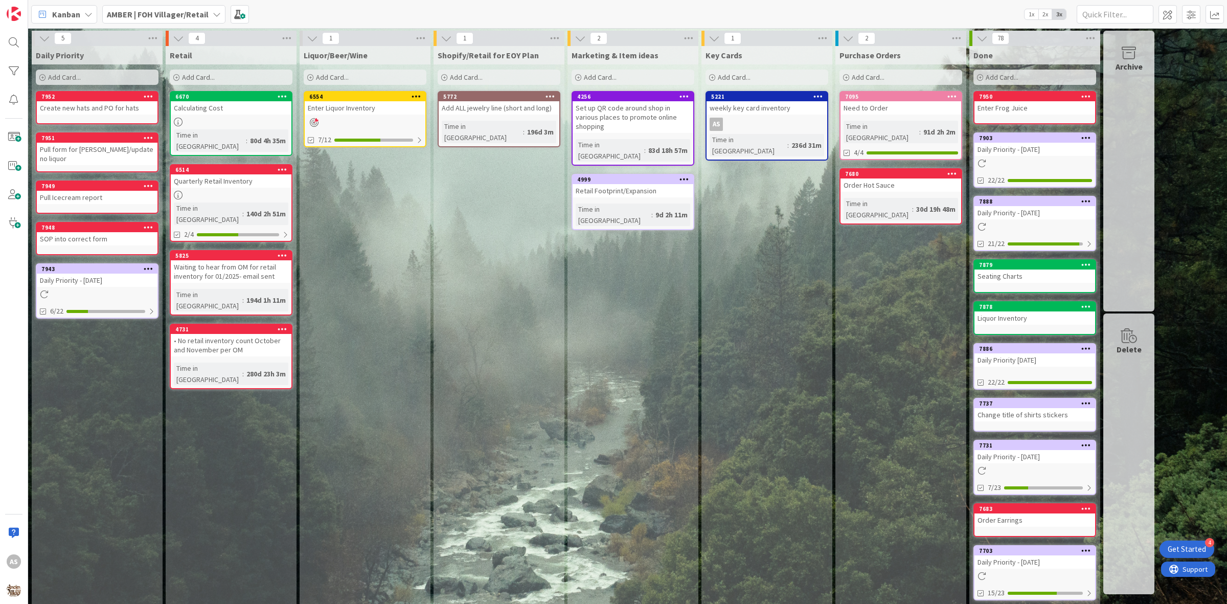
click at [123, 11] on b "AMBER | FOH Villager/Retail" at bounding box center [158, 14] width 102 height 10
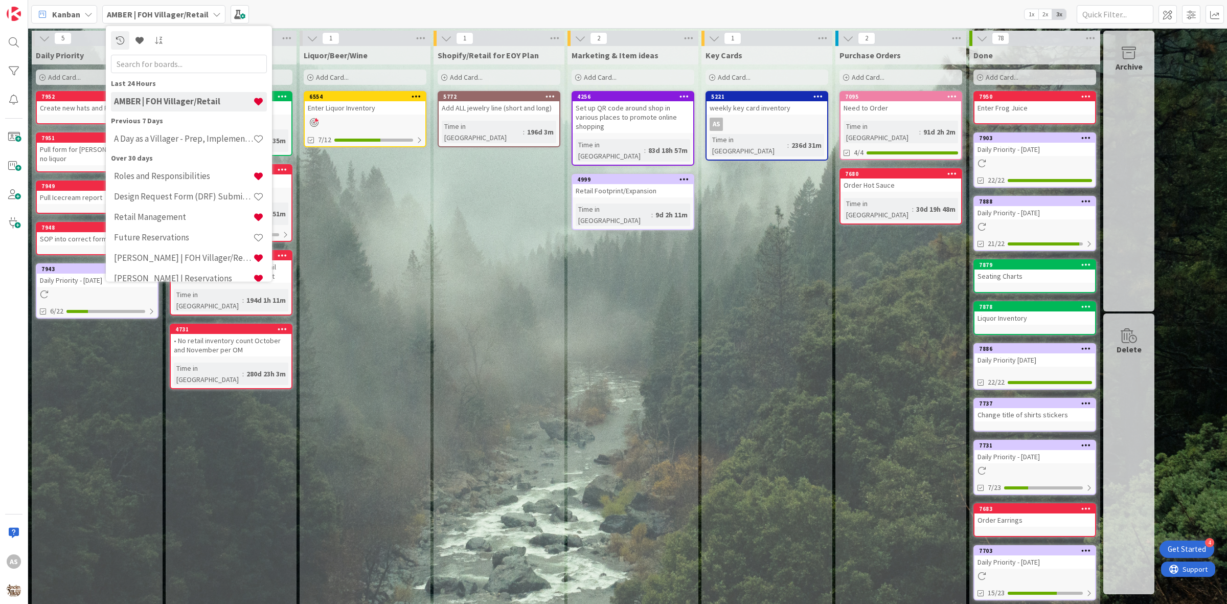
click at [124, 143] on div "A Day as a Villager - Prep, Implement and Execute" at bounding box center [189, 138] width 156 height 19
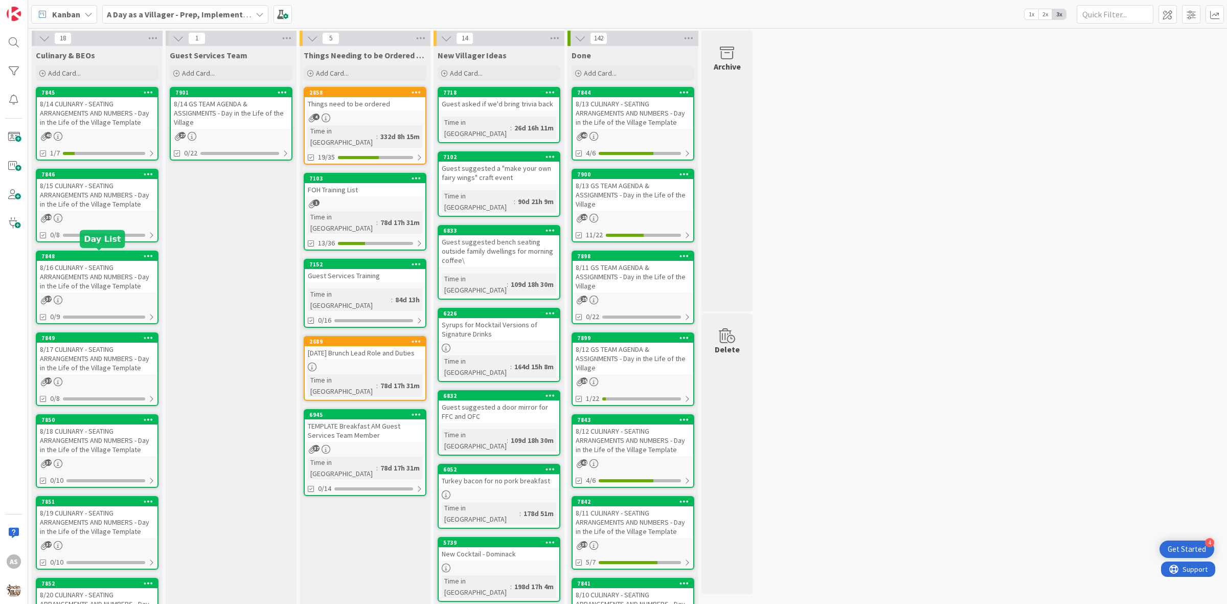
click at [57, 279] on div "8/16 CULINARY - SEATING ARRANGEMENTS AND NUMBERS - Day in the Life of the Villa…" at bounding box center [97, 277] width 121 height 32
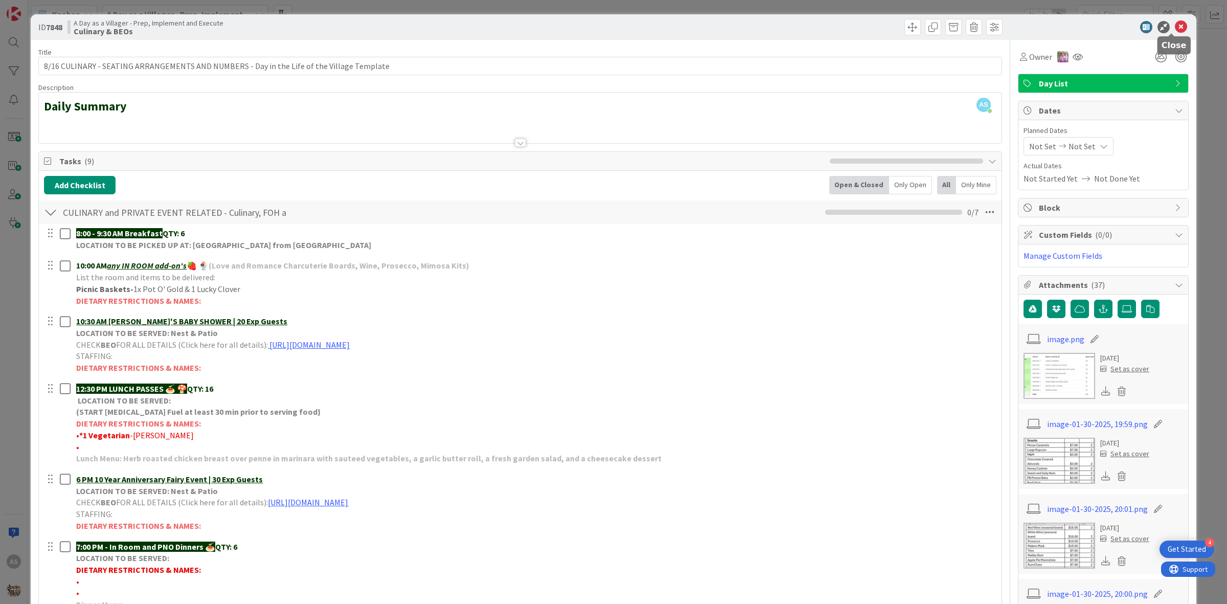
click at [981, 31] on icon at bounding box center [1181, 27] width 12 height 12
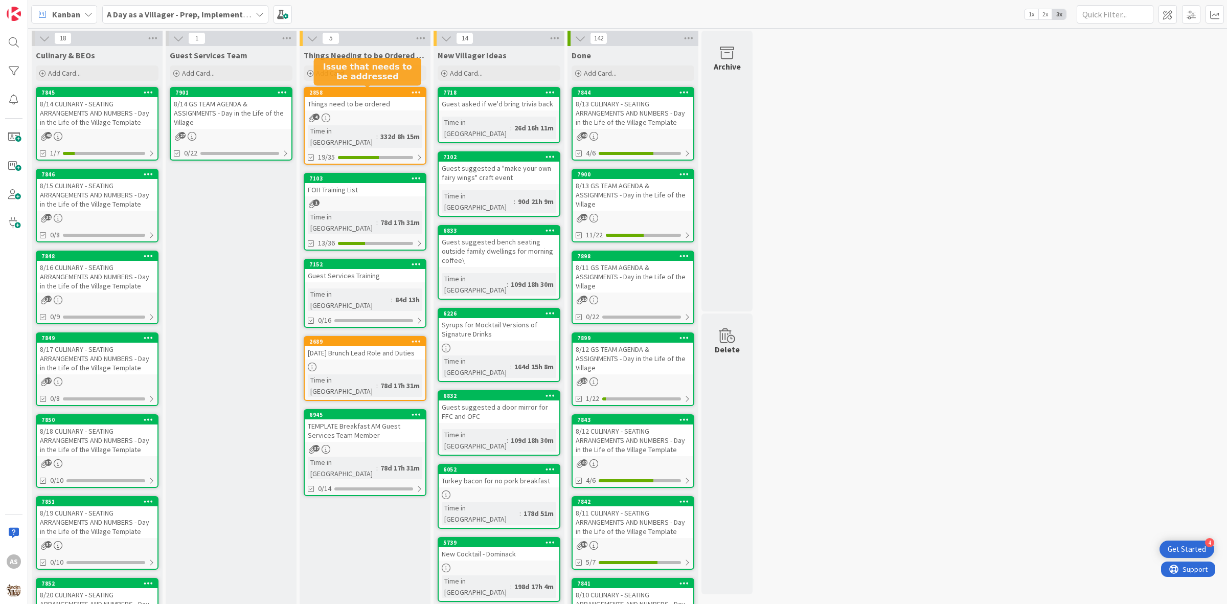
click at [339, 95] on div "2858" at bounding box center [367, 92] width 116 height 7
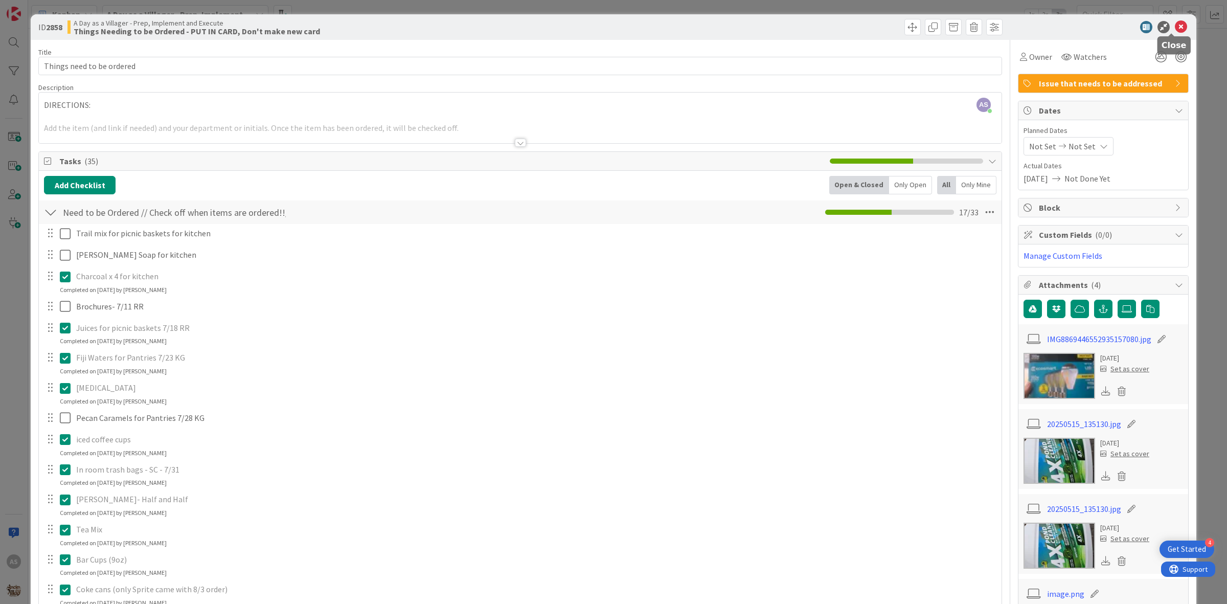
click at [981, 27] on icon at bounding box center [1181, 27] width 12 height 12
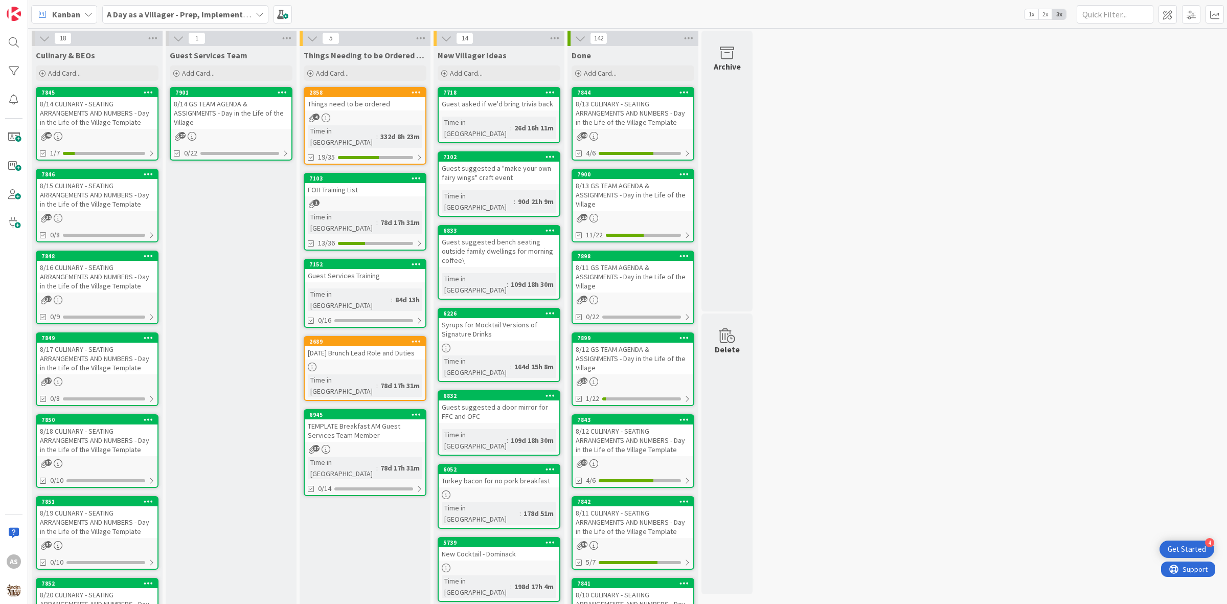
click at [223, 13] on b "A Day as a Villager - Prep, Implement and Execute" at bounding box center [198, 14] width 183 height 10
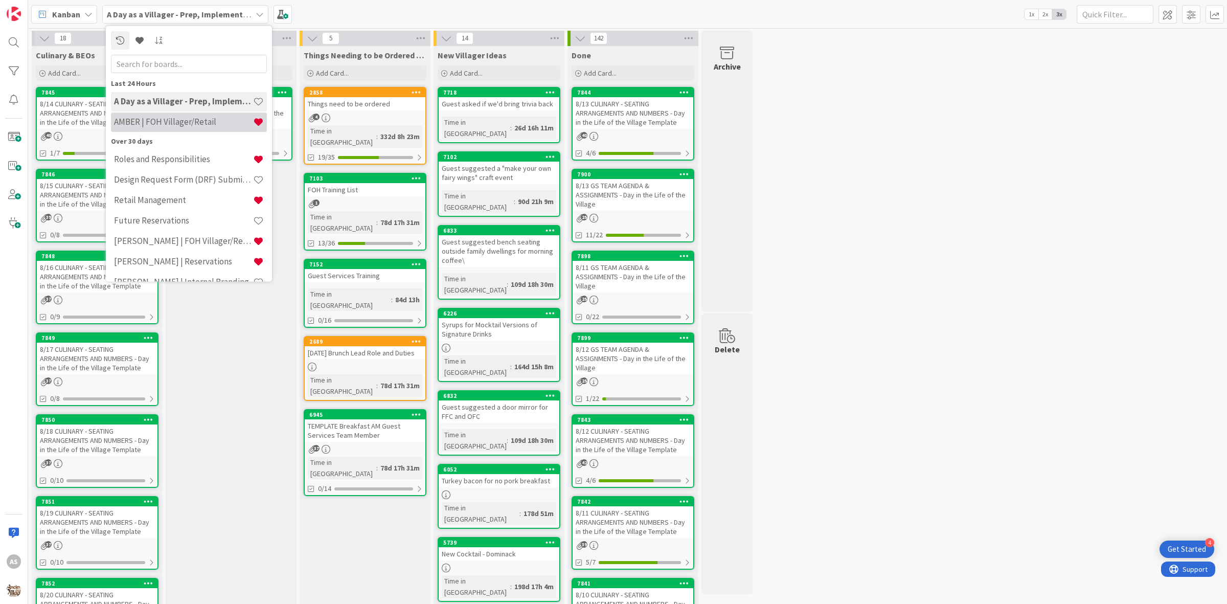
click at [141, 126] on h4 "AMBER | FOH Villager/Retail" at bounding box center [183, 122] width 139 height 10
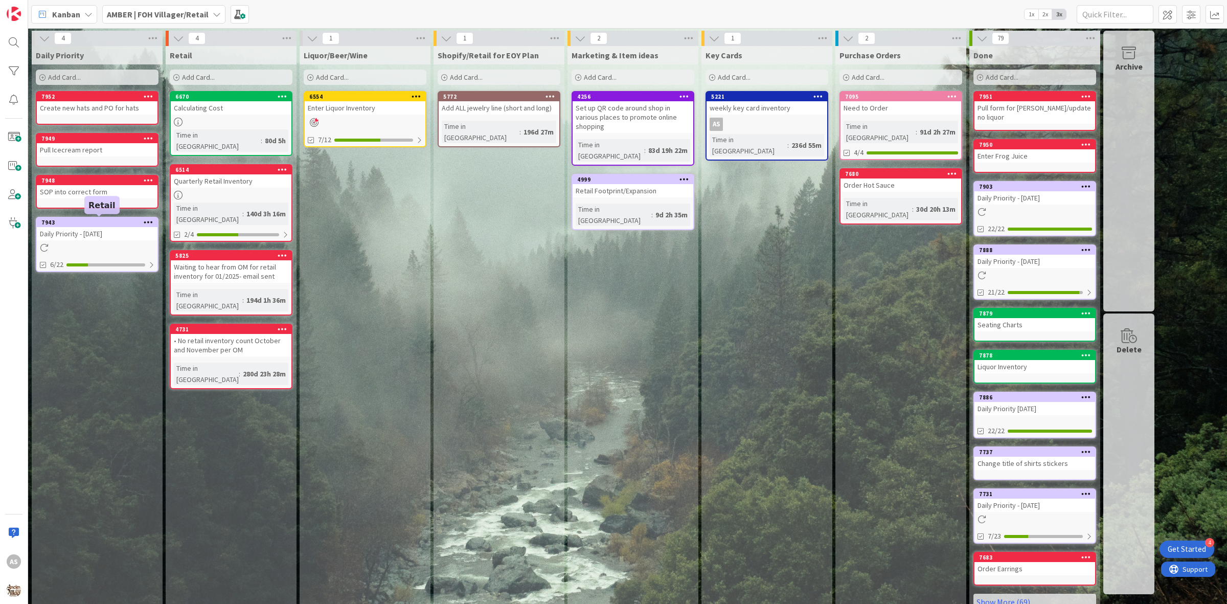
click at [117, 245] on div at bounding box center [97, 247] width 121 height 9
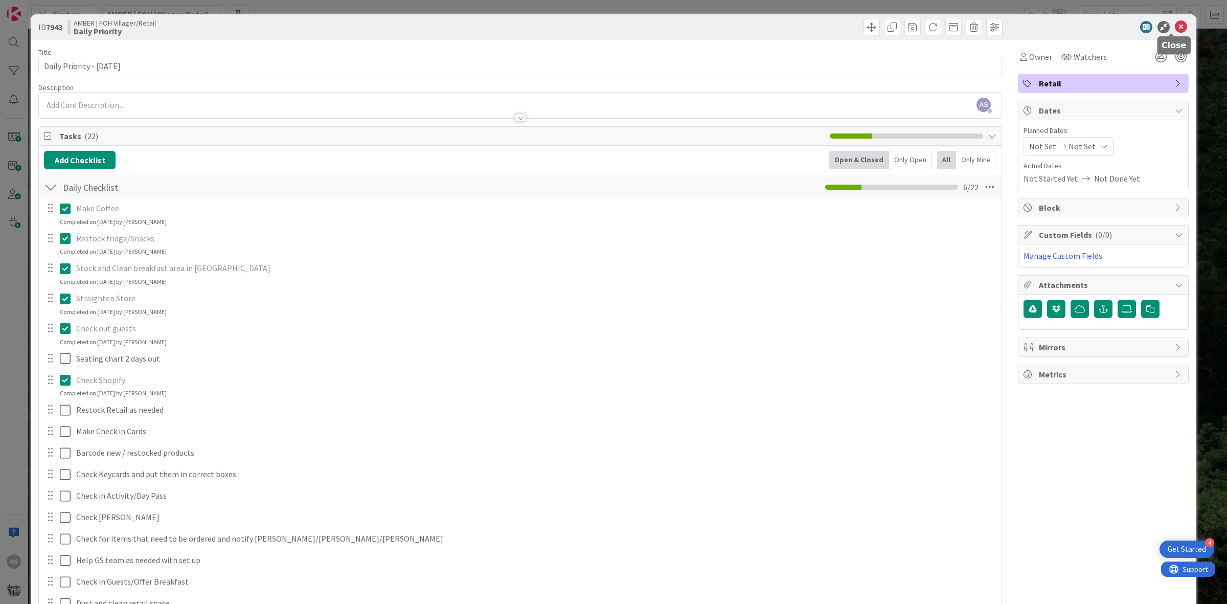
drag, startPoint x: 1168, startPoint y: 23, endPoint x: 1137, endPoint y: 6, distance: 35.9
click at [981, 24] on icon at bounding box center [1181, 27] width 12 height 12
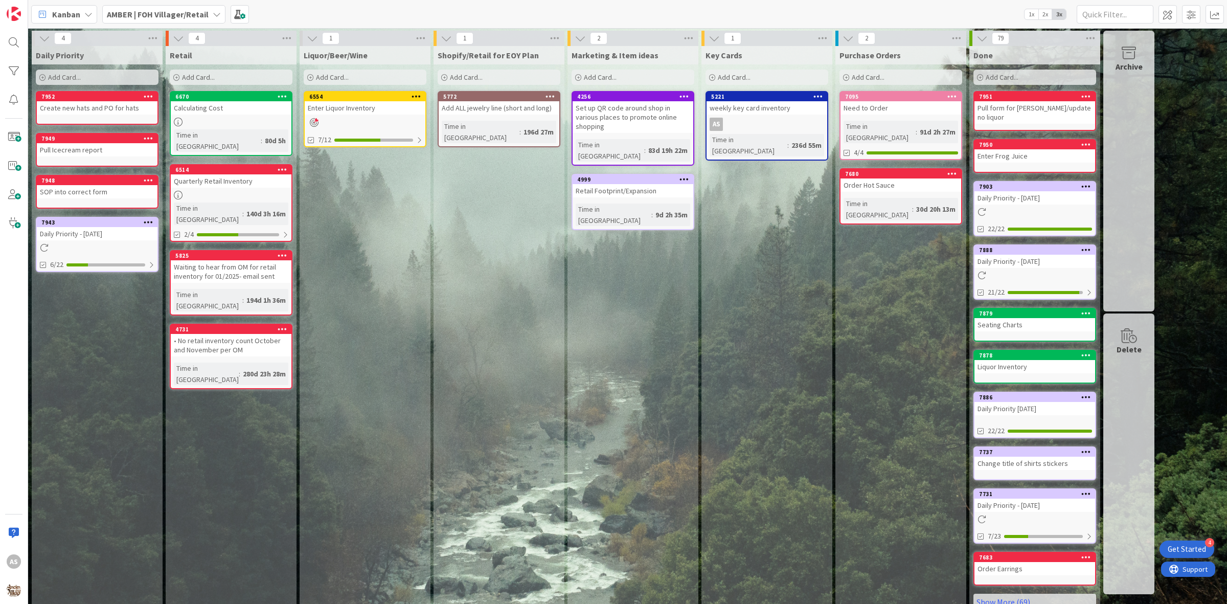
click at [164, 14] on b "AMBER | FOH Villager/Retail" at bounding box center [158, 14] width 102 height 10
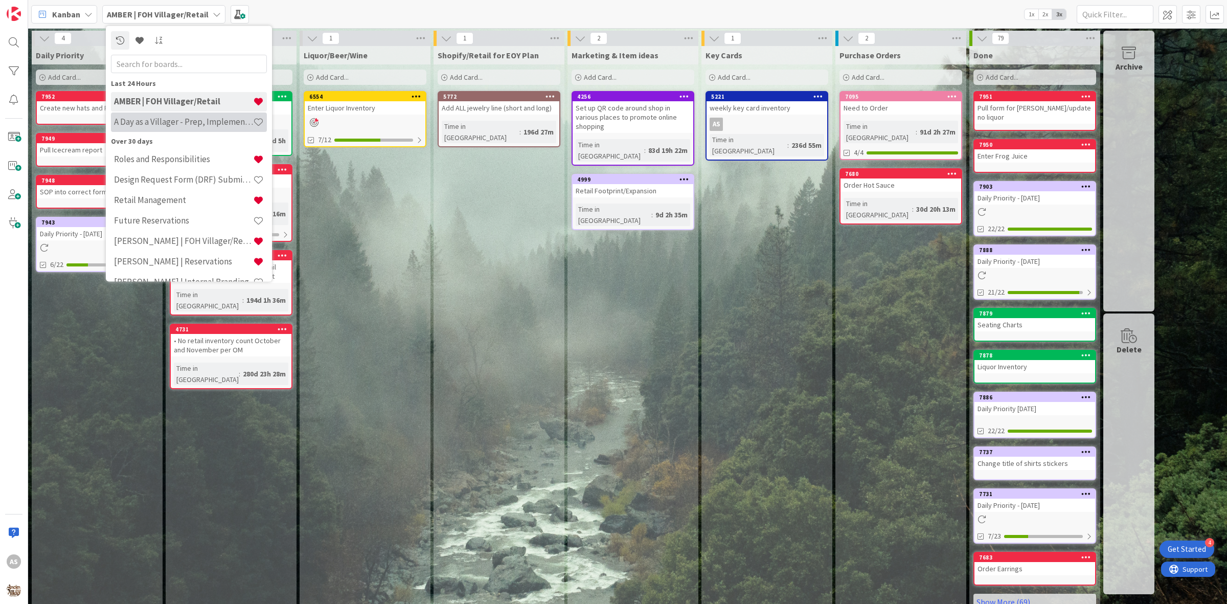
click at [152, 119] on h4 "A Day as a Villager - Prep, Implement and Execute" at bounding box center [183, 122] width 139 height 10
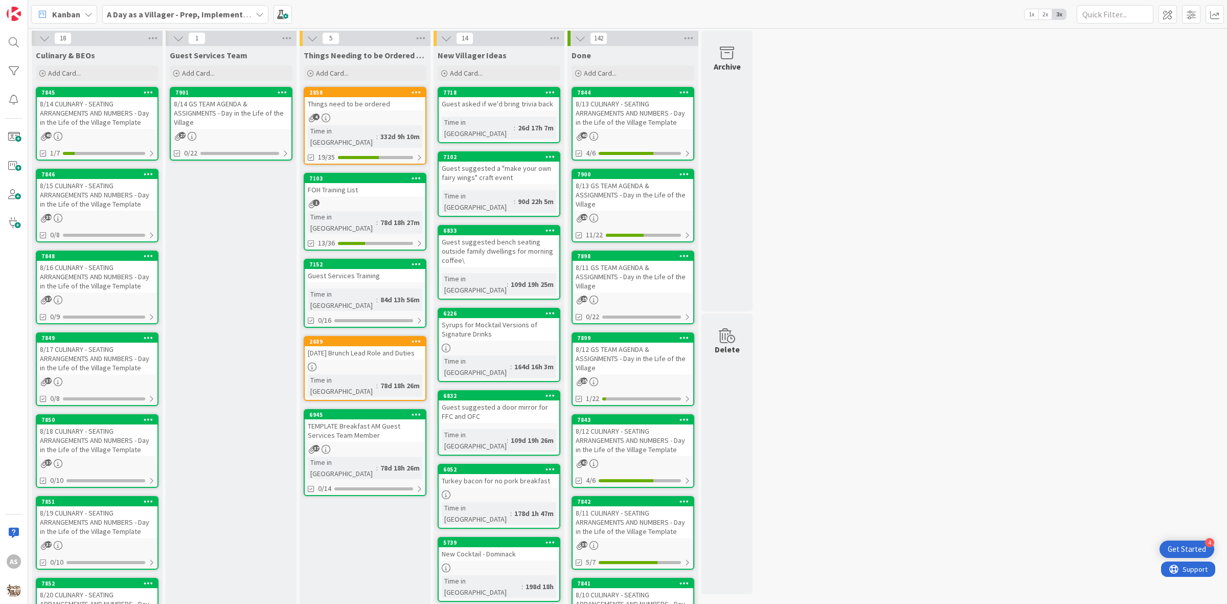
click at [105, 109] on div "8/14 CULINARY - SEATING ARRANGEMENTS AND NUMBERS - Day in the Life of the Villa…" at bounding box center [97, 113] width 121 height 32
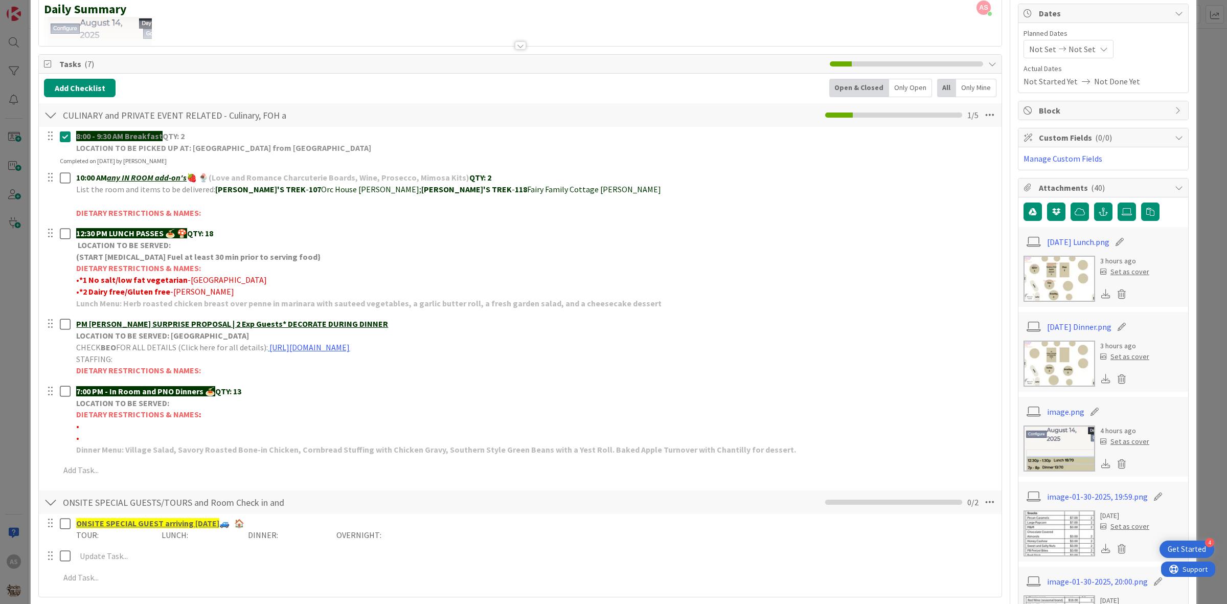
scroll to position [128, 0]
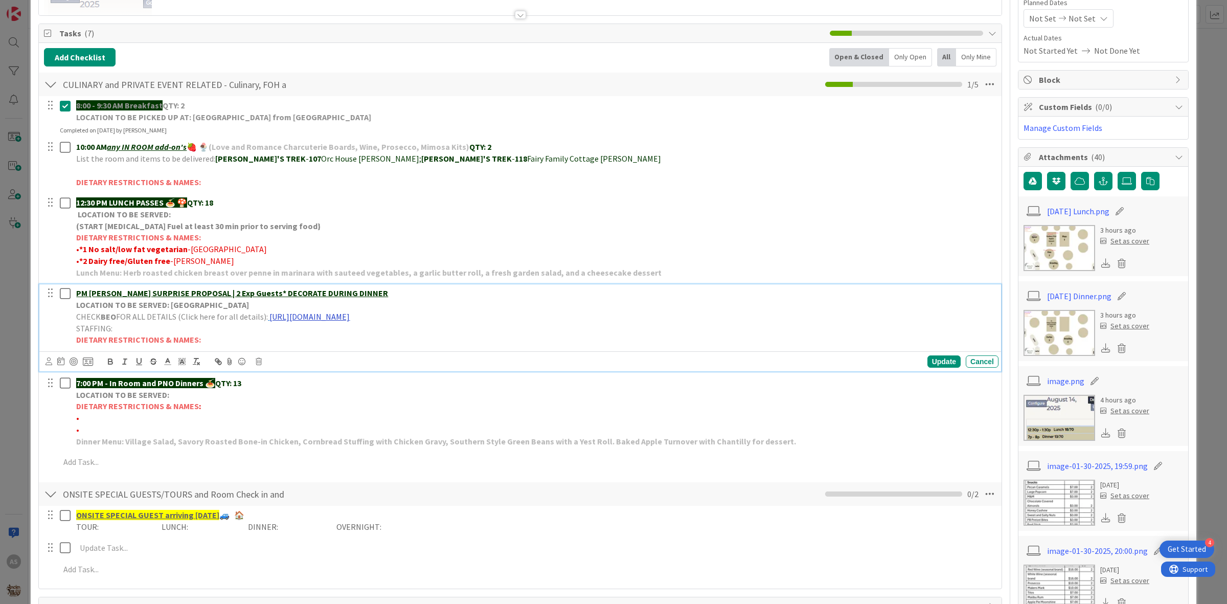
click at [350, 318] on link "https://portal.tripleseat.com/doc/dff7049c3815e7c5bddd6e38393b132f74e9c126/1939…" at bounding box center [309, 316] width 80 height 10
click at [431, 308] on p "LOCATION TO BE SERVED: Waterfall Landing" at bounding box center [535, 305] width 918 height 12
click at [350, 313] on link "https://portal.tripleseat.com/doc/dff7049c3815e7c5bddd6e38393b132f74e9c126/1939…" at bounding box center [309, 316] width 80 height 10
click at [425, 336] on link "https://portal.tripleseat.com/doc/dff7049c3815e7c5bddd6e38393b132f74e9c126/1939…" at bounding box center [390, 336] width 70 height 13
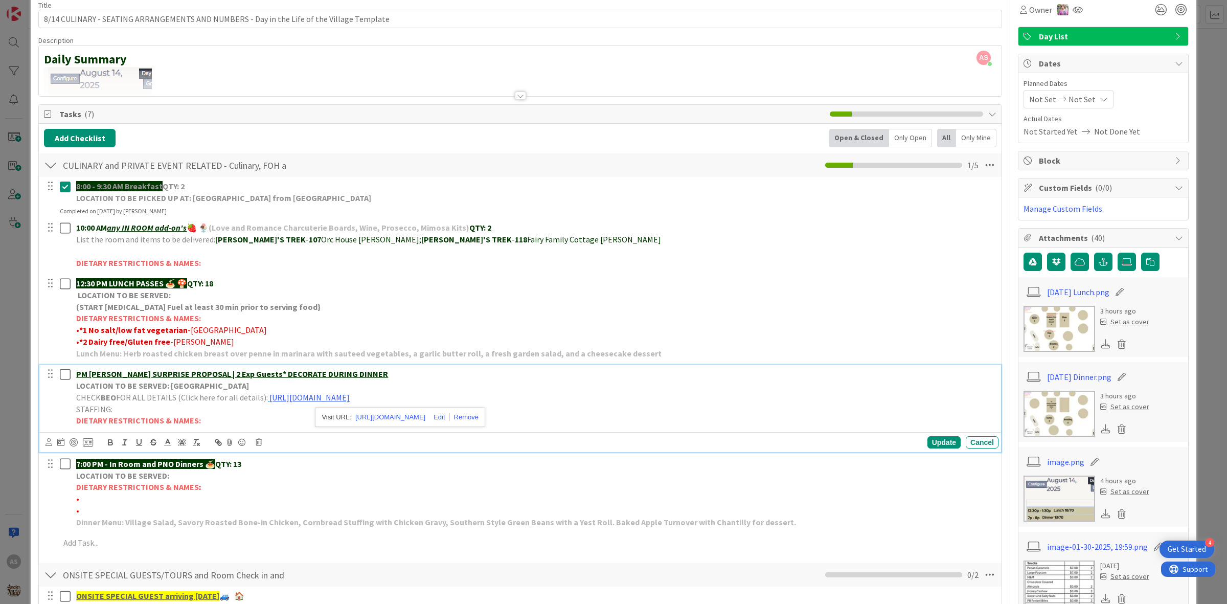
scroll to position [0, 0]
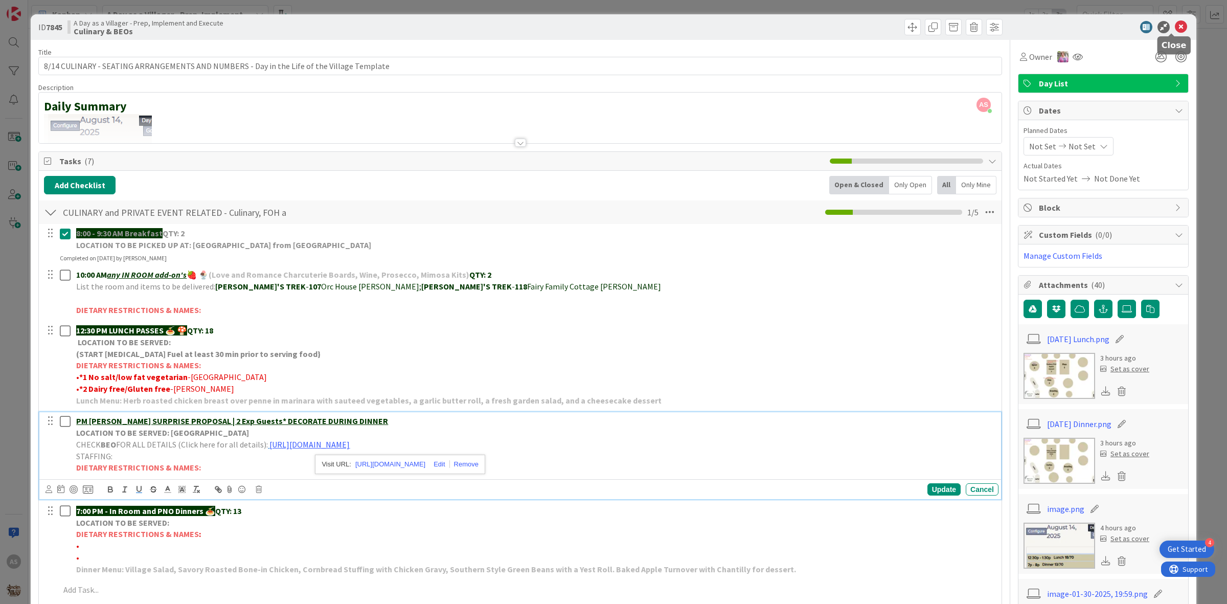
click at [981, 22] on icon at bounding box center [1181, 27] width 12 height 12
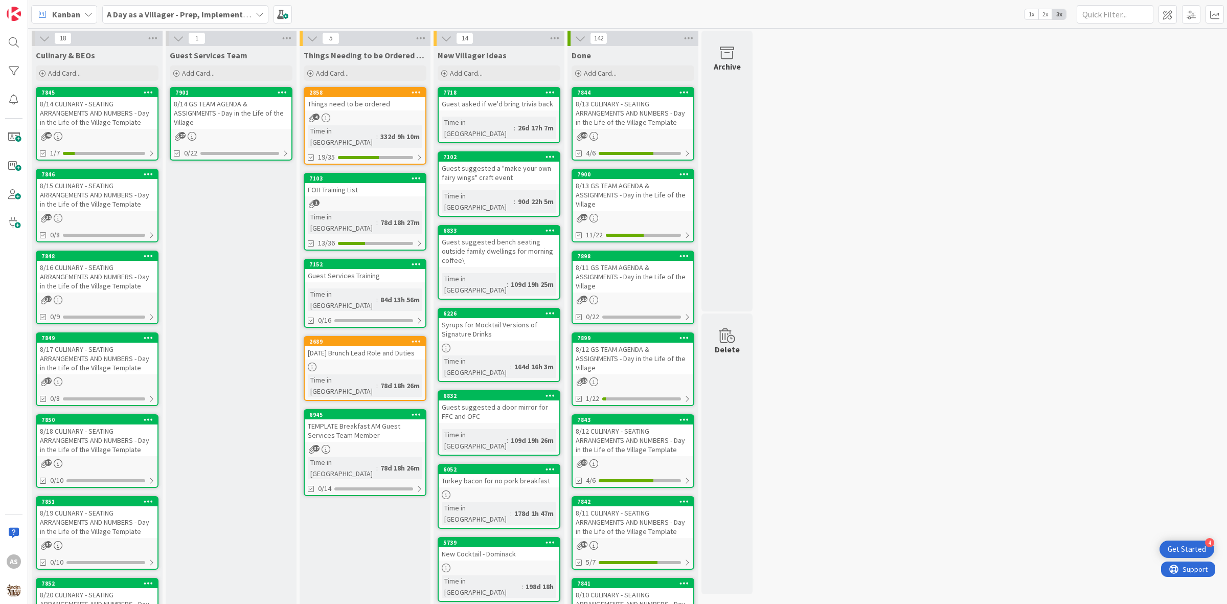
click at [243, 9] on b "A Day as a Villager - Prep, Implement and Execute" at bounding box center [198, 14] width 183 height 10
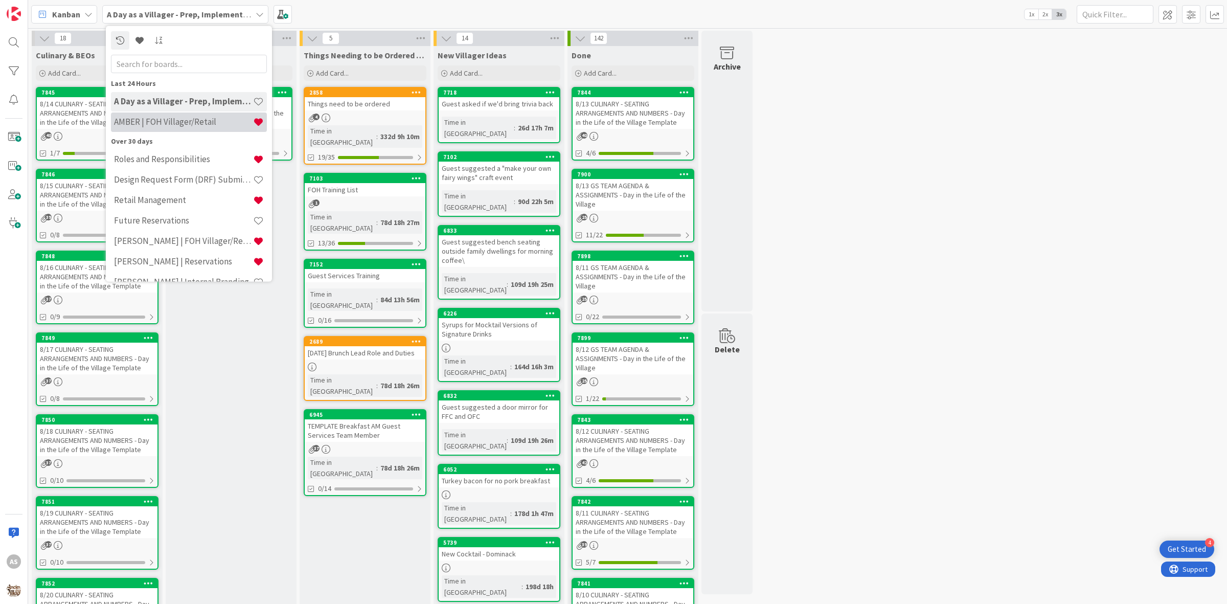
click at [178, 119] on h4 "AMBER | FOH Villager/Retail" at bounding box center [183, 122] width 139 height 10
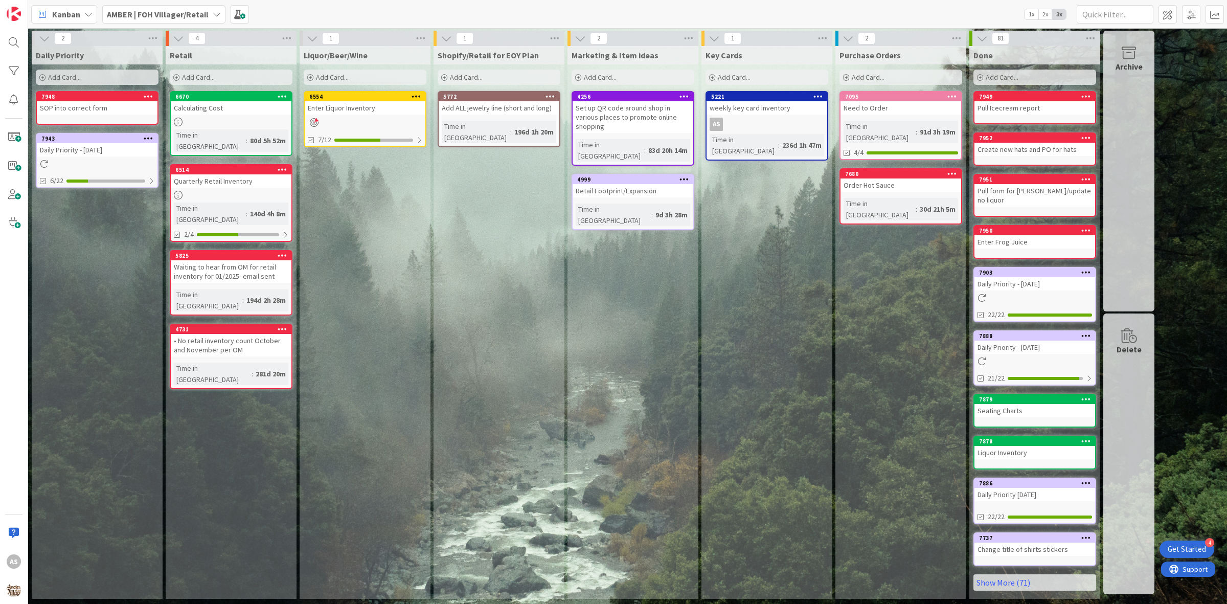
click at [100, 83] on div "Add Card..." at bounding box center [97, 77] width 123 height 15
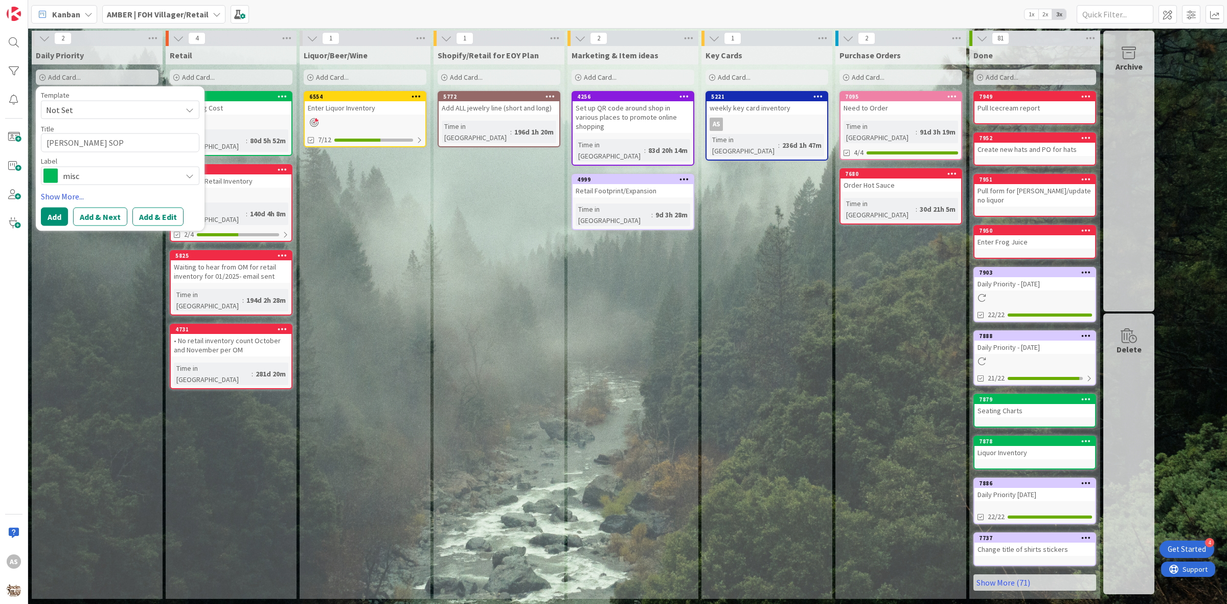
click at [77, 172] on span "misc" at bounding box center [120, 175] width 114 height 14
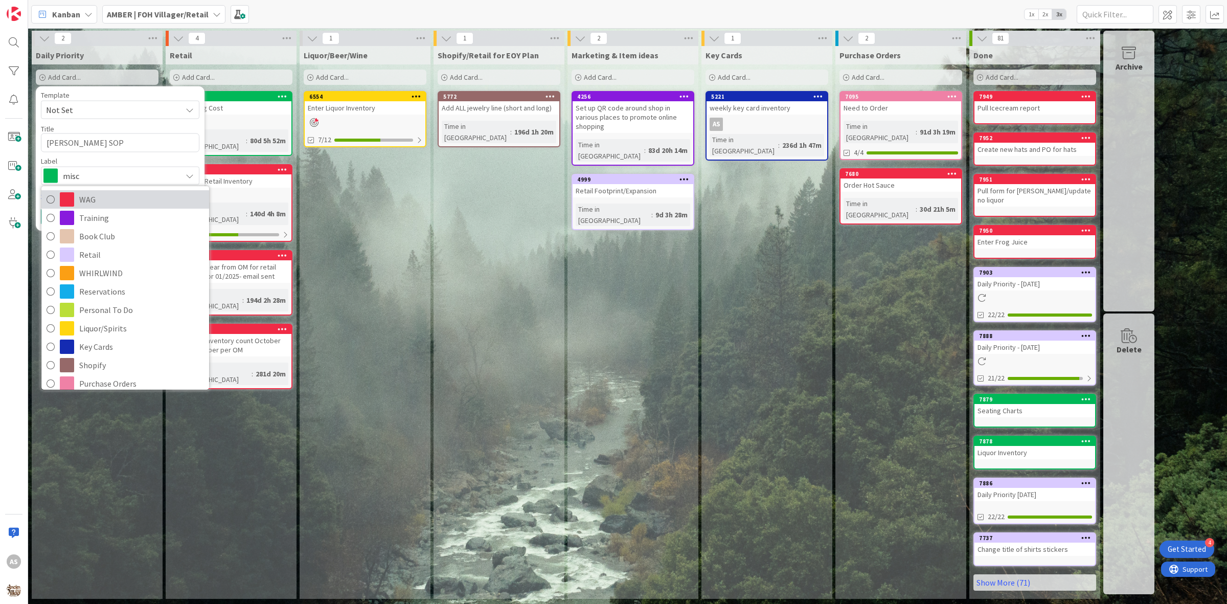
click at [87, 206] on link "WAG" at bounding box center [125, 199] width 168 height 18
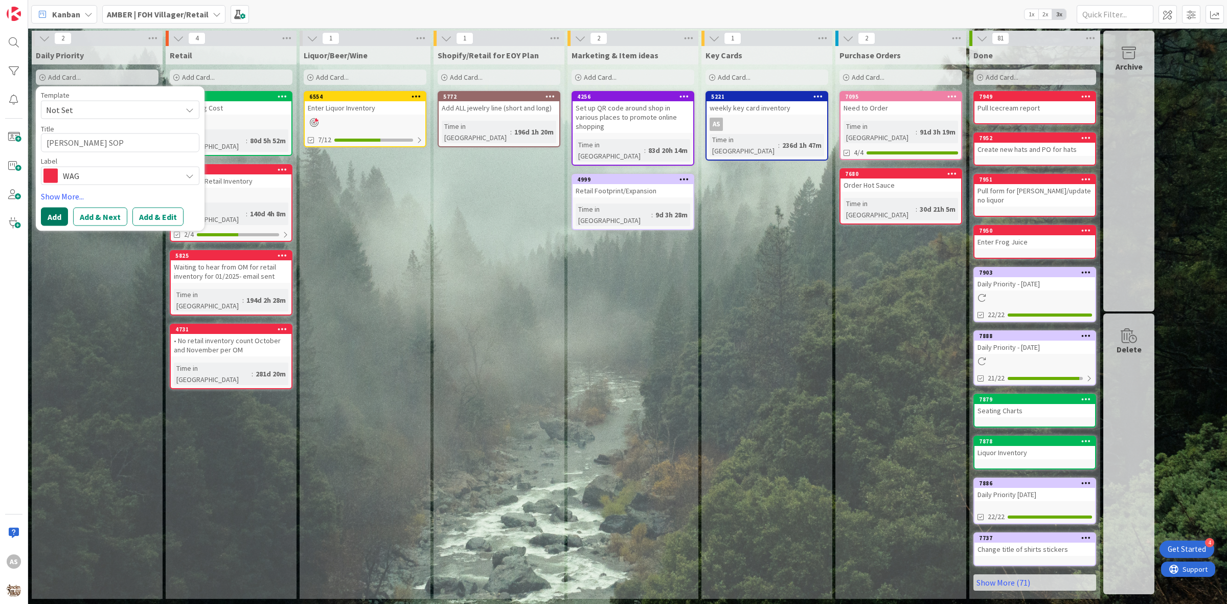
click at [60, 213] on button "Add" at bounding box center [54, 216] width 27 height 18
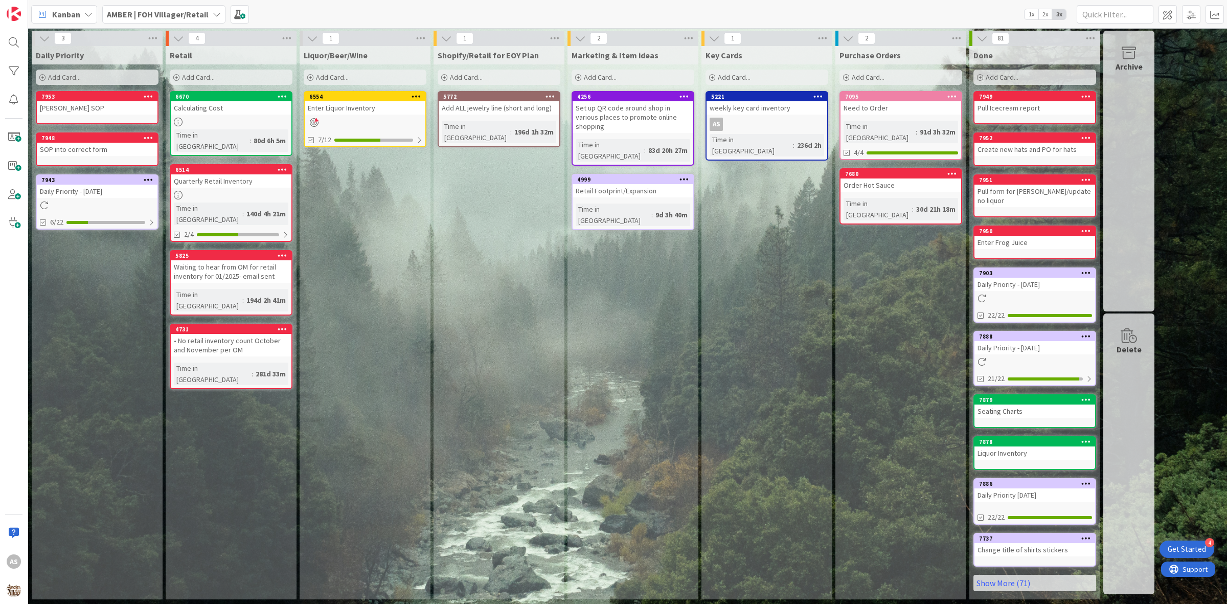
click at [210, 21] on div "AMBER | FOH Villager/Retail" at bounding box center [163, 14] width 123 height 18
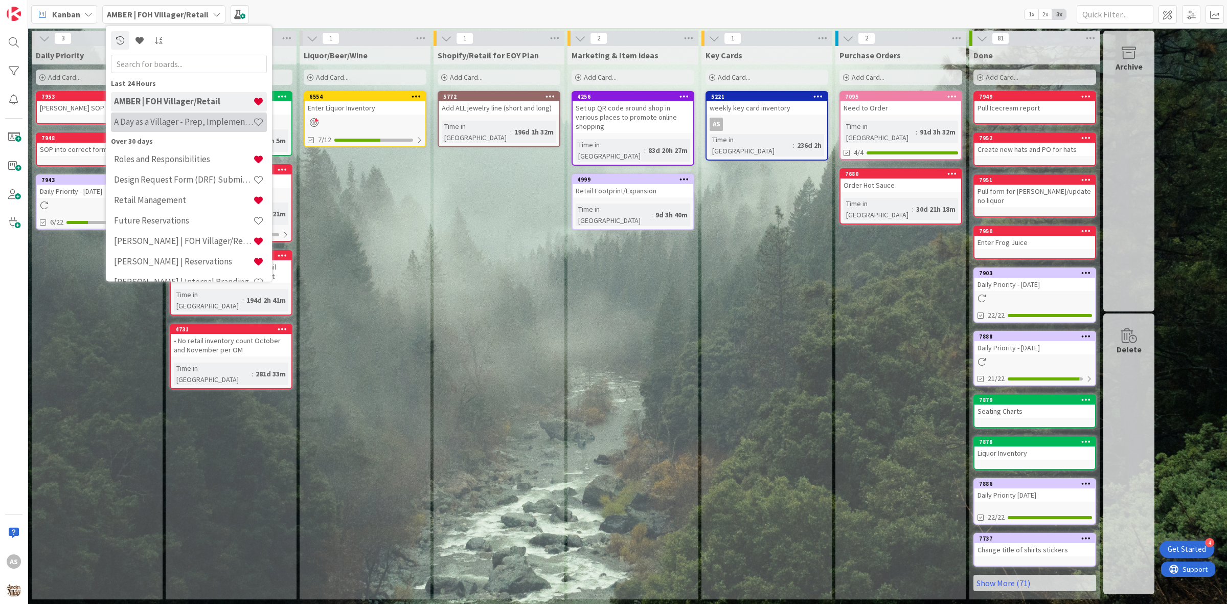
click at [209, 119] on h4 "A Day as a Villager - Prep, Implement and Execute" at bounding box center [183, 122] width 139 height 10
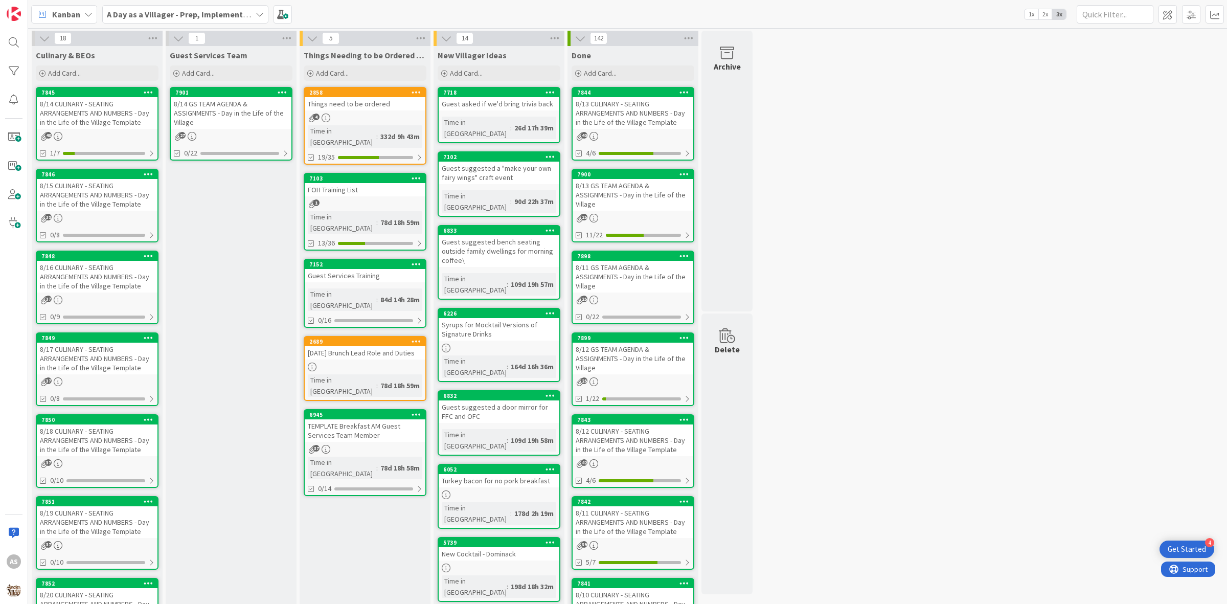
click at [98, 116] on div "8/14 CULINARY - SEATING ARRANGEMENTS AND NUMBERS - Day in the Life of the Villa…" at bounding box center [97, 113] width 121 height 32
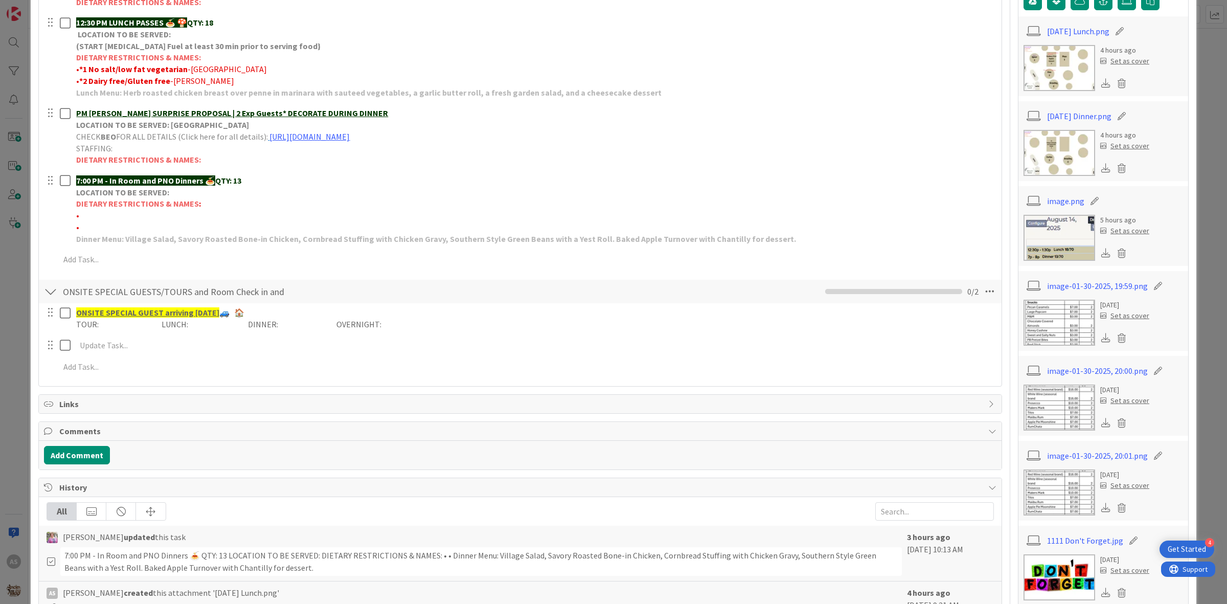
scroll to position [320, 0]
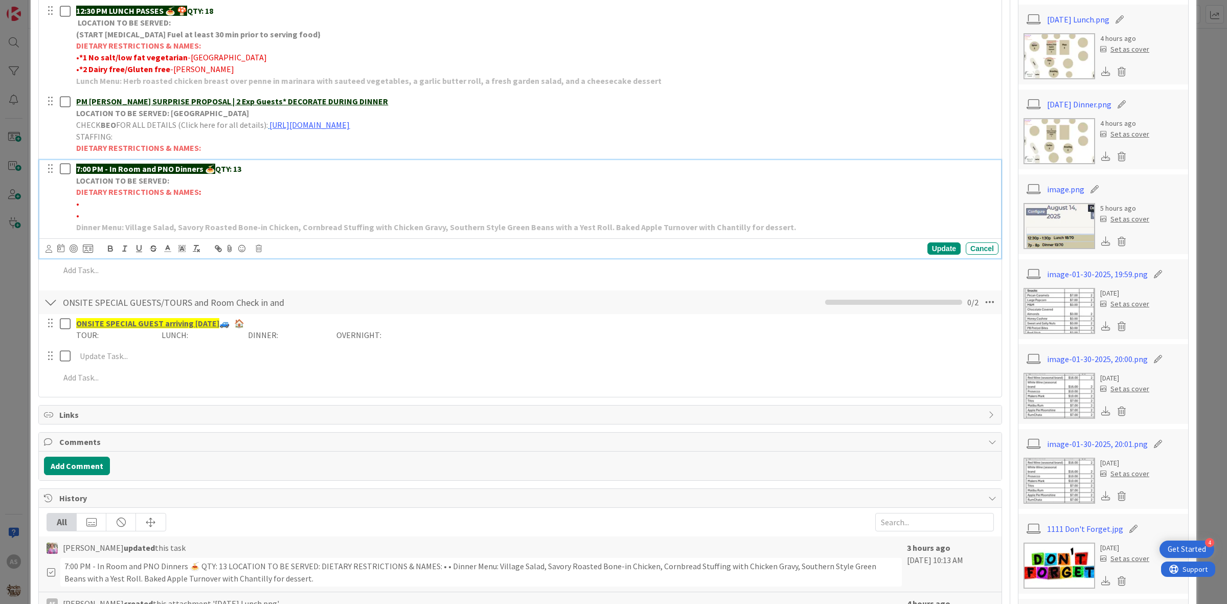
click at [832, 230] on p "Dinner Menu: Village Salad, Savory Roasted Bone-in Chicken, Cornbread Stuffing …" at bounding box center [535, 227] width 918 height 12
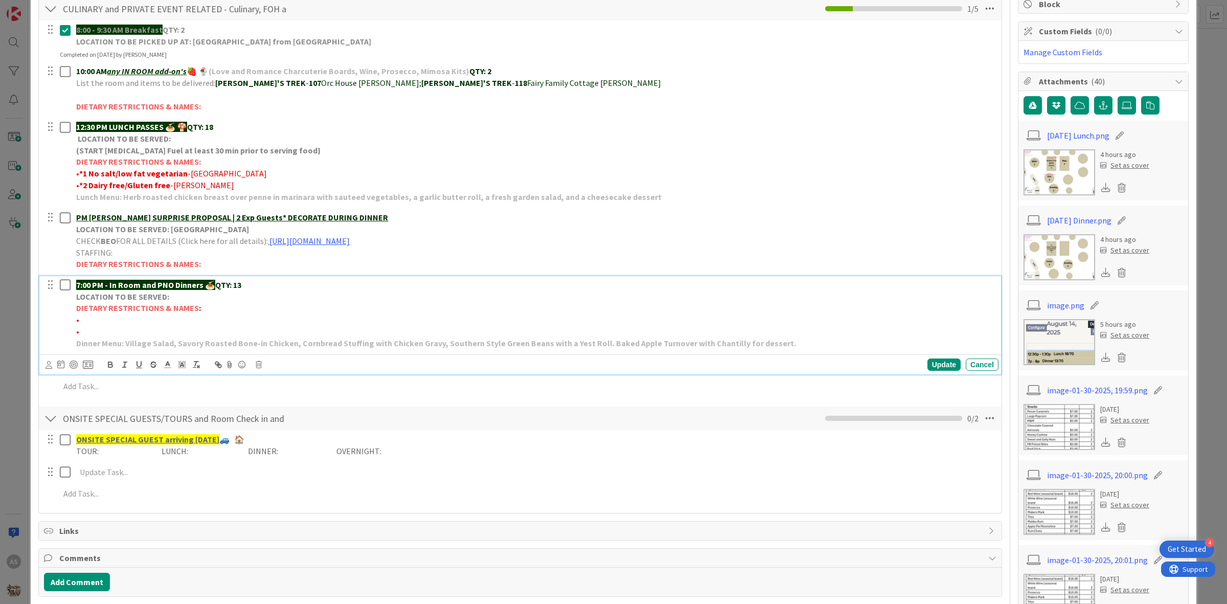
scroll to position [0, 0]
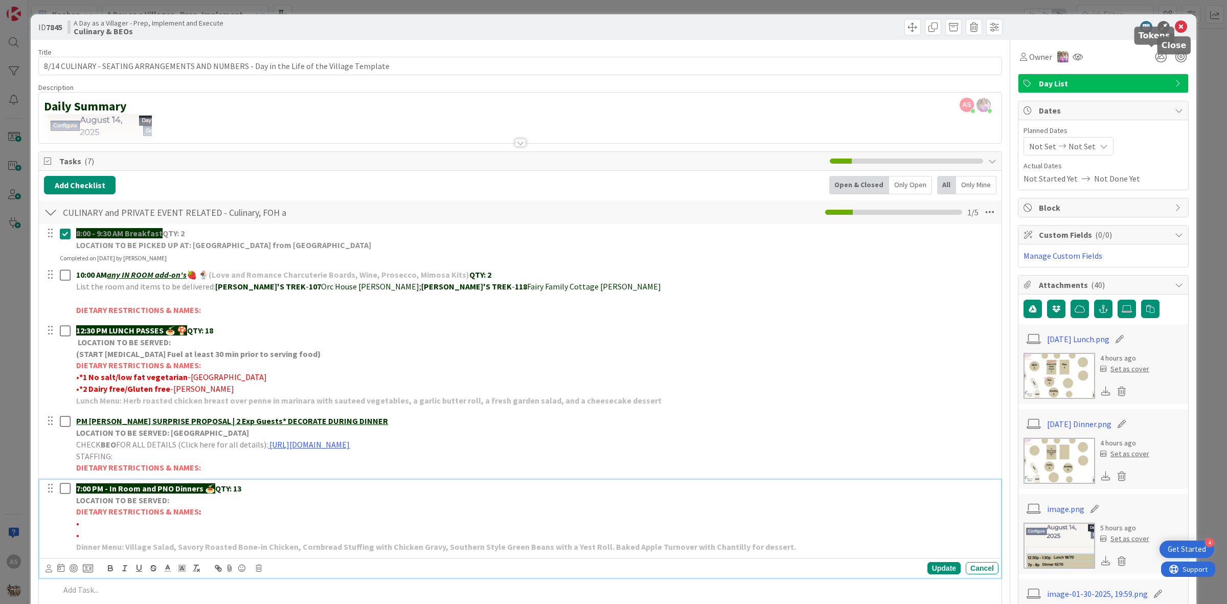
click at [981, 25] on icon at bounding box center [1181, 27] width 12 height 12
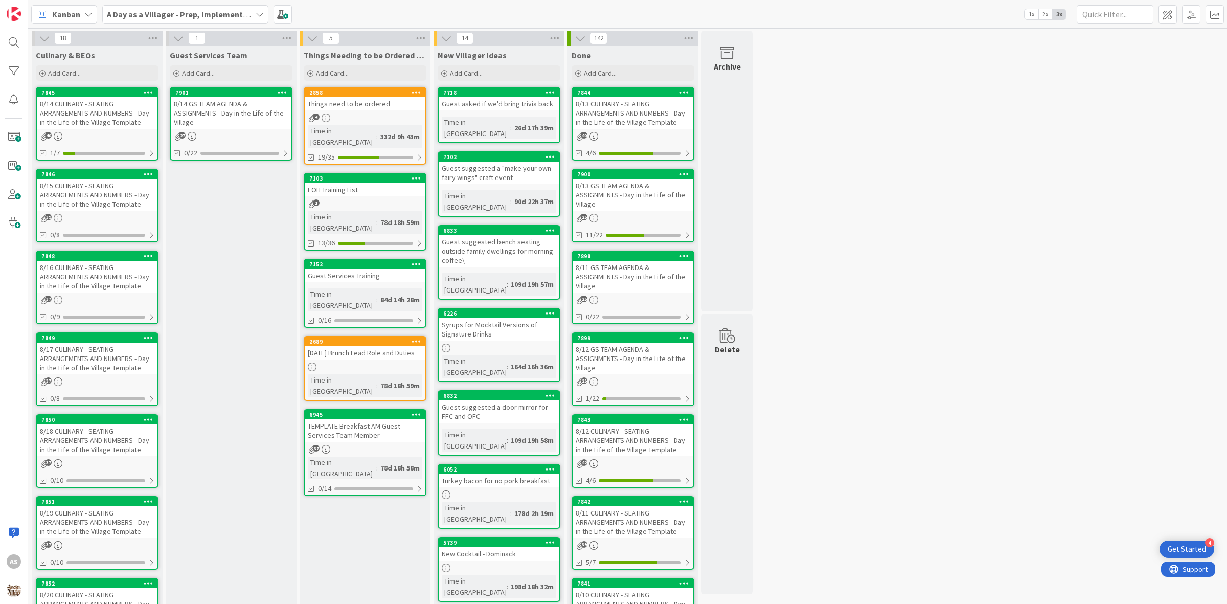
click at [48, 109] on div "8/14 CULINARY - SEATING ARRANGEMENTS AND NUMBERS - Day in the Life of the Villa…" at bounding box center [97, 113] width 121 height 32
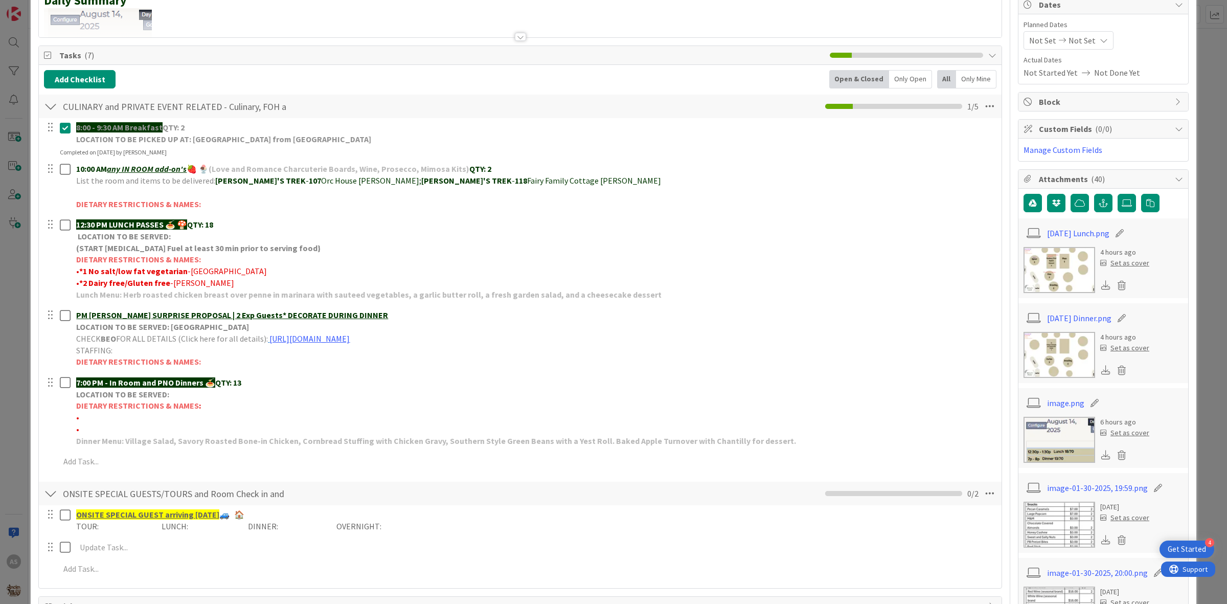
scroll to position [128, 0]
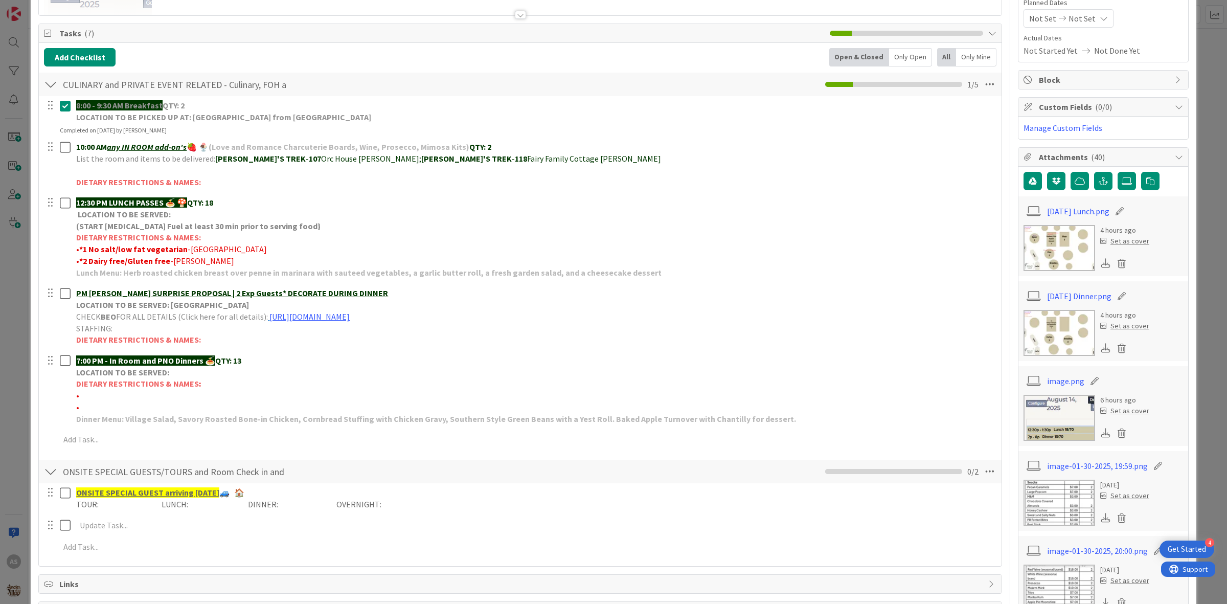
click at [981, 318] on img at bounding box center [1060, 333] width 72 height 46
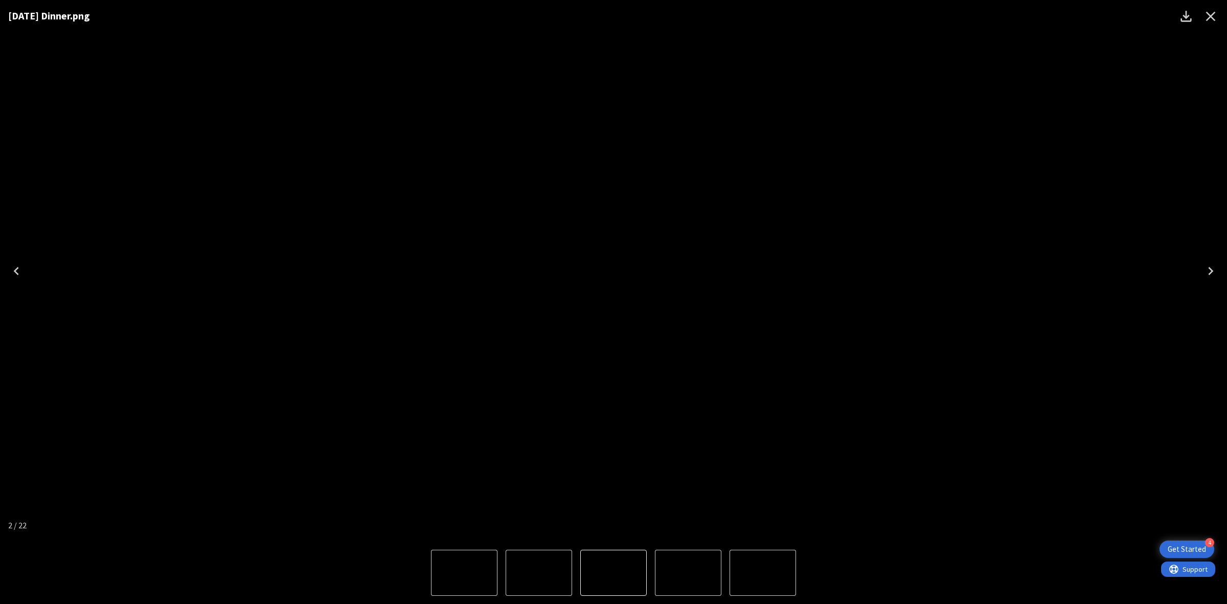
click at [981, 290] on div "08.14.25 Dinner.png" at bounding box center [613, 270] width 1227 height 541
click at [539, 466] on img "1 of 22" at bounding box center [539, 573] width 0 height 0
drag, startPoint x: 607, startPoint y: 560, endPoint x: 609, endPoint y: 555, distance: 5.3
click at [614, 466] on img "1 of 22" at bounding box center [614, 573] width 0 height 0
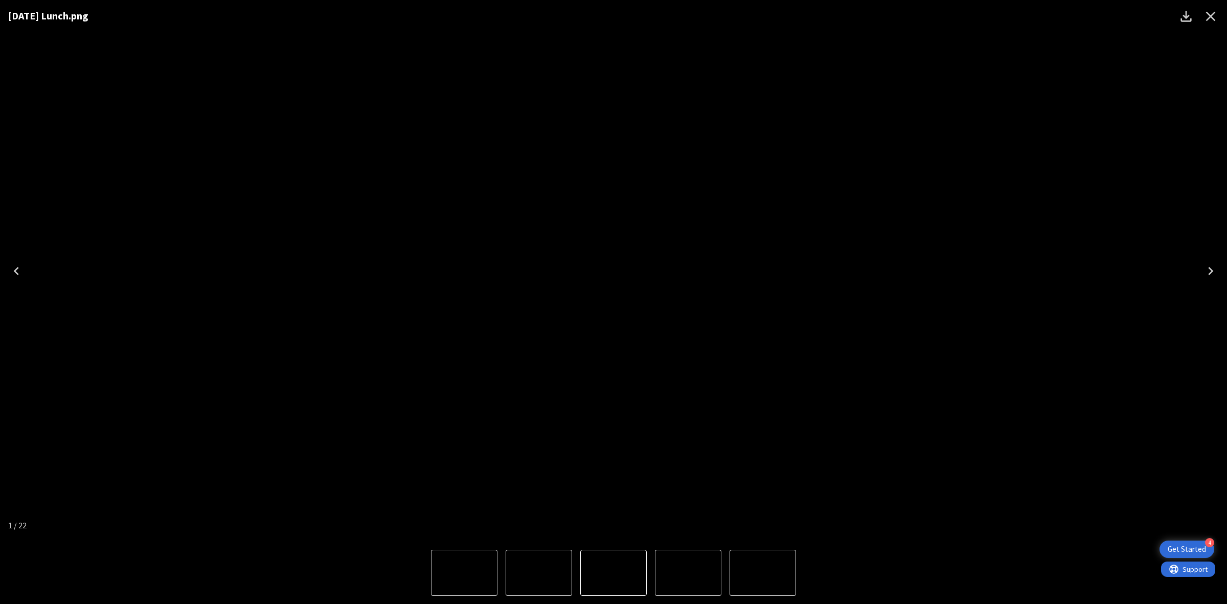
click at [688, 466] on img "2 of 22" at bounding box center [688, 573] width 0 height 0
click at [981, 253] on div "08.14.25 Dinner.png" at bounding box center [613, 270] width 1227 height 541
click at [981, 17] on icon "Close" at bounding box center [1211, 17] width 10 height 10
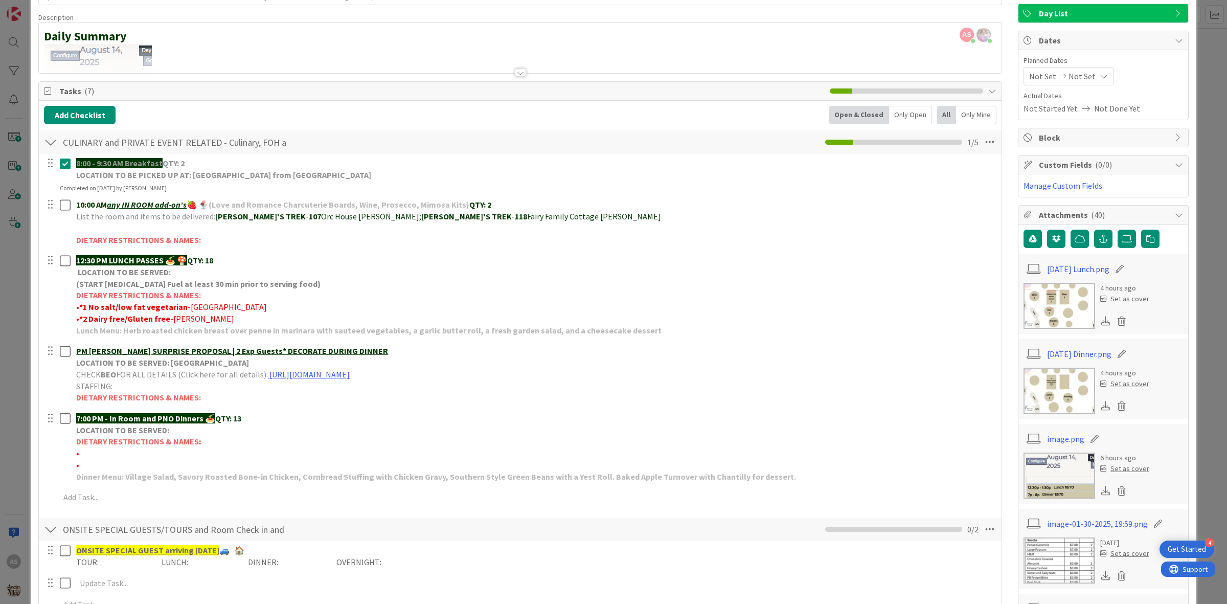
scroll to position [0, 0]
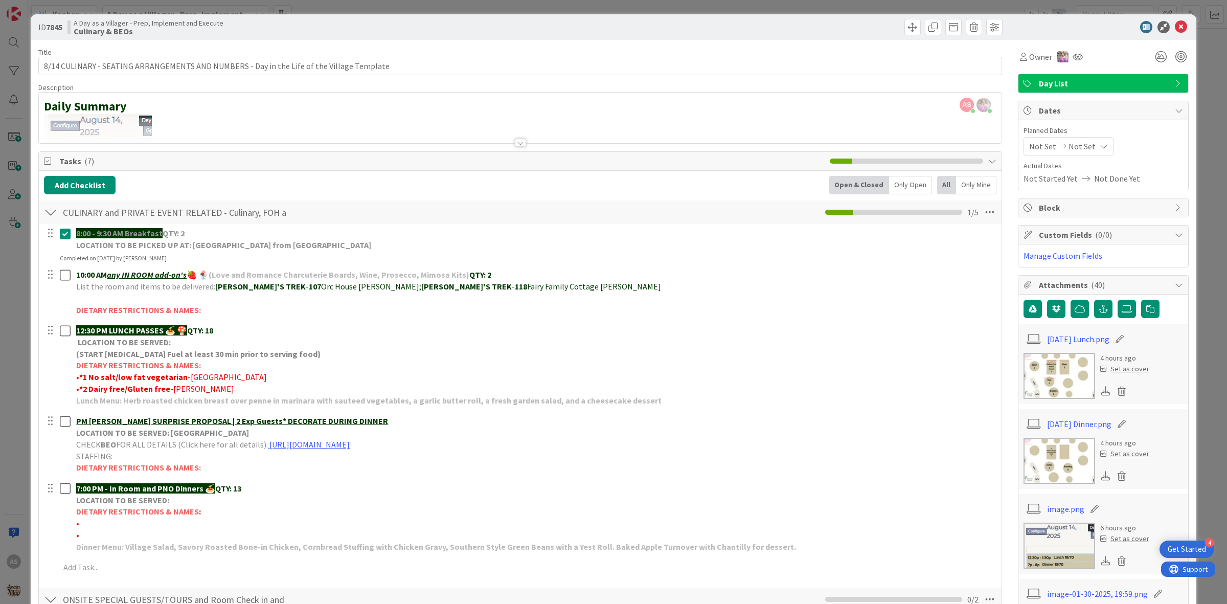
click at [981, 26] on div at bounding box center [1098, 27] width 181 height 12
click at [981, 26] on icon at bounding box center [1181, 27] width 12 height 12
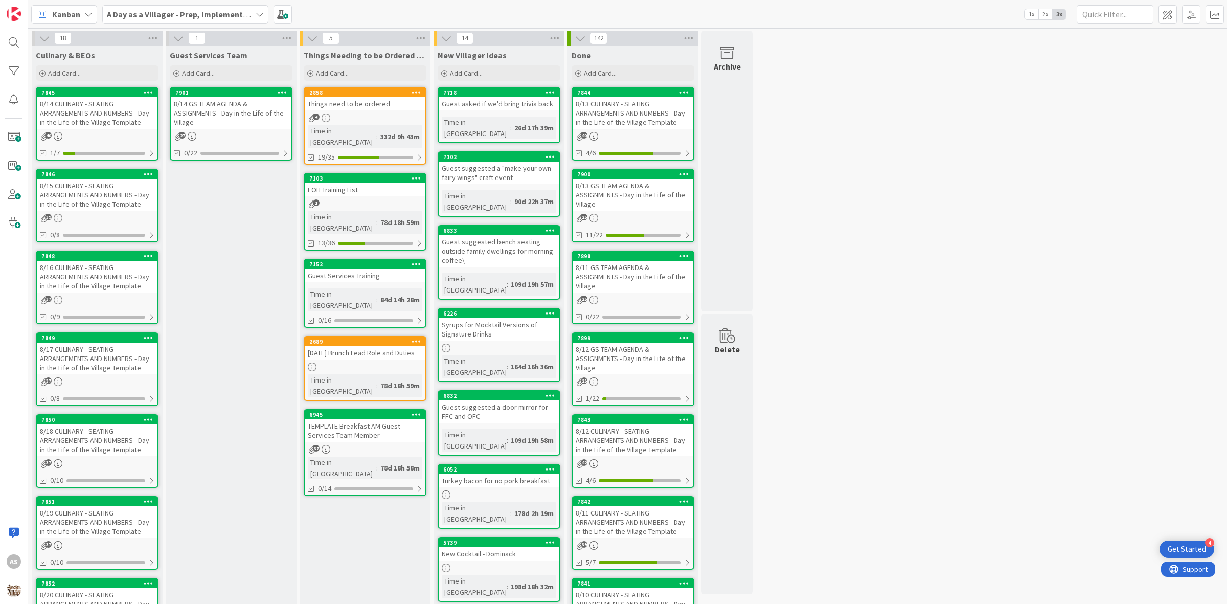
click at [124, 189] on div "8/15 CULINARY - SEATING ARRANGEMENTS AND NUMBERS - Day in the Life of the Villa…" at bounding box center [97, 195] width 121 height 32
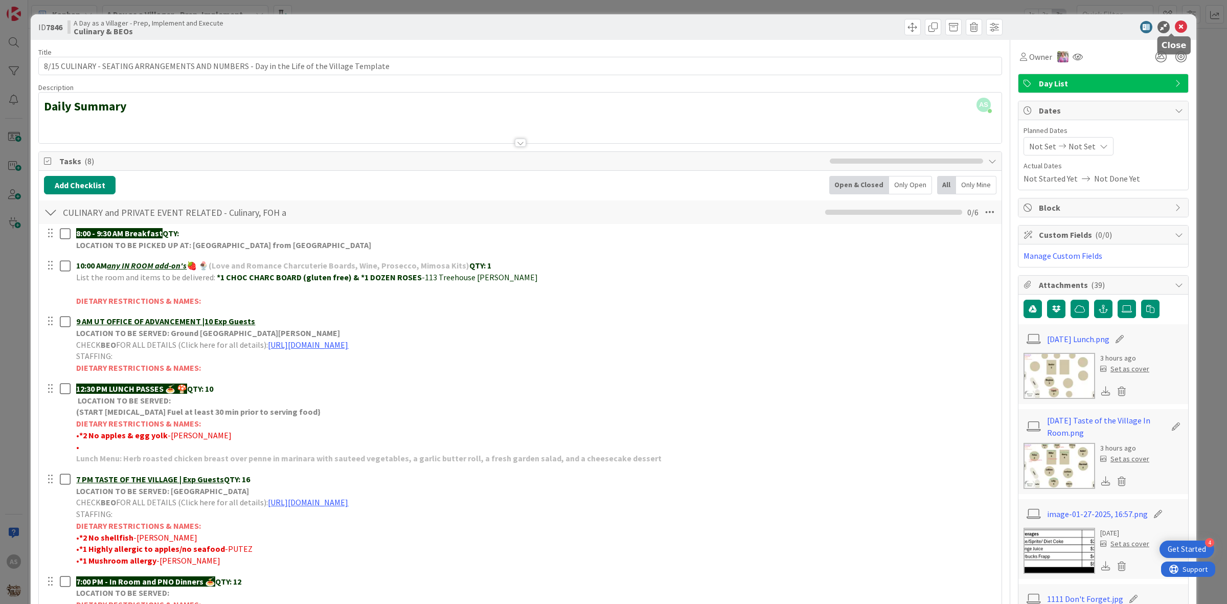
click at [981, 26] on icon at bounding box center [1181, 27] width 12 height 12
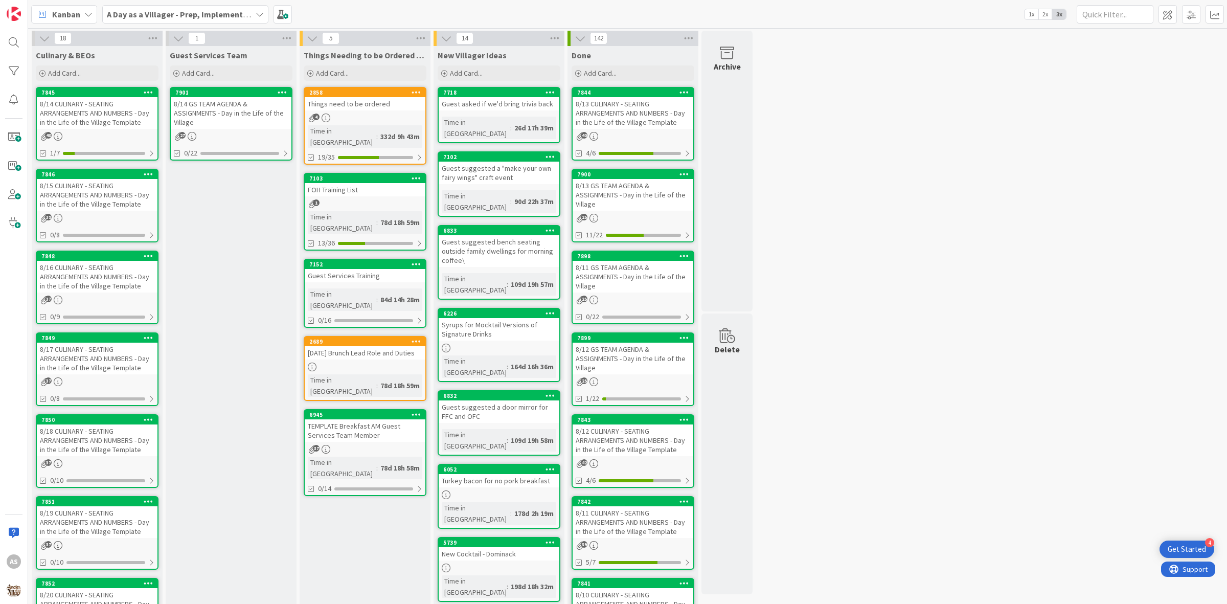
click at [226, 121] on div "8/14 GS TEAM AGENDA & ASSIGNMENTS - Day in the Life of the Village" at bounding box center [231, 113] width 121 height 32
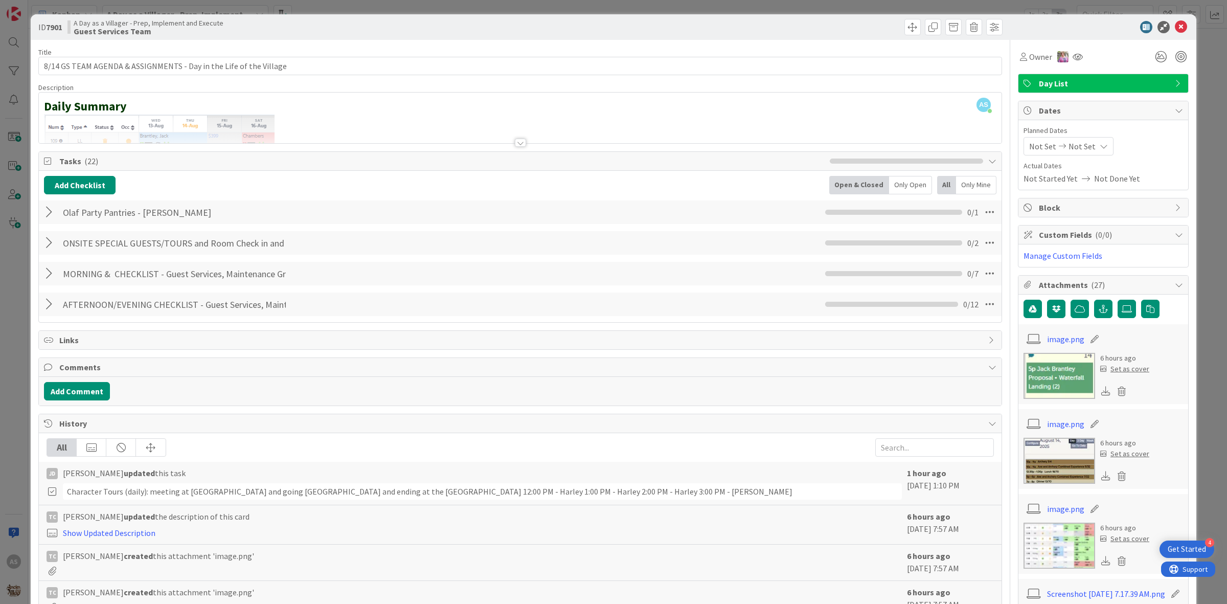
click at [49, 211] on div at bounding box center [50, 212] width 13 height 18
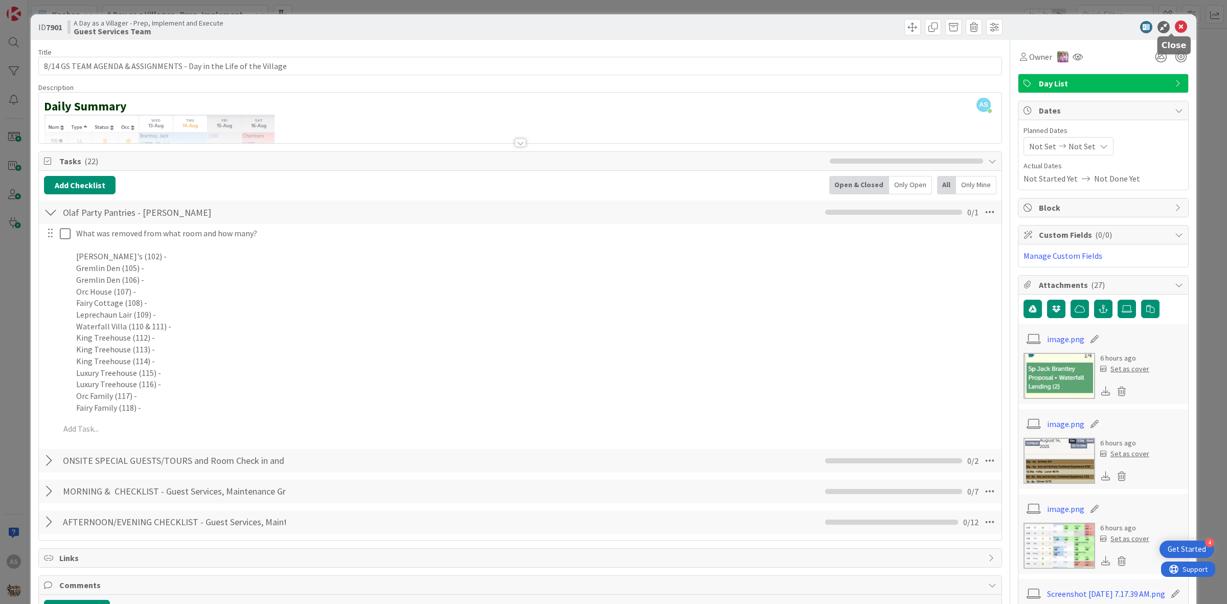
click at [981, 21] on icon at bounding box center [1181, 27] width 12 height 12
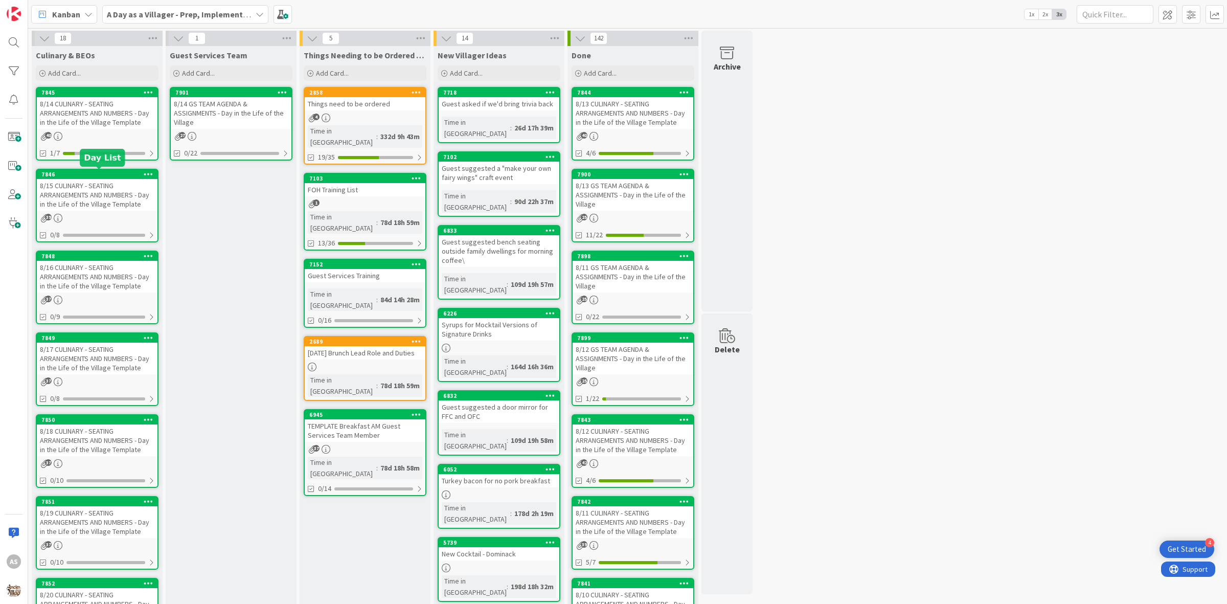
click at [96, 192] on div "8/15 CULINARY - SEATING ARRANGEMENTS AND NUMBERS - Day in the Life of the Villa…" at bounding box center [97, 195] width 121 height 32
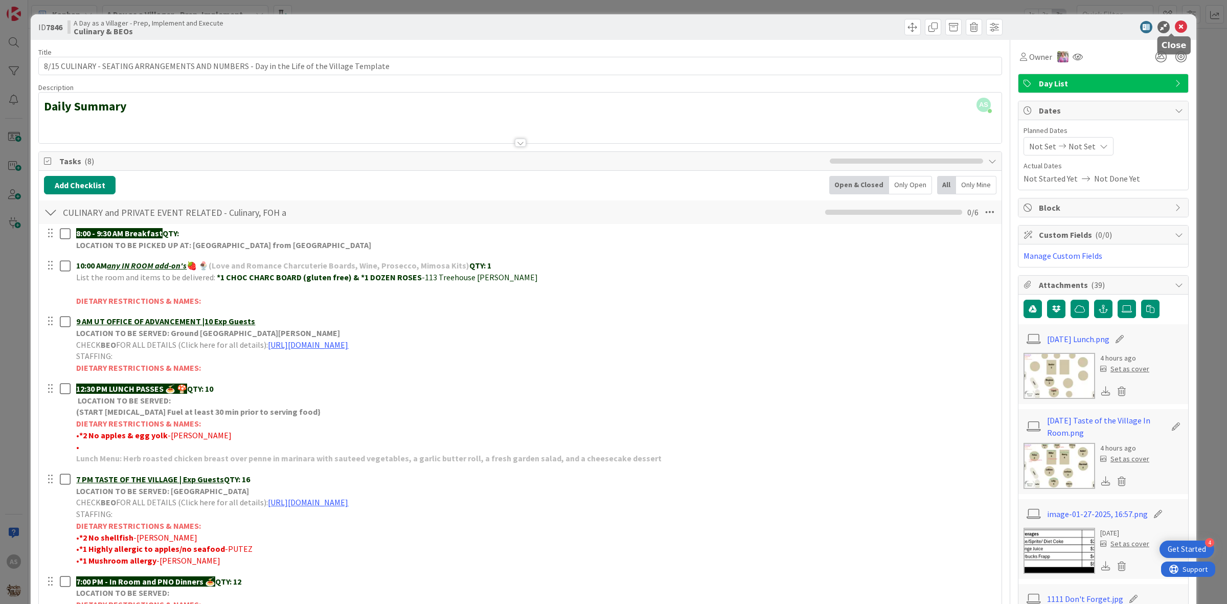
click at [981, 21] on icon at bounding box center [1181, 27] width 12 height 12
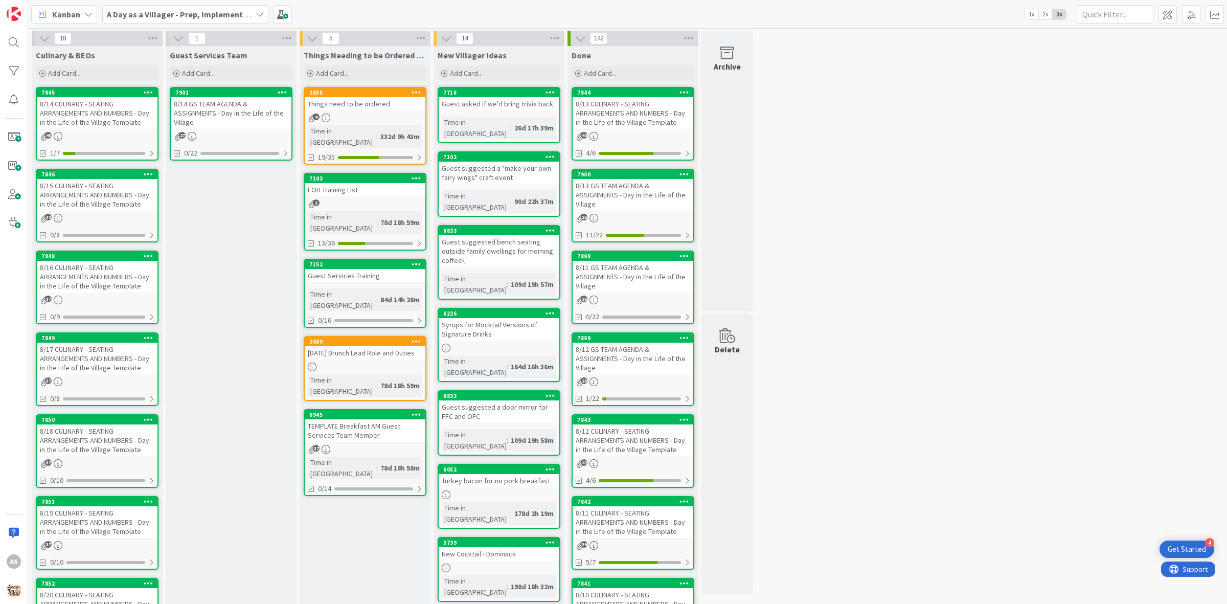
click at [87, 271] on div "8/16 CULINARY - SEATING ARRANGEMENTS AND NUMBERS - Day in the Life of the Villa…" at bounding box center [97, 277] width 121 height 32
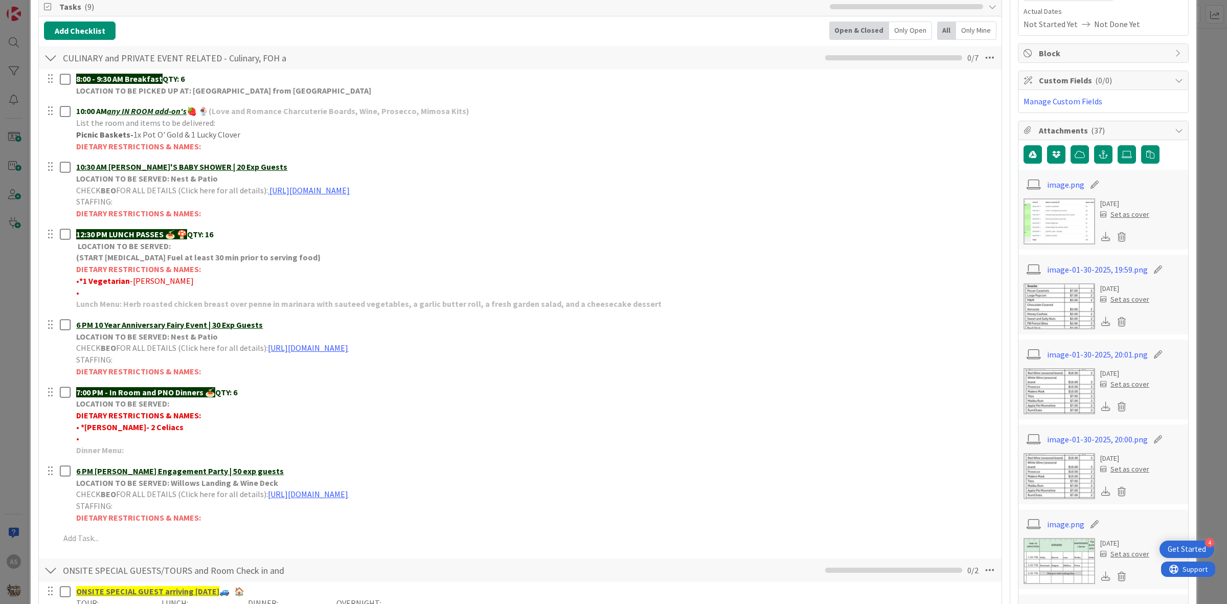
scroll to position [192, 0]
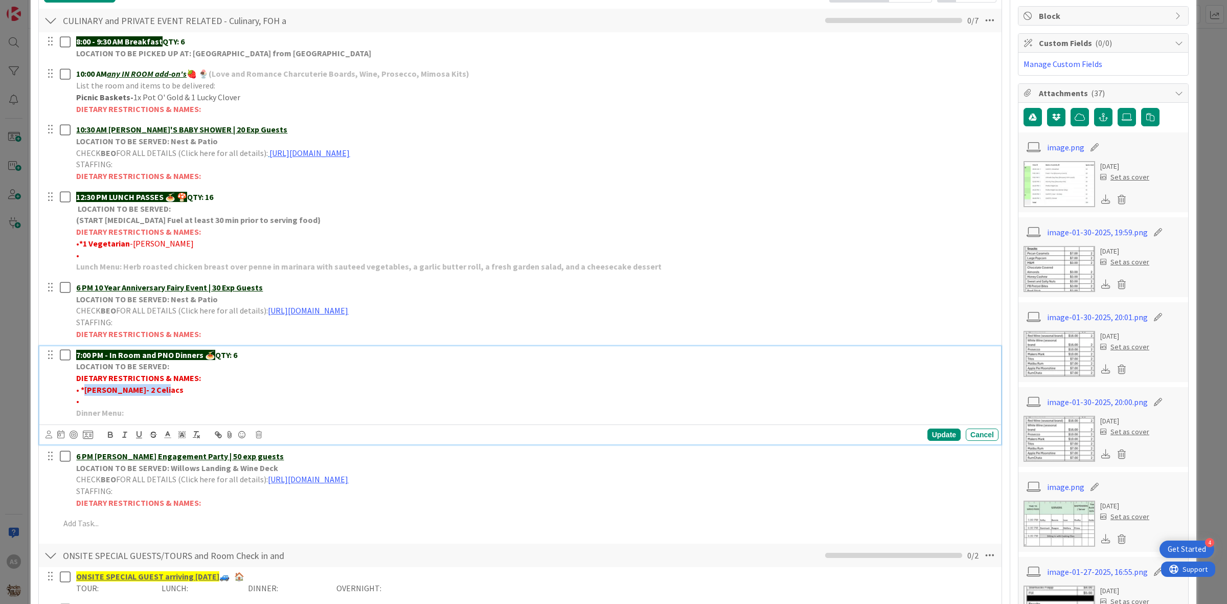
drag, startPoint x: 170, startPoint y: 393, endPoint x: 83, endPoint y: 393, distance: 86.4
click at [83, 393] on p "• *Huddleston- 2 Celiacs" at bounding box center [535, 390] width 918 height 12
copy strong "Huddleston- 2 Celiacs"
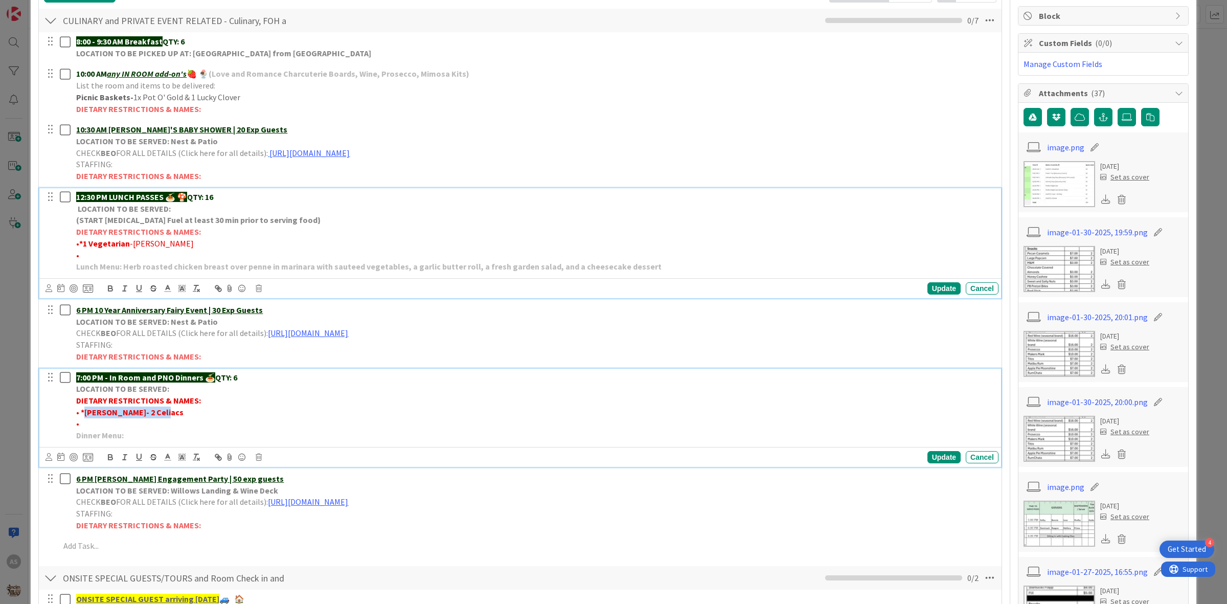
scroll to position [215, 0]
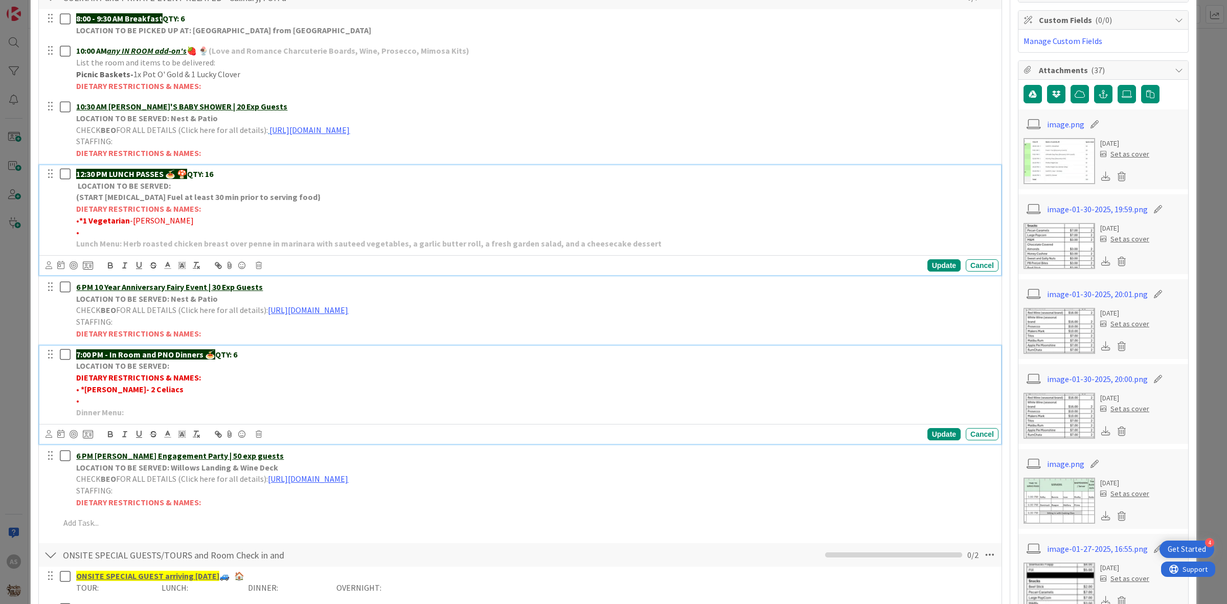
drag, startPoint x: 130, startPoint y: 244, endPoint x: 82, endPoint y: 220, distance: 54.0
click at [83, 221] on p "• *1 Vegetarian -ARRIAGA" at bounding box center [535, 221] width 918 height 12
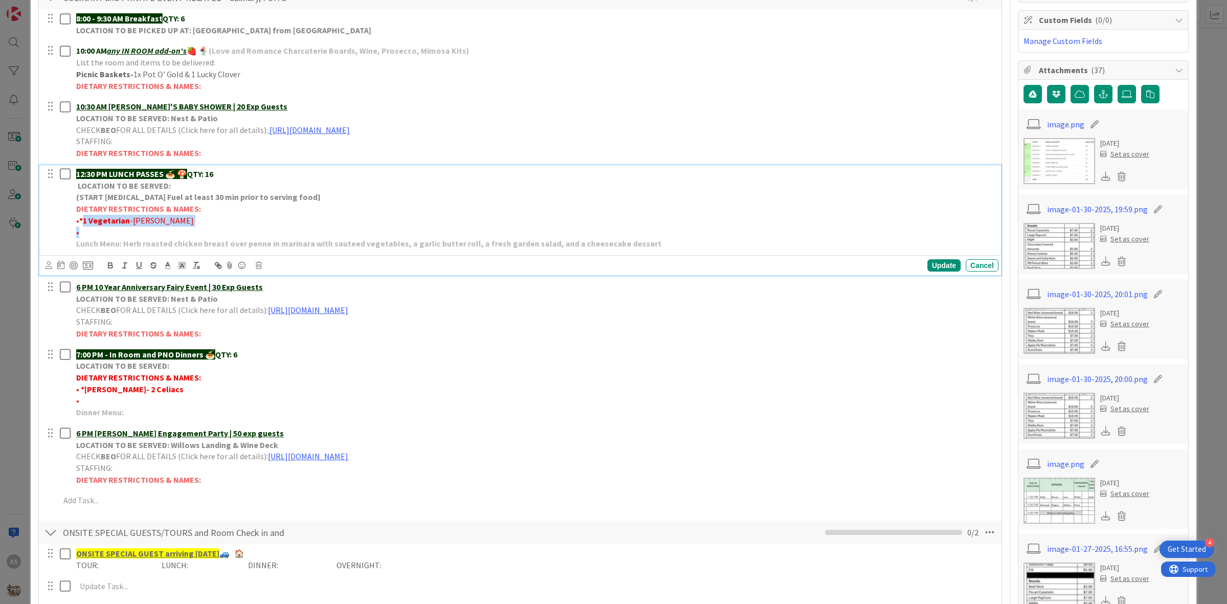
drag, startPoint x: 96, startPoint y: 220, endPoint x: 125, endPoint y: 228, distance: 30.6
click at [125, 228] on div "12:30 PM LUNCH PASSES 🍝 🍄 QTY: 16 LOCATION TO BE SERVED: (START Chafing Fuel at…" at bounding box center [535, 208] width 926 height 87
copy div "1 Vegetarian -ARRIAGA •"
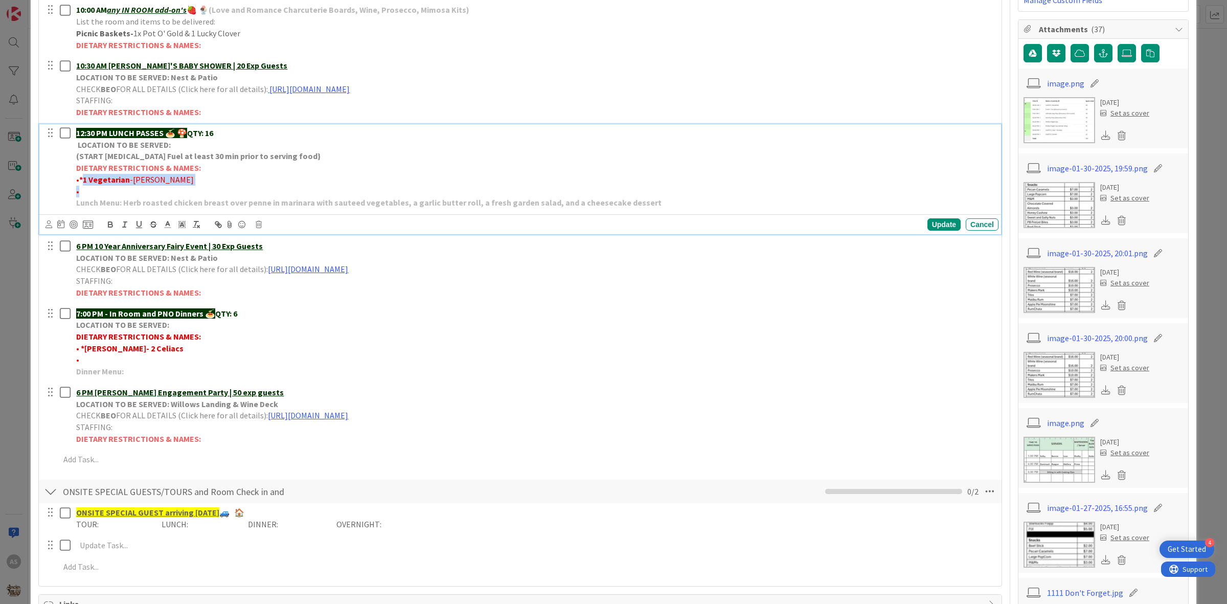
scroll to position [128, 0]
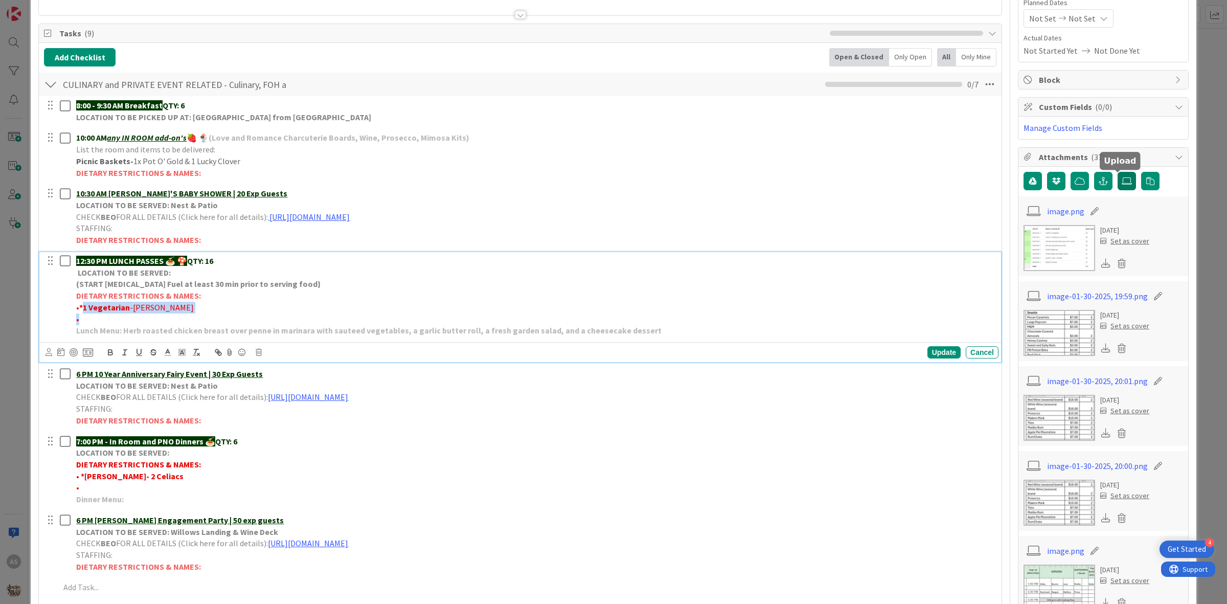
click at [981, 184] on label at bounding box center [1127, 181] width 18 height 18
click at [981, 172] on input "file" at bounding box center [1118, 172] width 0 height 0
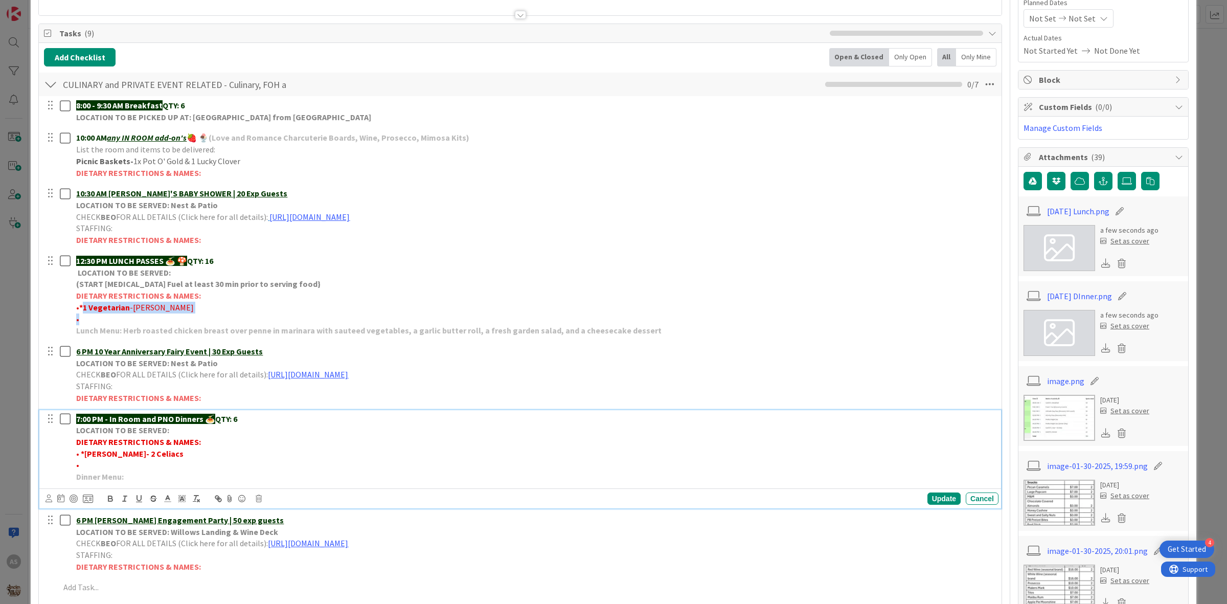
click at [250, 418] on p "7:00 PM - In Room and PNO Dinners 🍝 QTY: 6" at bounding box center [535, 419] width 918 height 12
click at [193, 427] on p "LOCATION TO BE SERVED:" at bounding box center [535, 430] width 918 height 12
click at [100, 466] on p "•" at bounding box center [535, 465] width 918 height 12
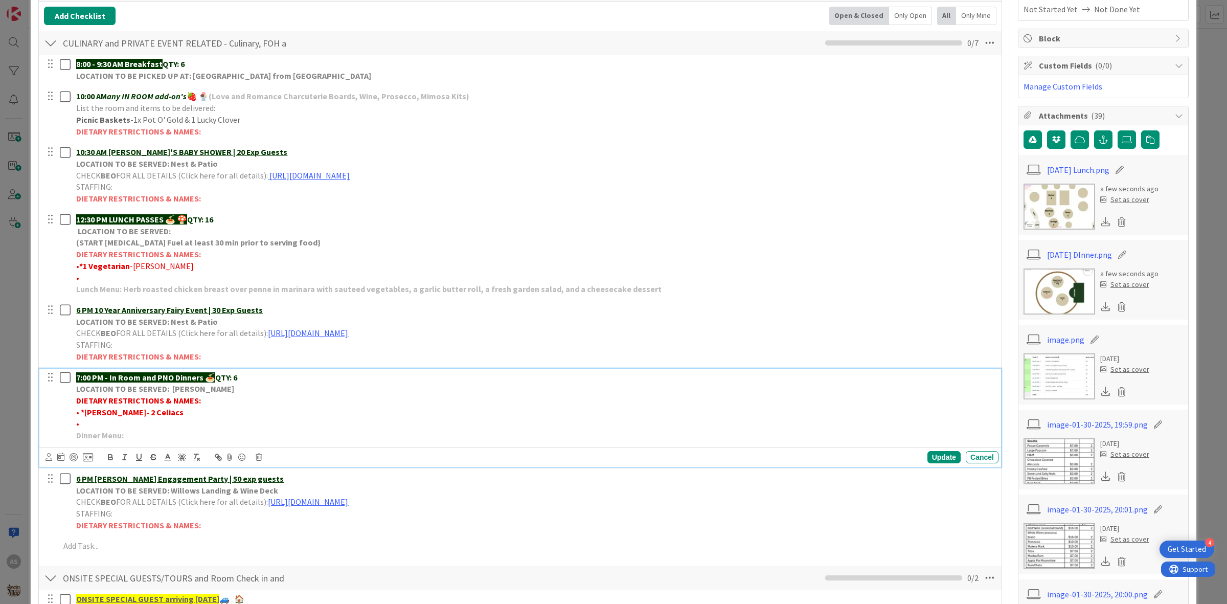
scroll to position [192, 0]
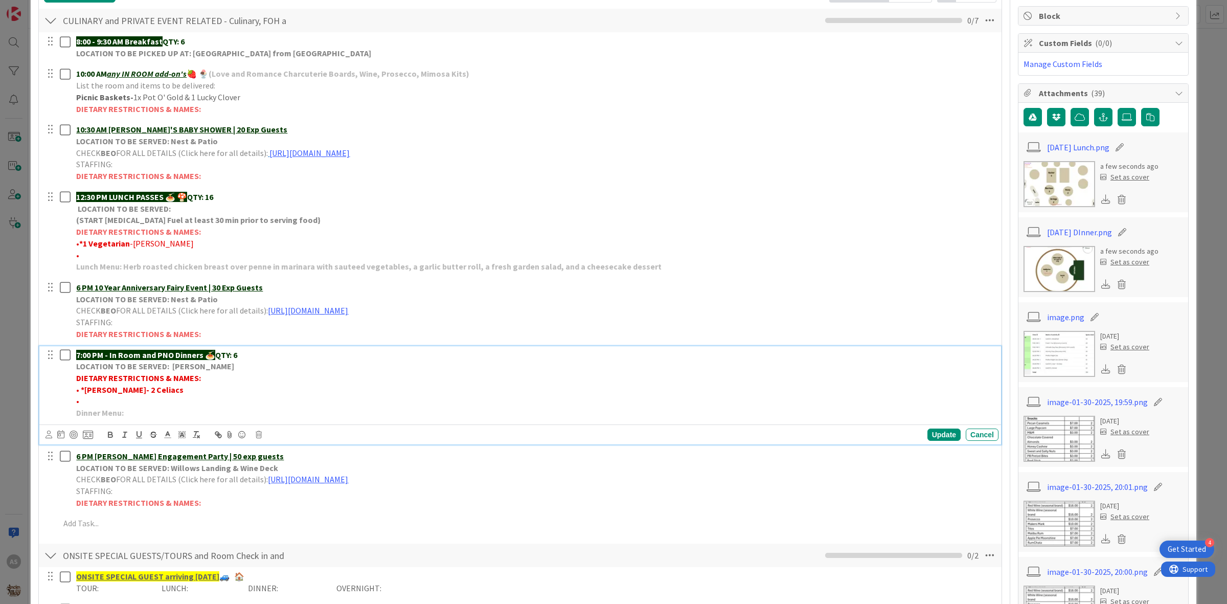
click at [103, 400] on p "•" at bounding box center [535, 401] width 918 height 12
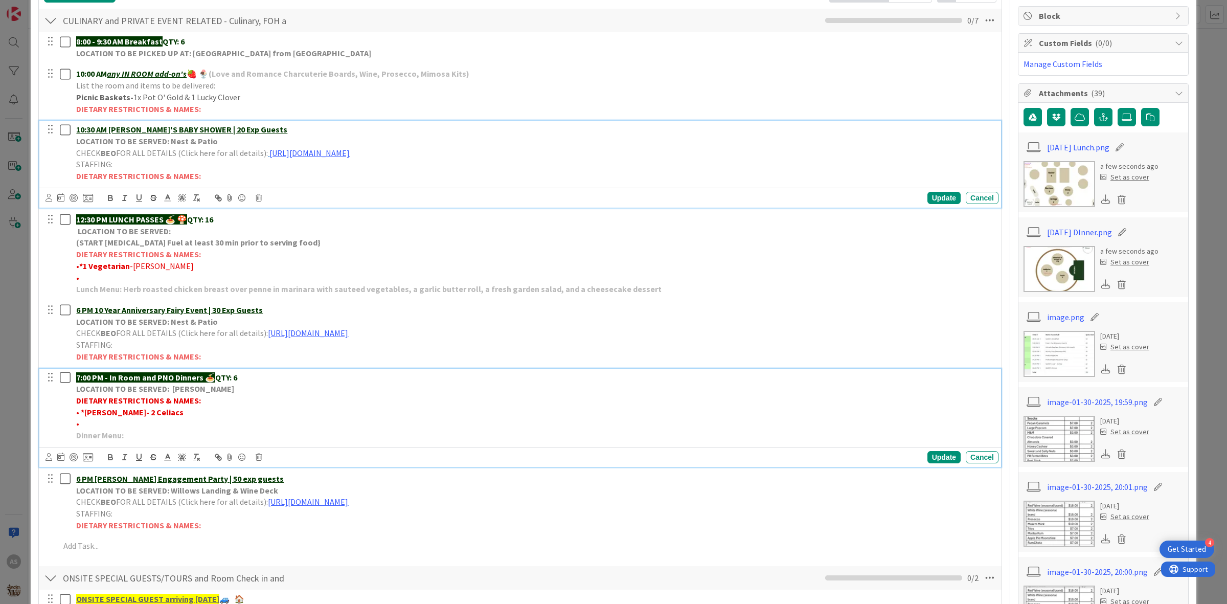
click at [866, 170] on div "10:30 AM AMBER'S BABY SHOWER | 20 Exp Guests LOCATION TO BE SERVED: Nest & Pati…" at bounding box center [520, 164] width 962 height 87
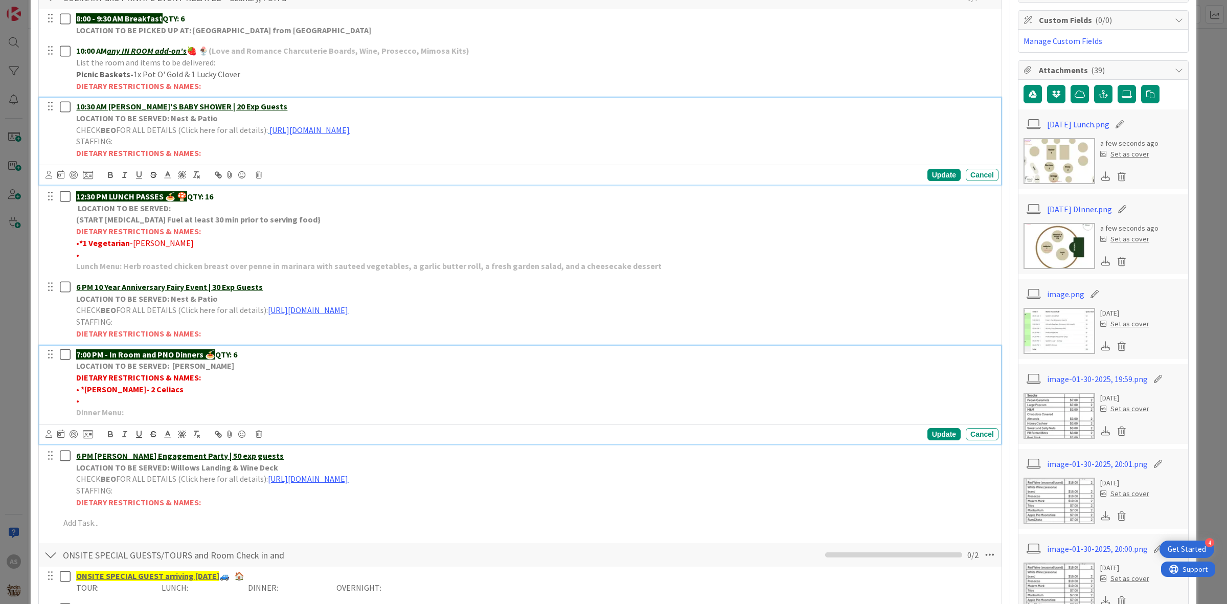
click at [257, 348] on div "7:00 PM - In Room and PNO Dinners 🍝 QTY: 6 LOCATION TO BE SERVED: Burrows DIETA…" at bounding box center [535, 384] width 926 height 76
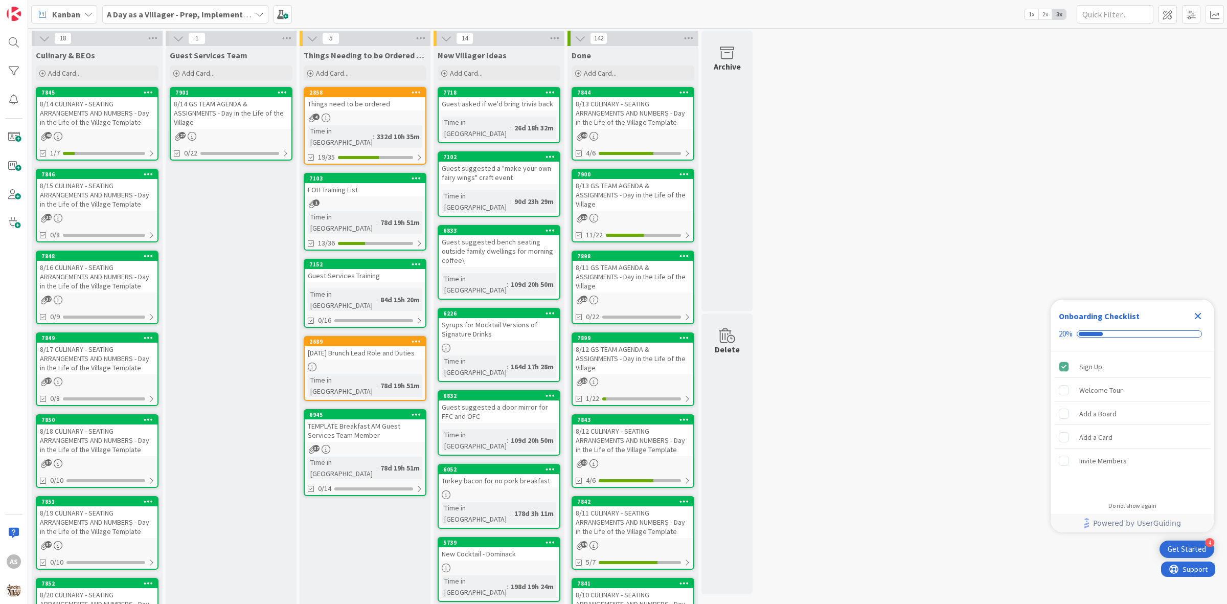
click at [200, 14] on b "A Day as a Villager - Prep, Implement and Execute" at bounding box center [198, 14] width 183 height 10
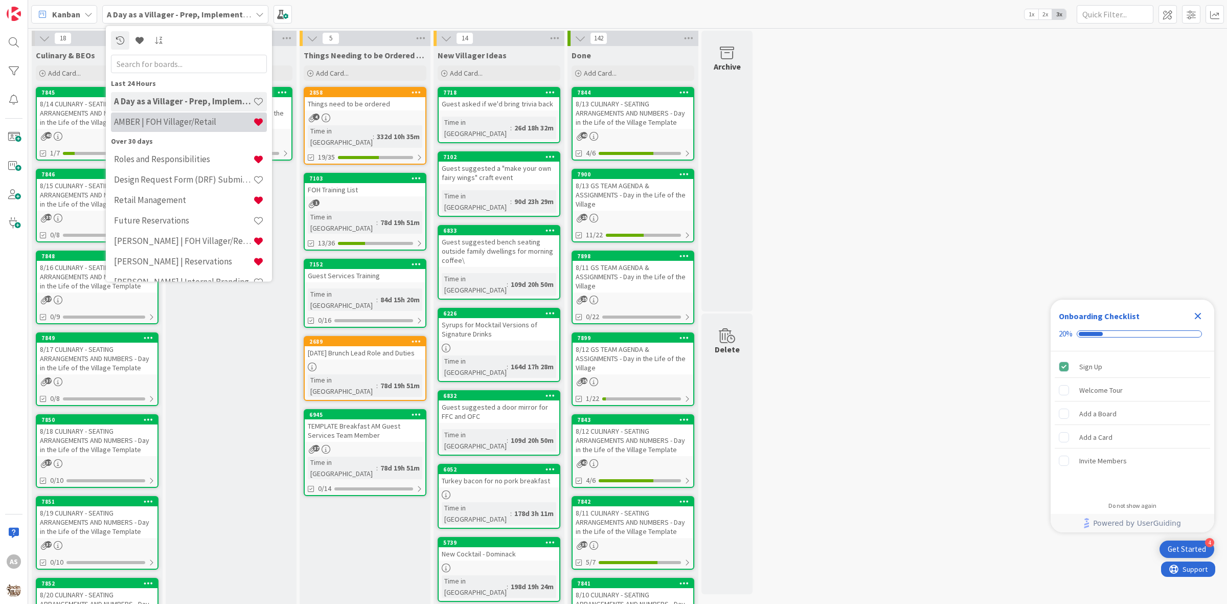
click at [169, 117] on h4 "AMBER | FOH Villager/Retail" at bounding box center [183, 122] width 139 height 10
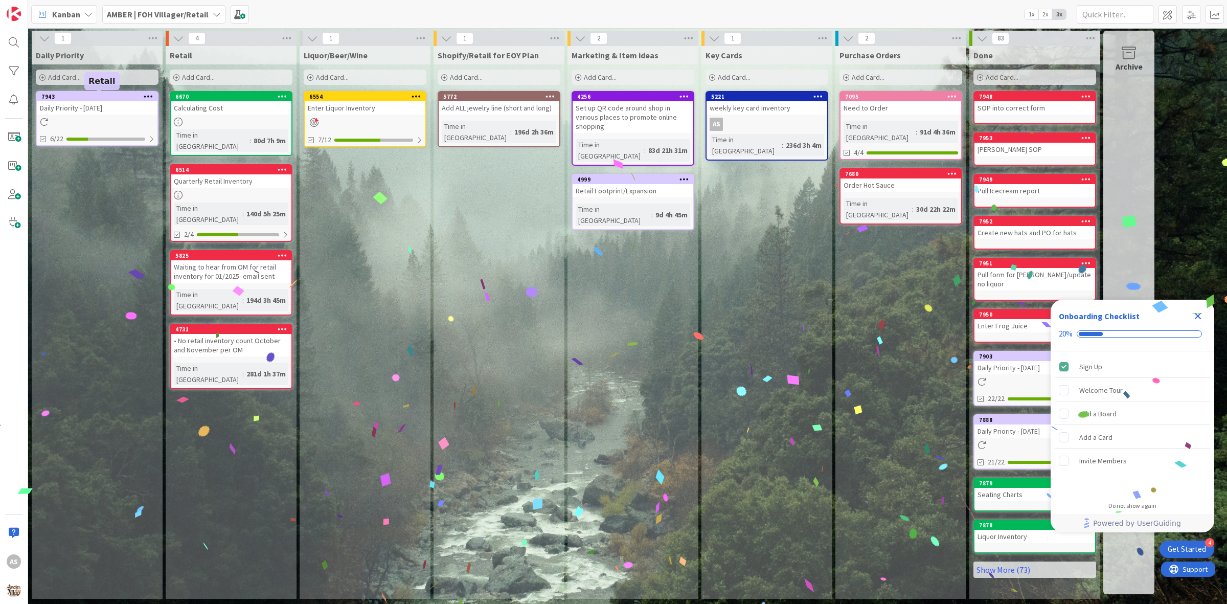
click at [116, 113] on div "Daily Priority - [DATE]" at bounding box center [97, 107] width 121 height 13
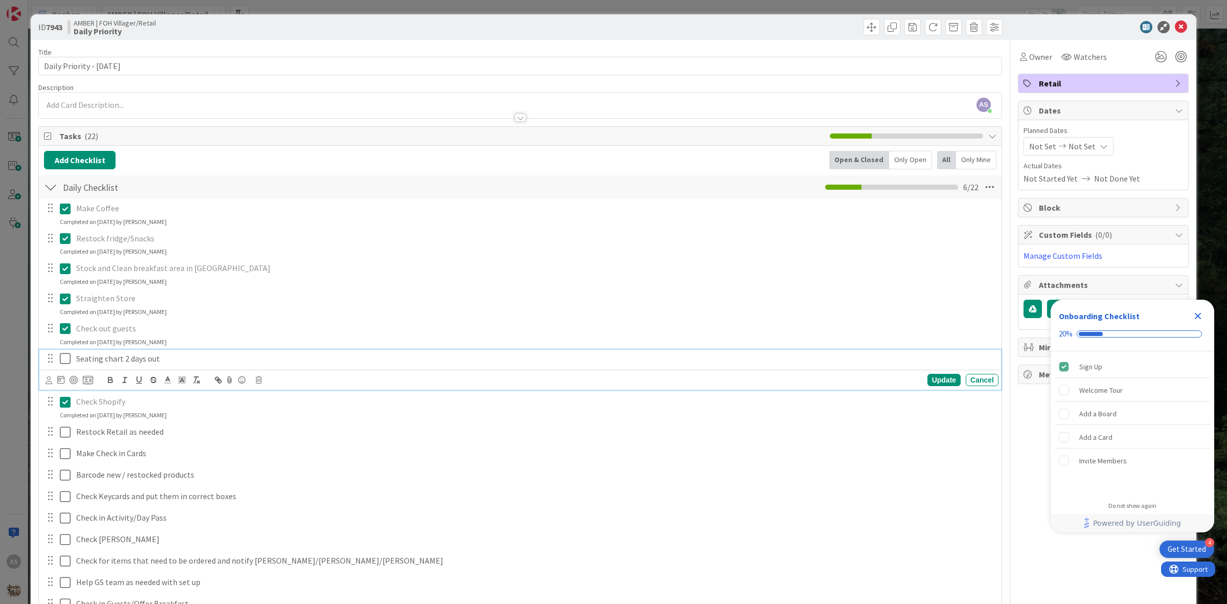
click at [62, 358] on icon at bounding box center [67, 358] width 15 height 12
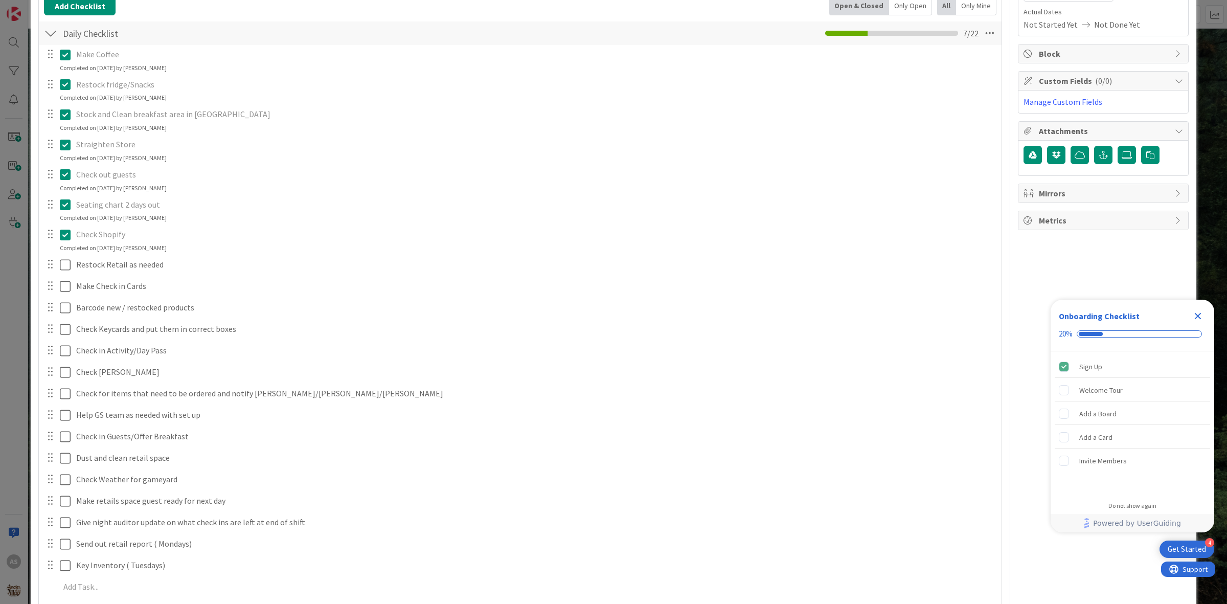
scroll to position [192, 0]
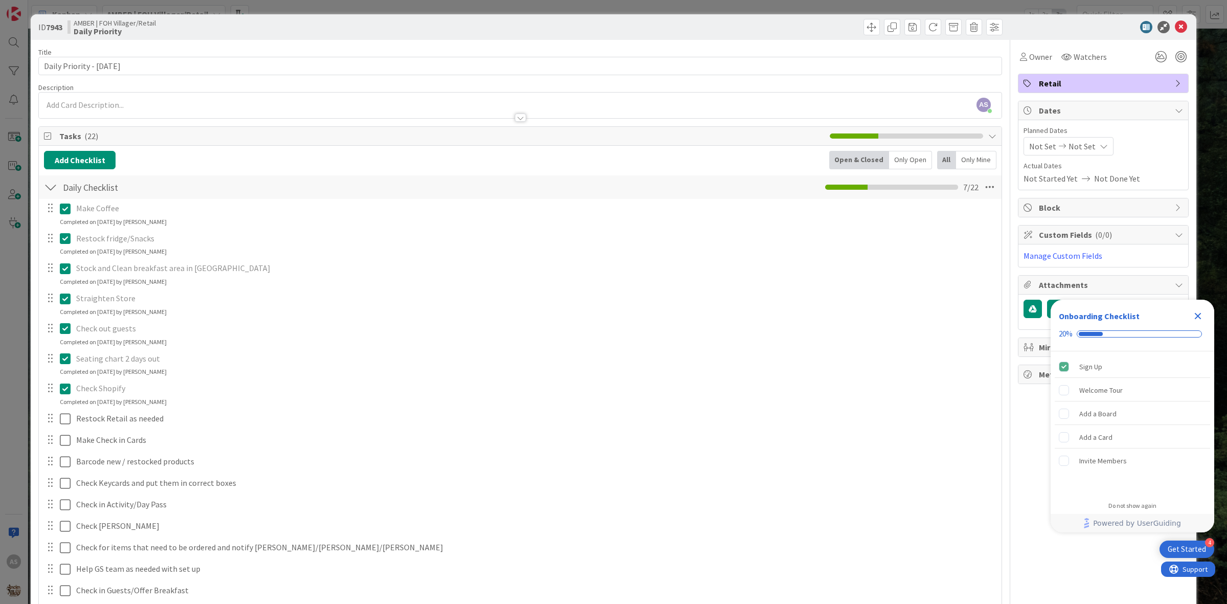
scroll to position [192, 0]
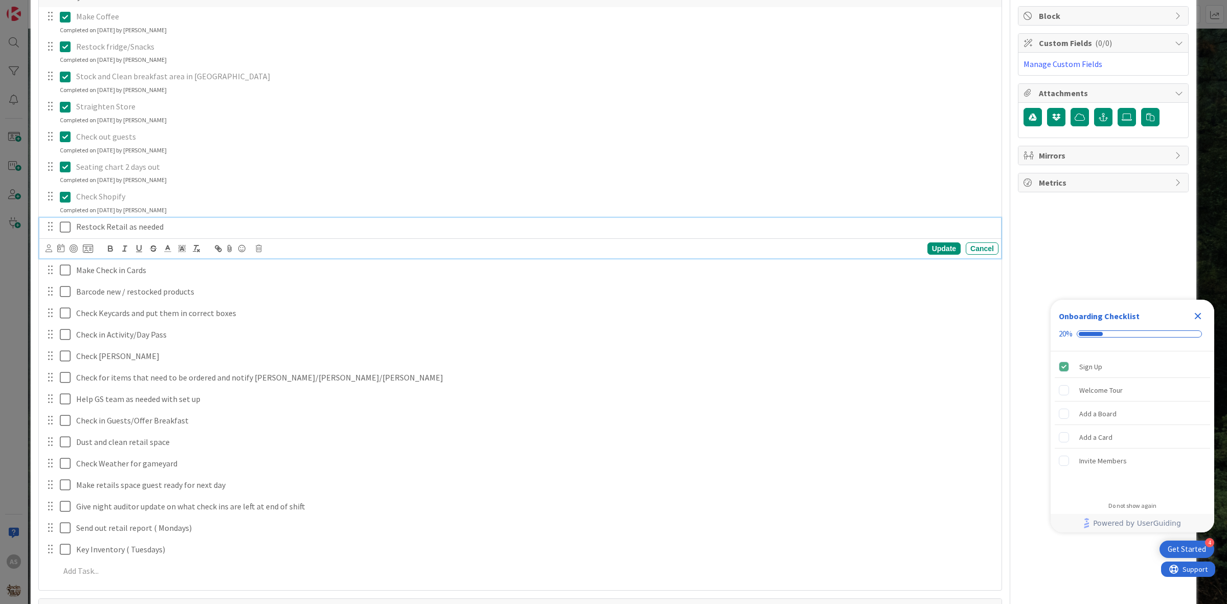
drag, startPoint x: 66, startPoint y: 226, endPoint x: 68, endPoint y: 236, distance: 9.8
click at [66, 225] on icon at bounding box center [67, 227] width 15 height 12
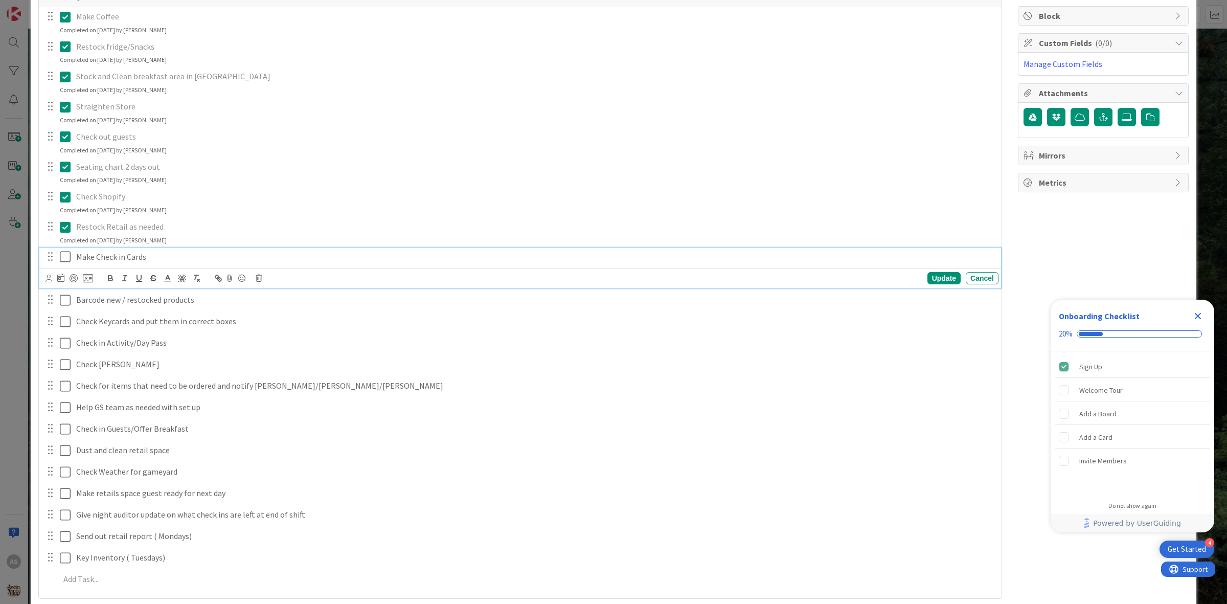
click at [60, 265] on button at bounding box center [66, 257] width 12 height 16
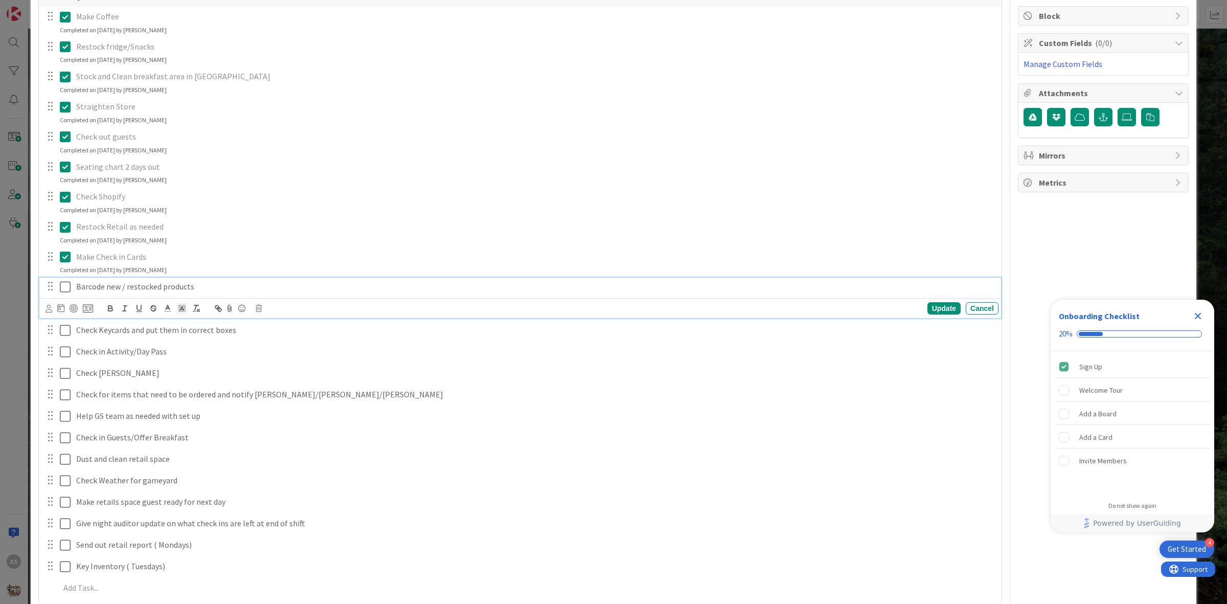
click at [64, 292] on icon at bounding box center [67, 287] width 15 height 12
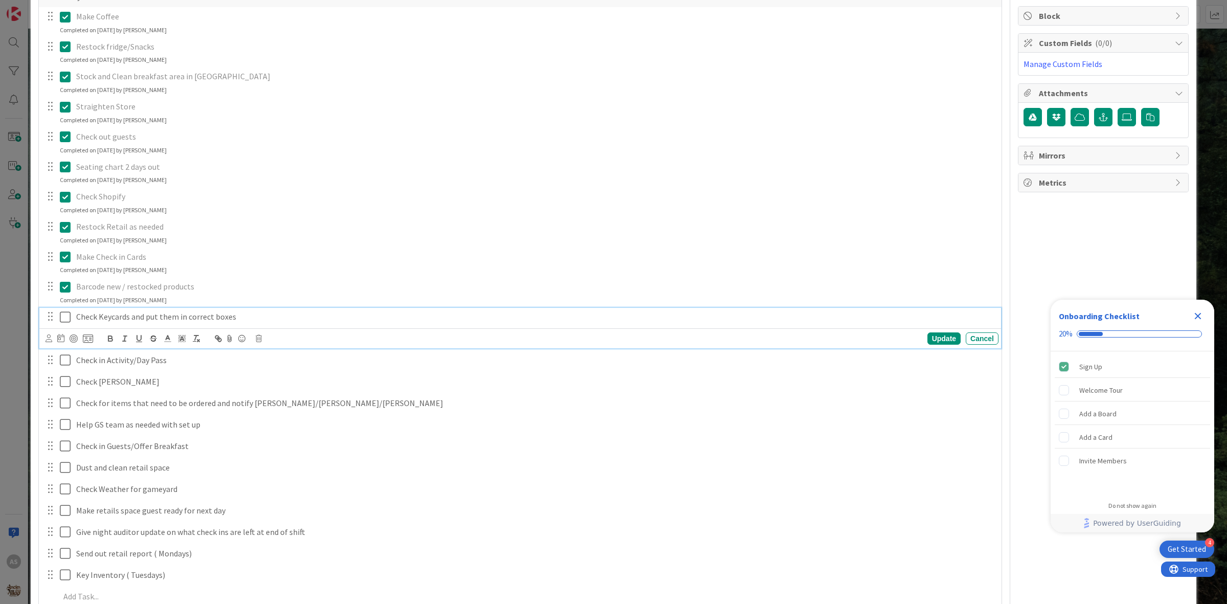
click at [68, 315] on icon at bounding box center [67, 317] width 15 height 12
